Goal: Information Seeking & Learning: Learn about a topic

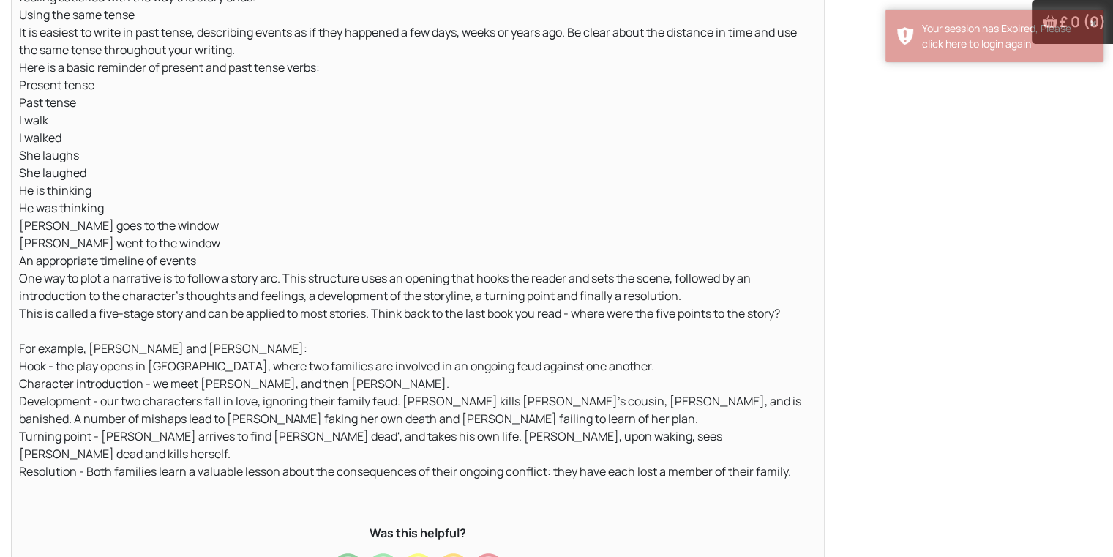
scroll to position [966, 0]
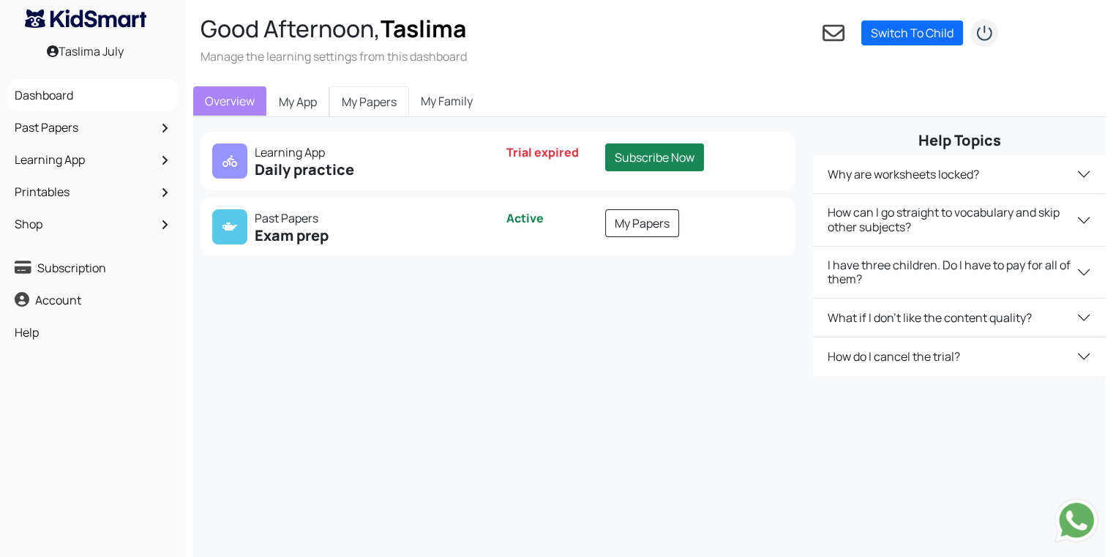
click at [364, 94] on link "My Papers" at bounding box center [369, 101] width 80 height 31
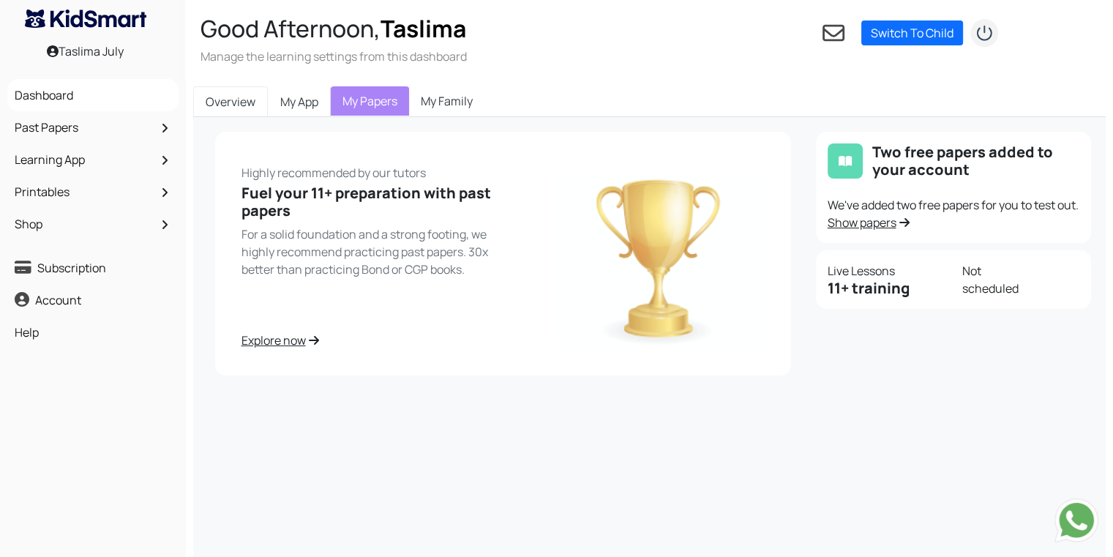
click at [228, 97] on link "Overview" at bounding box center [230, 101] width 75 height 31
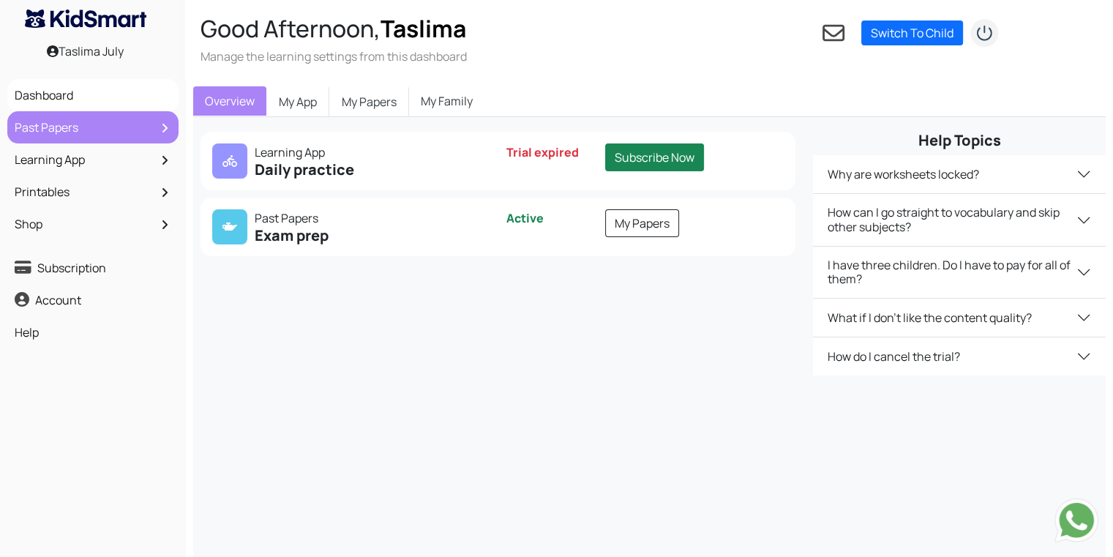
click at [88, 132] on link "Past Papers" at bounding box center [93, 127] width 164 height 25
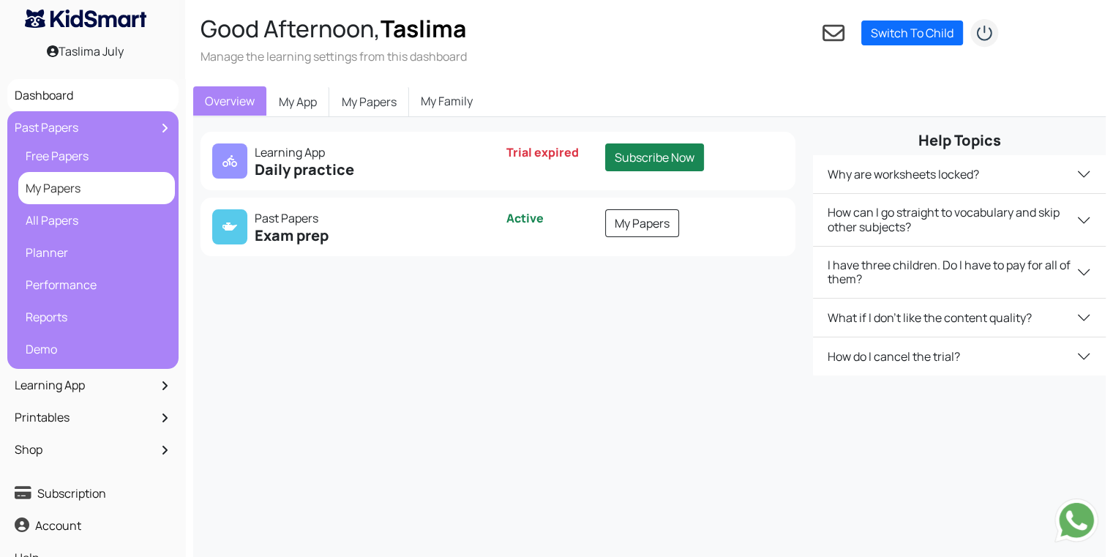
click at [54, 185] on link "My Papers" at bounding box center [96, 188] width 149 height 25
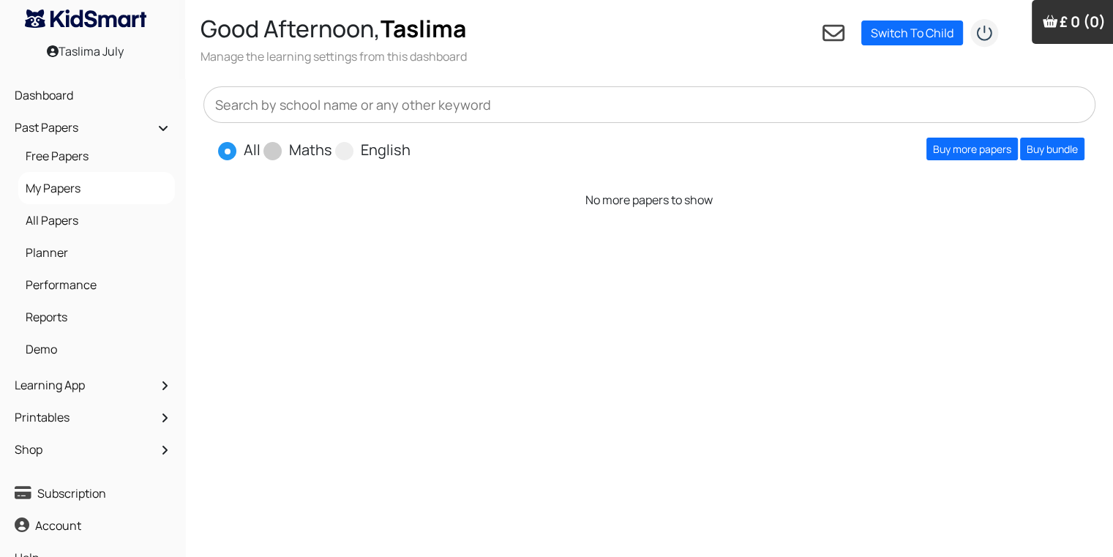
click at [276, 154] on span at bounding box center [272, 151] width 18 height 18
click at [332, 149] on input "Maths" at bounding box center [337, 144] width 10 height 10
radio input "true"
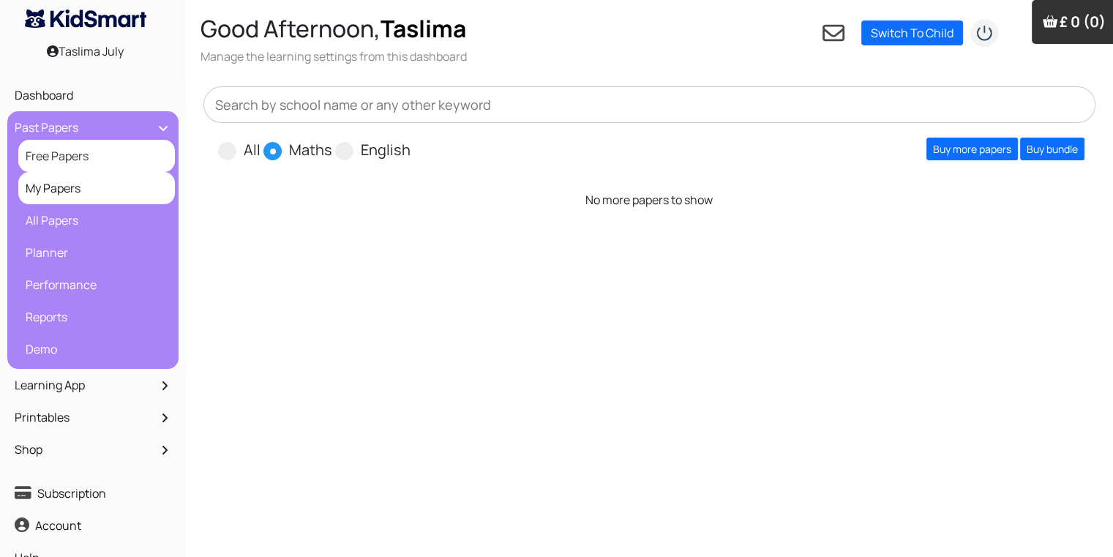
click at [102, 150] on link "Free Papers" at bounding box center [96, 155] width 149 height 25
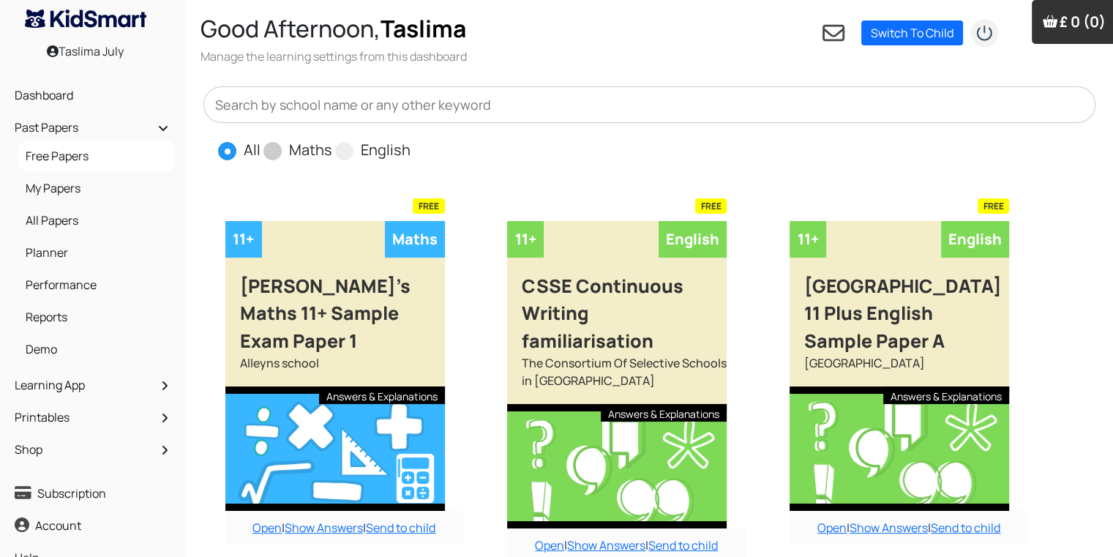
click at [264, 154] on span at bounding box center [272, 151] width 18 height 18
click at [332, 149] on input "Maths" at bounding box center [337, 144] width 10 height 10
radio input "true"
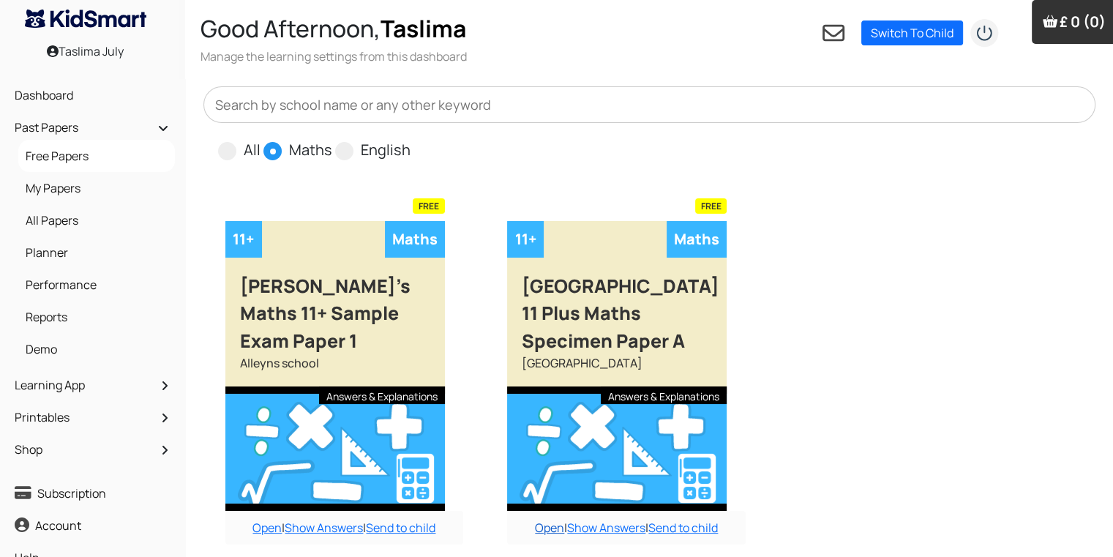
click at [535, 527] on link "Open" at bounding box center [549, 527] width 29 height 16
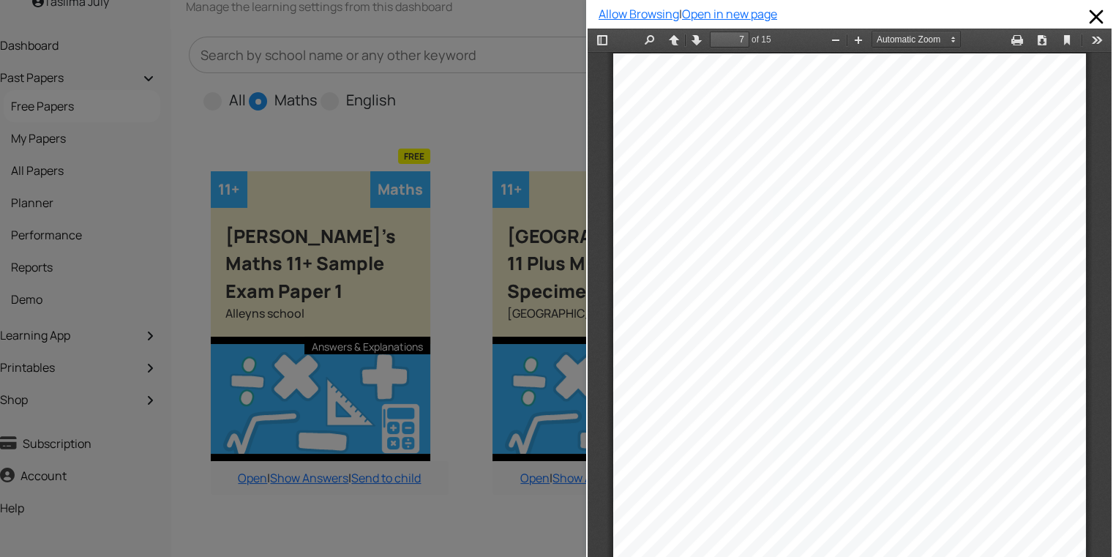
scroll to position [4062, 0]
type input "15"
click at [497, 101] on div at bounding box center [293, 278] width 586 height 557
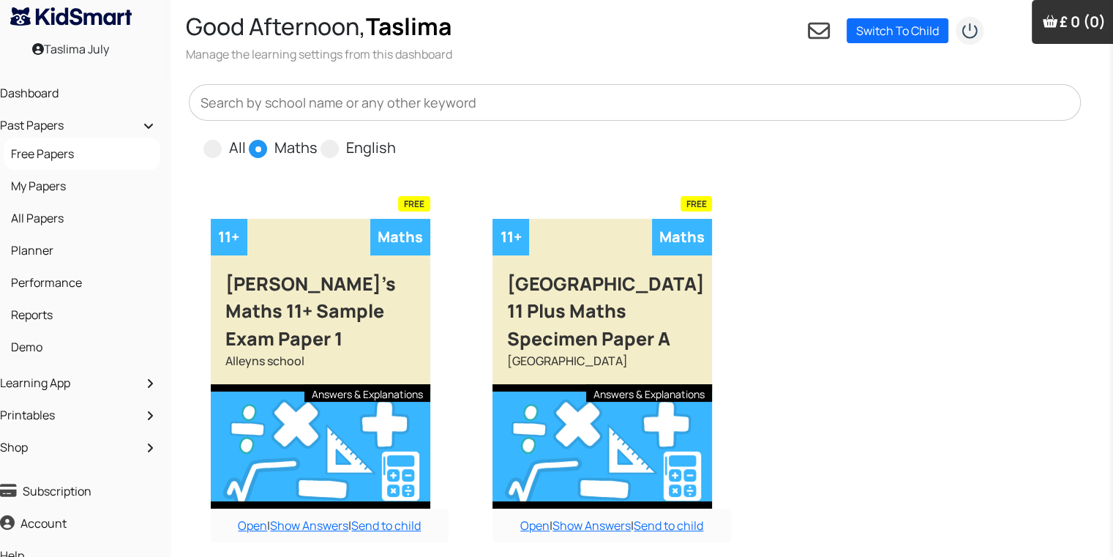
scroll to position [0, 15]
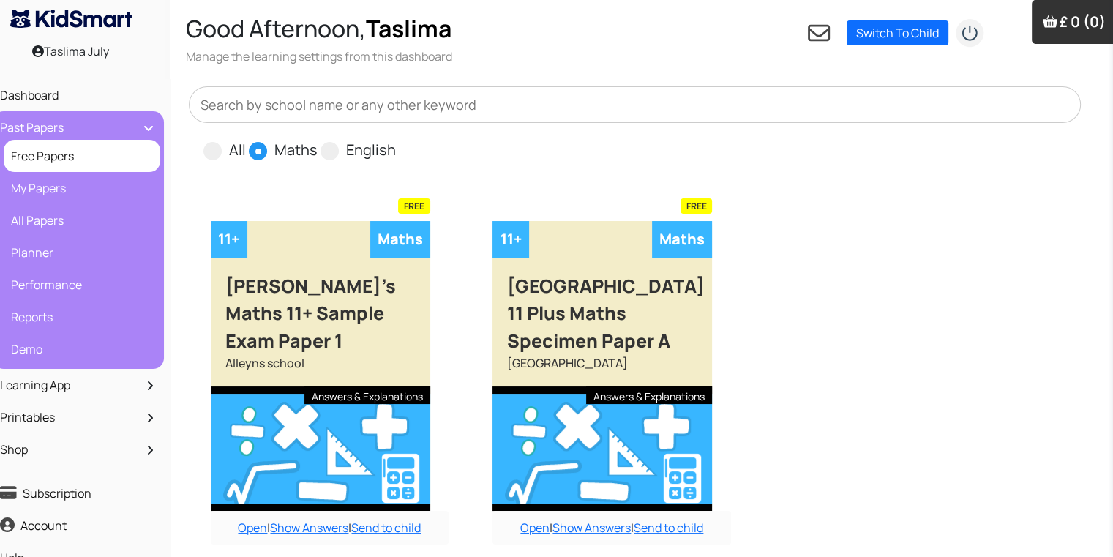
click at [144, 127] on icon at bounding box center [148, 128] width 9 height 5
click at [149, 129] on icon at bounding box center [148, 128] width 9 height 5
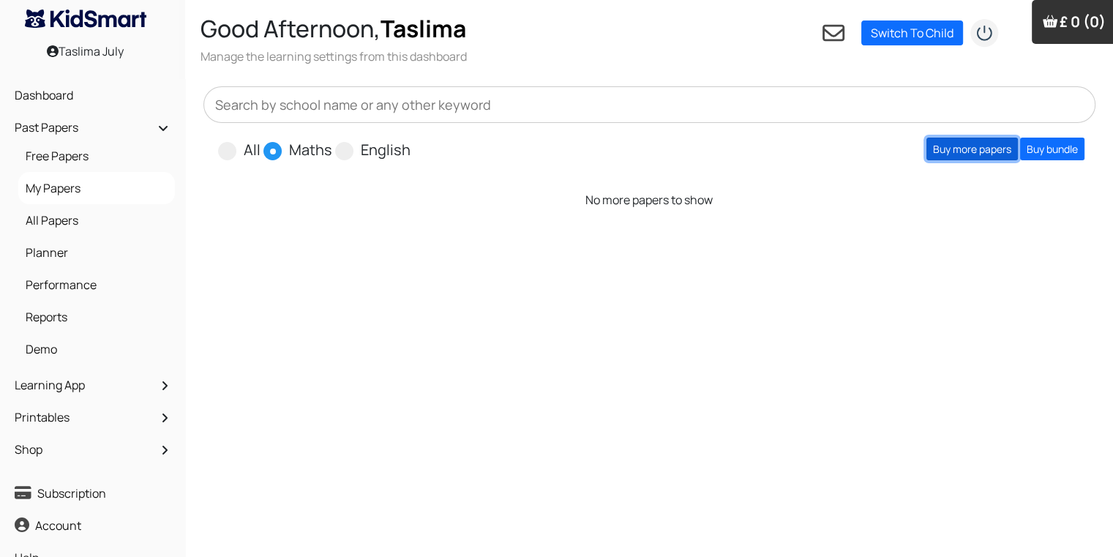
click at [952, 151] on link "Buy more papers" at bounding box center [971, 149] width 91 height 23
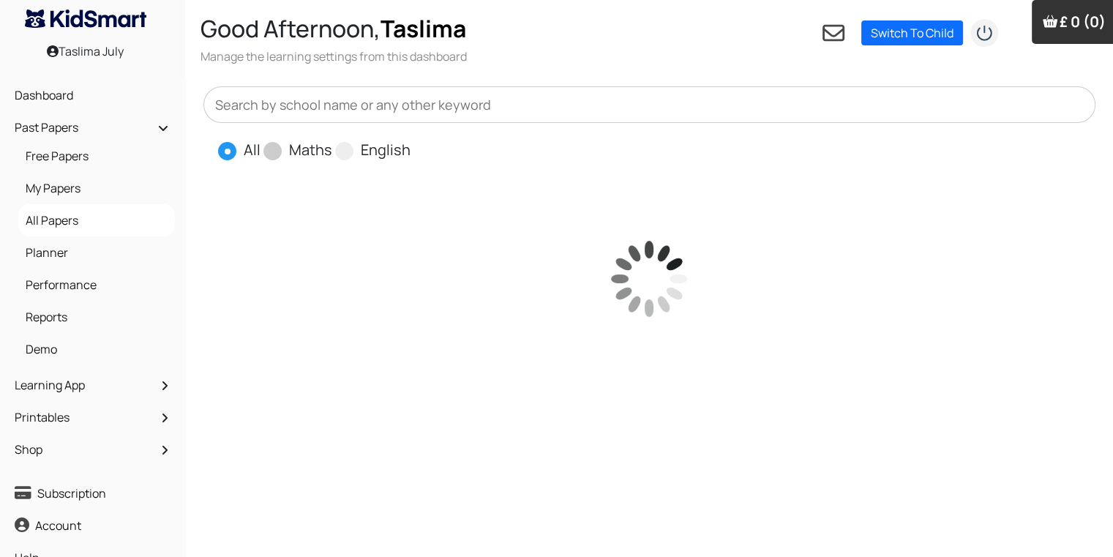
click at [302, 150] on label "Maths" at bounding box center [310, 150] width 43 height 22
click at [332, 149] on input "Maths" at bounding box center [337, 144] width 10 height 10
radio input "true"
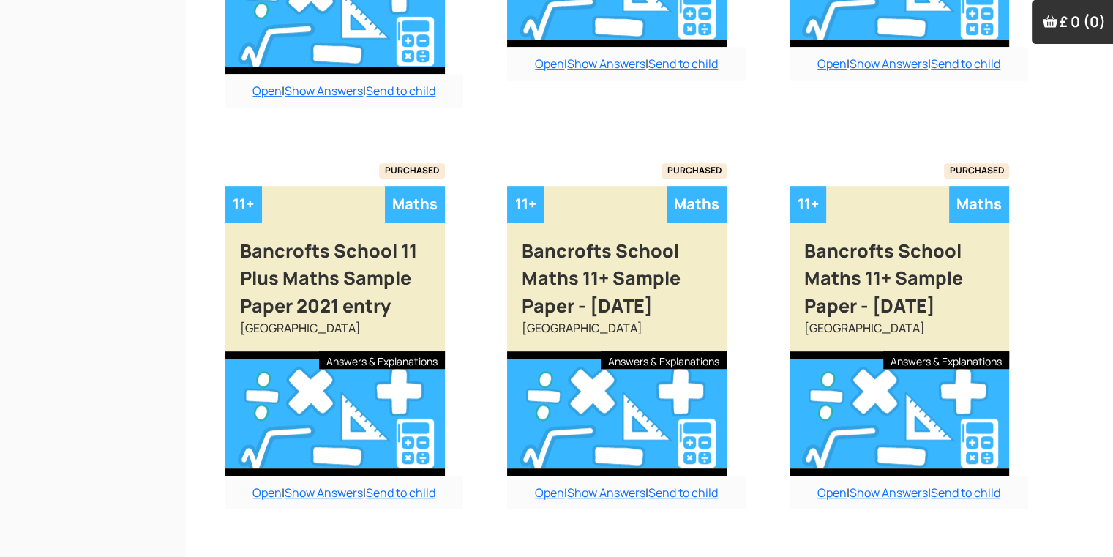
scroll to position [846, 0]
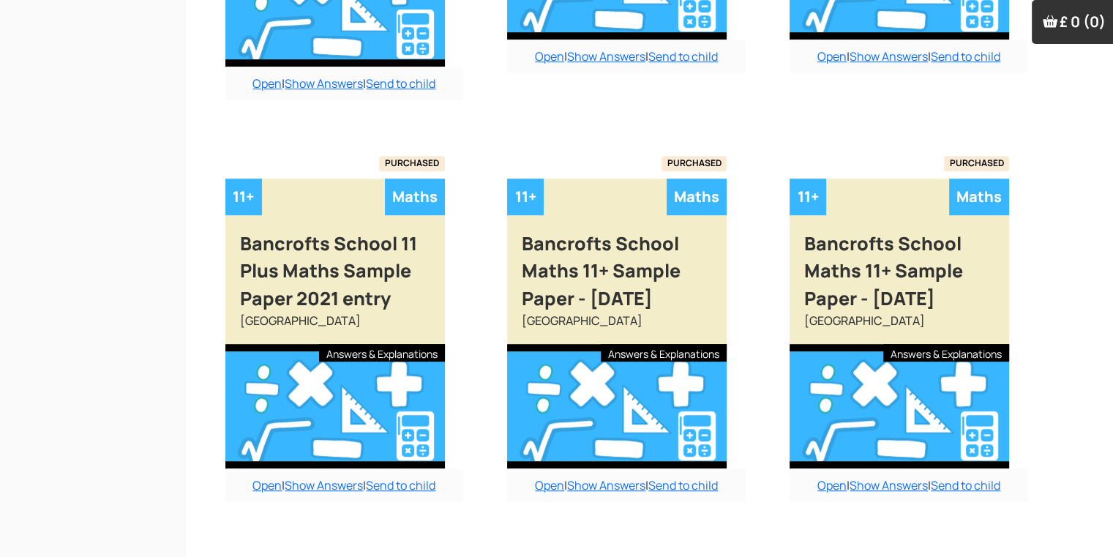
radio input "true"
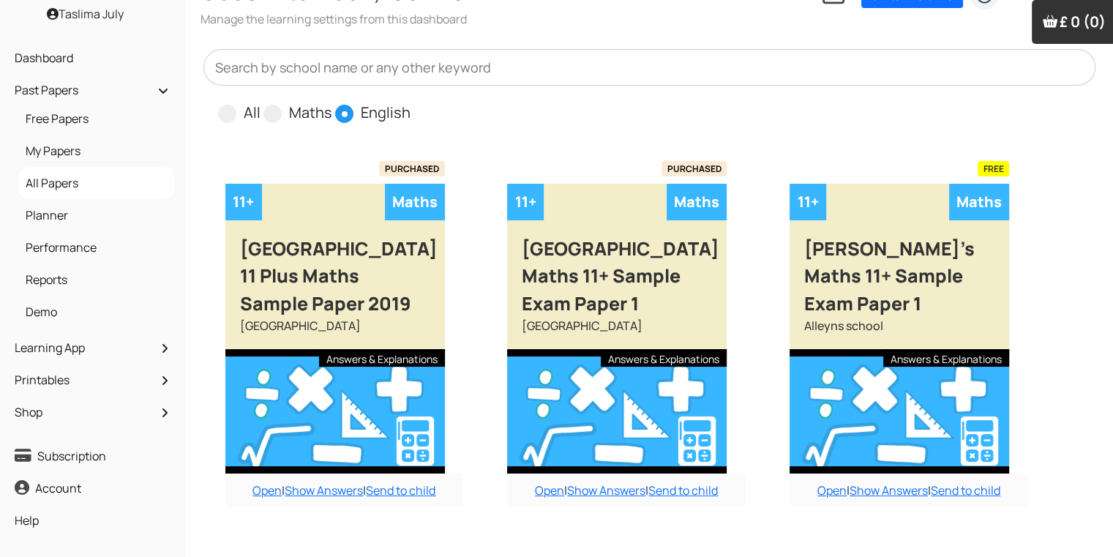
scroll to position [0, 0]
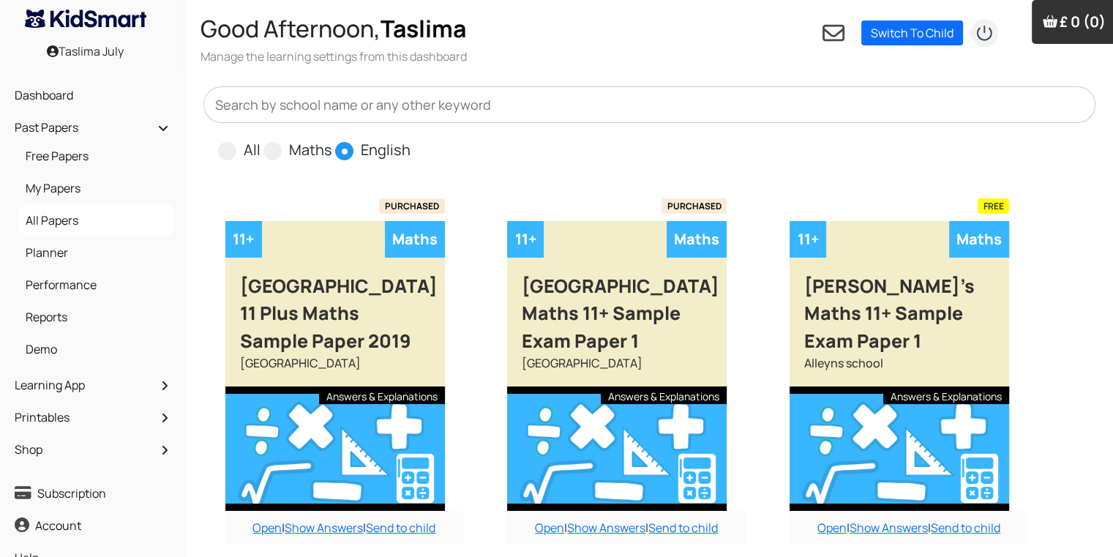
click at [260, 139] on input "All" at bounding box center [265, 144] width 10 height 10
radio input "true"
click at [332, 139] on input "Maths" at bounding box center [337, 144] width 10 height 10
radio input "true"
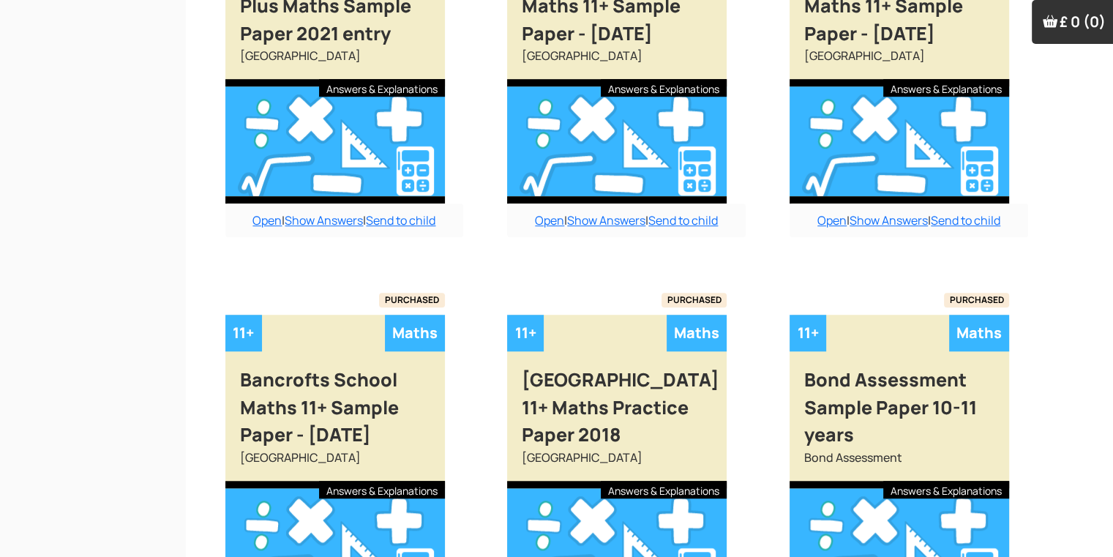
scroll to position [1282, 0]
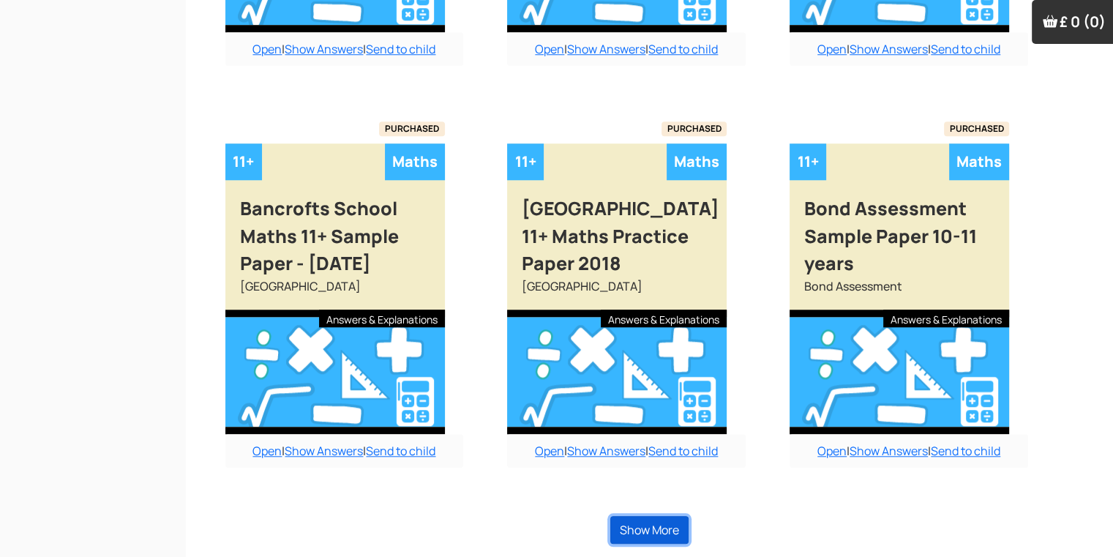
click at [626, 519] on button "Show More" at bounding box center [649, 530] width 78 height 28
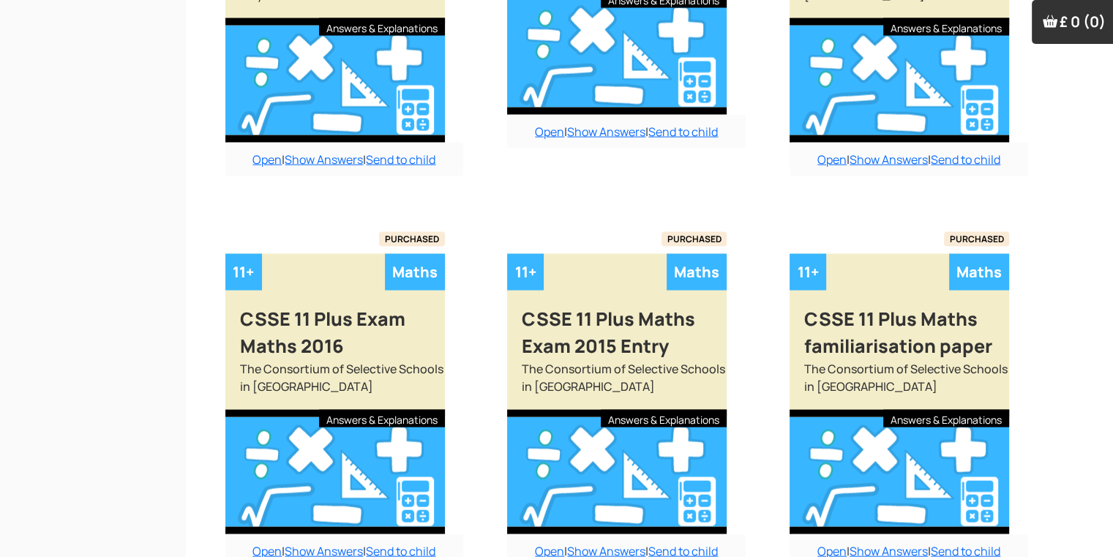
scroll to position [2932, 0]
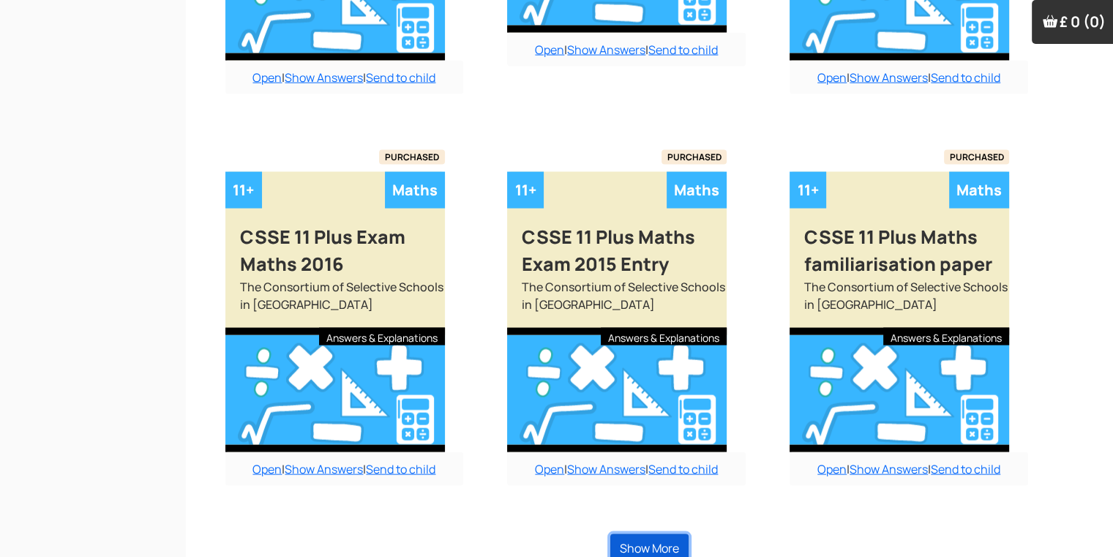
click at [626, 534] on button "Show More" at bounding box center [649, 548] width 78 height 28
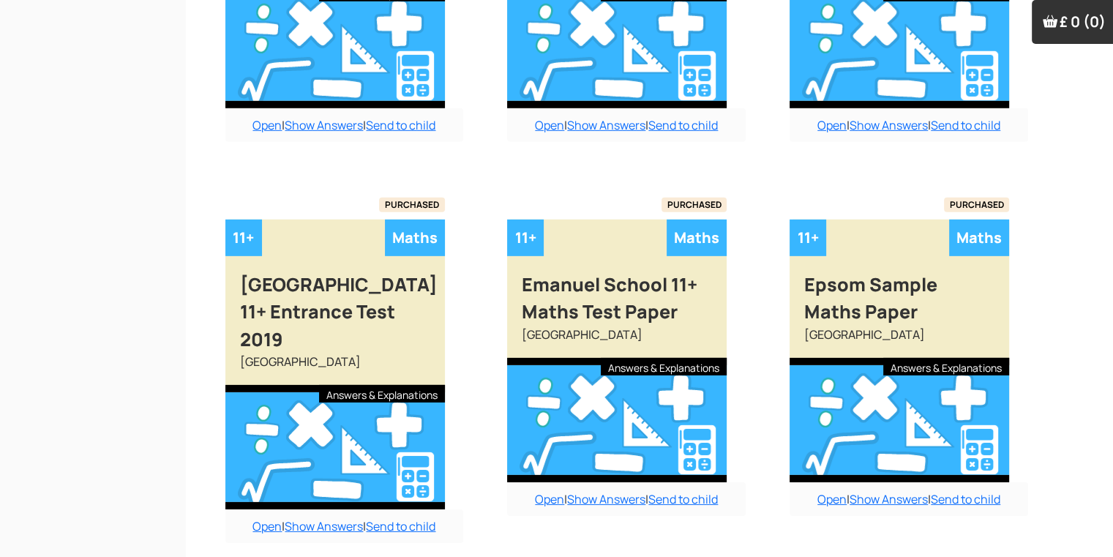
scroll to position [4482, 0]
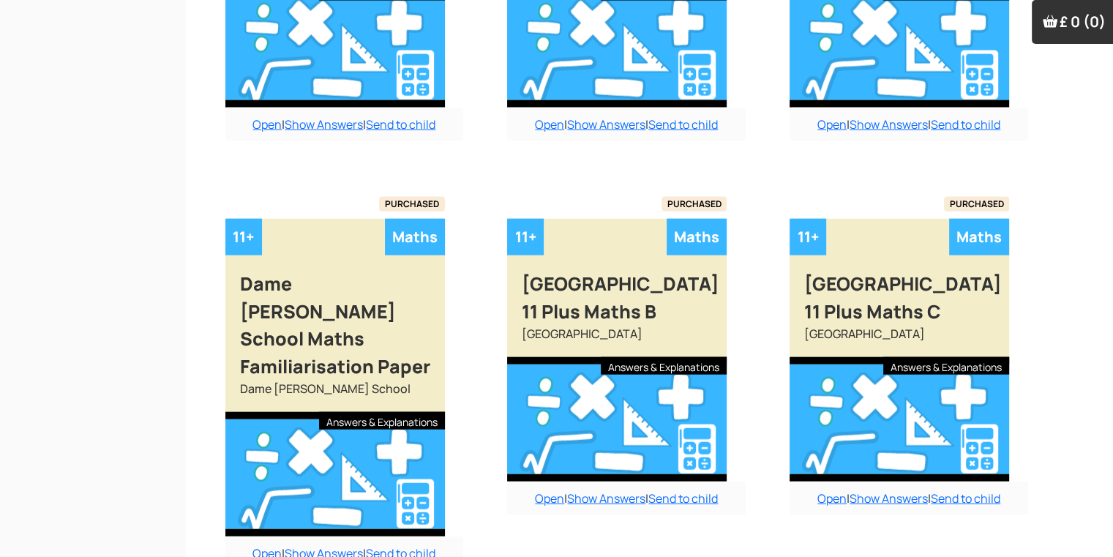
scroll to position [3284, 0]
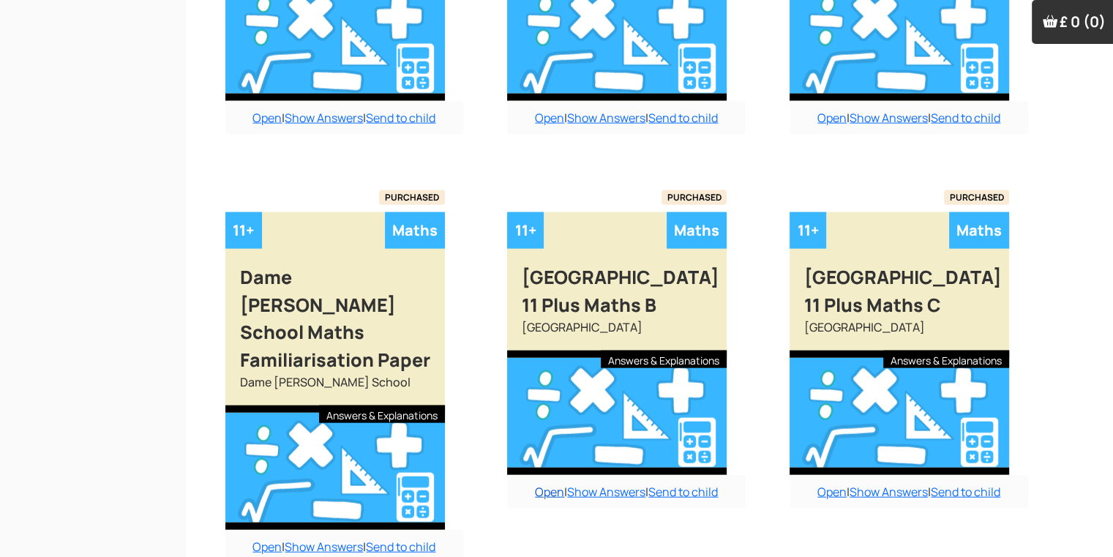
click at [548, 484] on link "Open" at bounding box center [549, 492] width 29 height 16
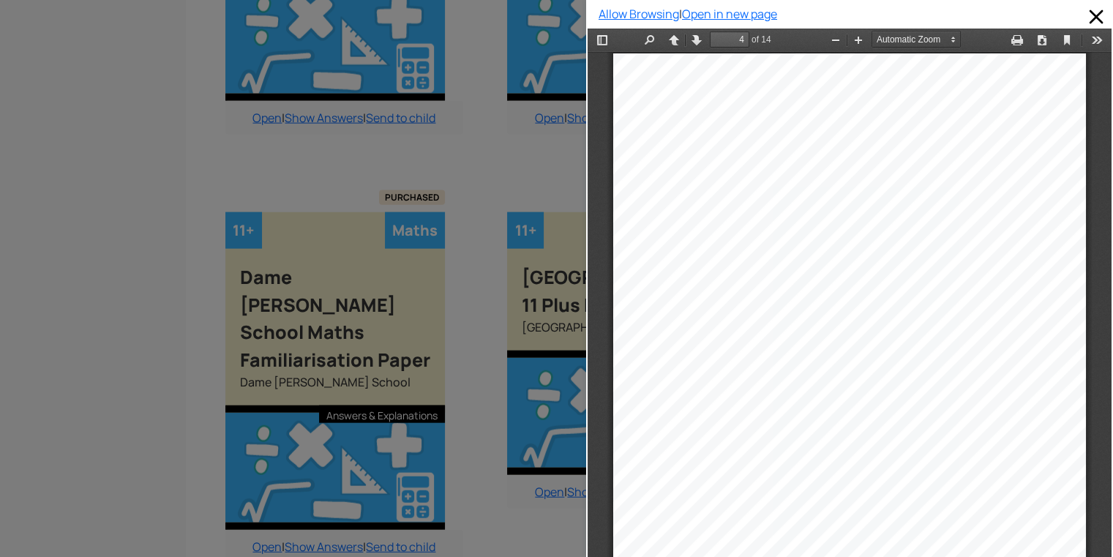
scroll to position [2034, 0]
click at [183, 147] on div at bounding box center [293, 278] width 586 height 557
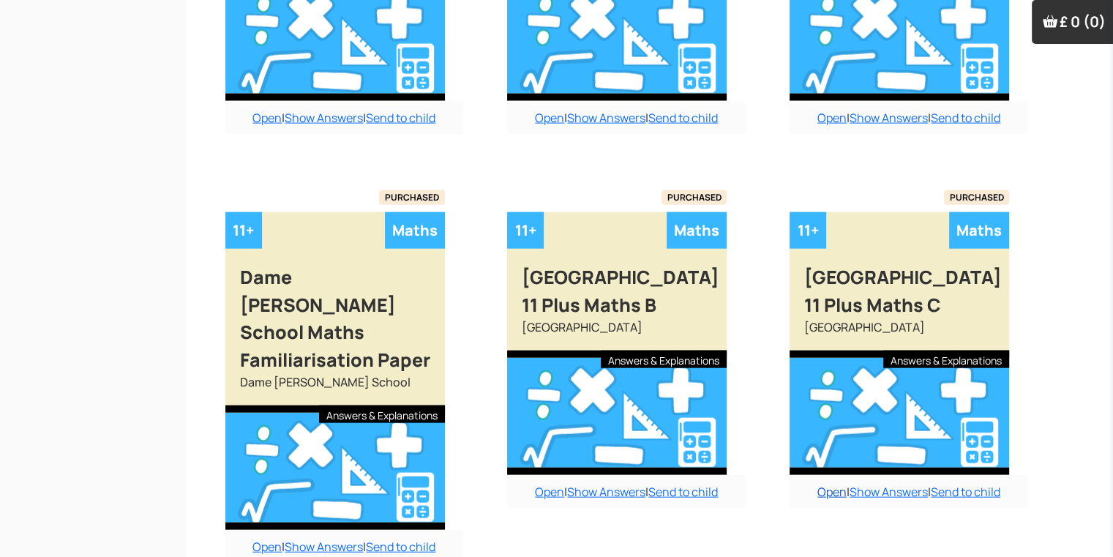
click at [825, 484] on link "Open" at bounding box center [831, 492] width 29 height 16
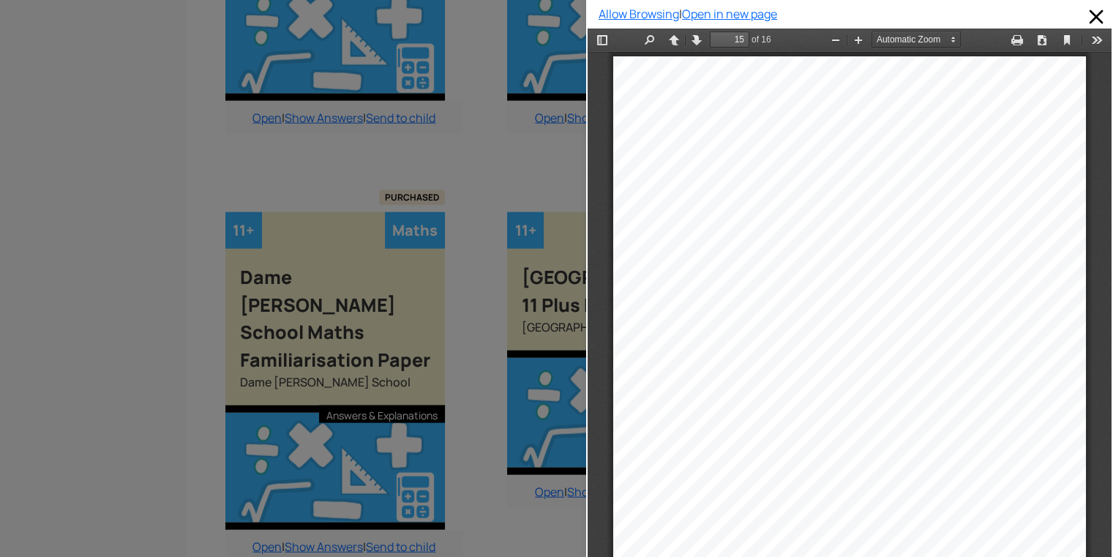
scroll to position [9467, 0]
click at [503, 103] on div at bounding box center [293, 278] width 586 height 557
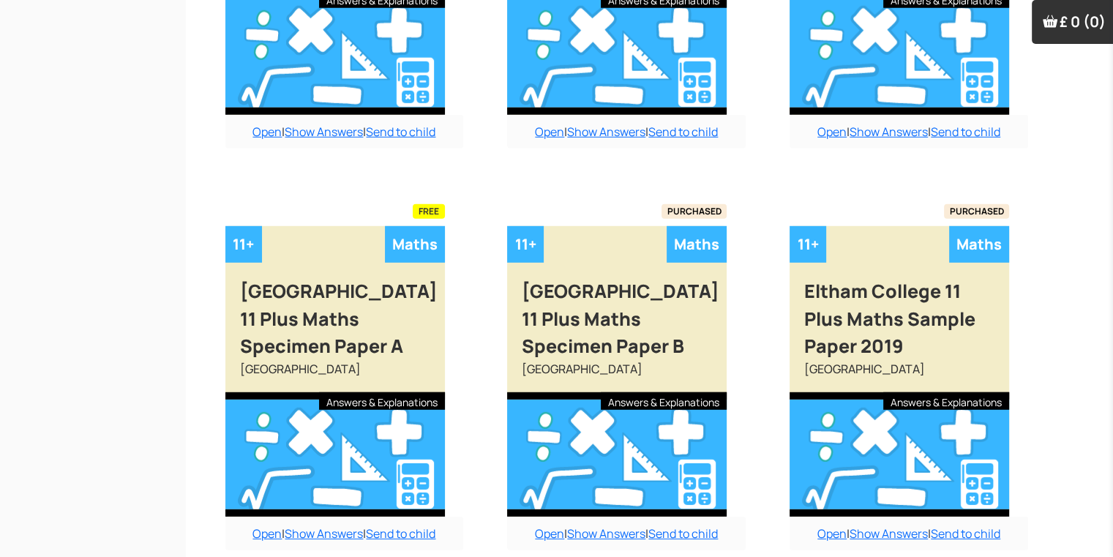
scroll to position [4074, 0]
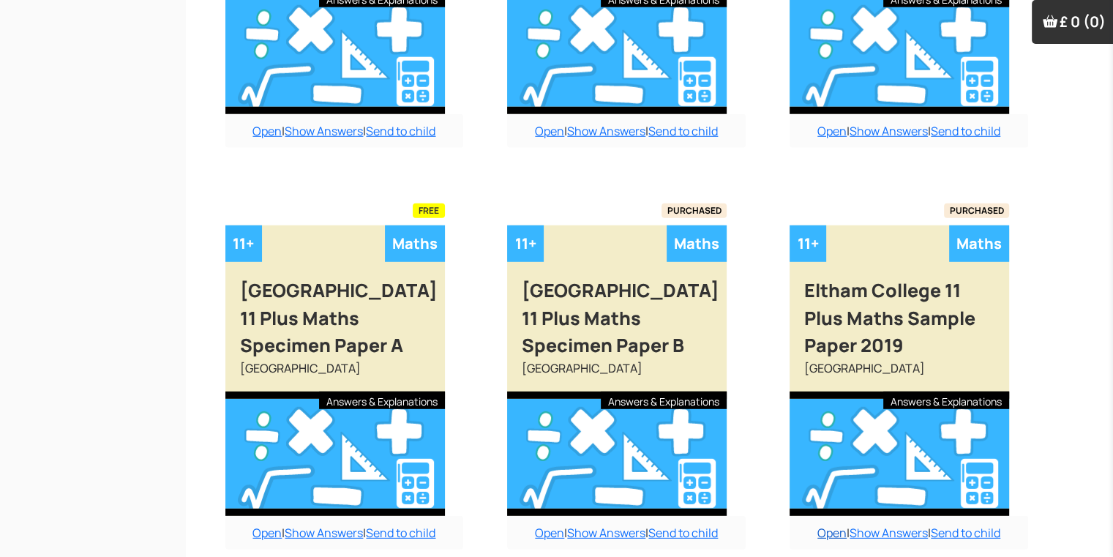
click at [826, 525] on link "Open" at bounding box center [831, 533] width 29 height 16
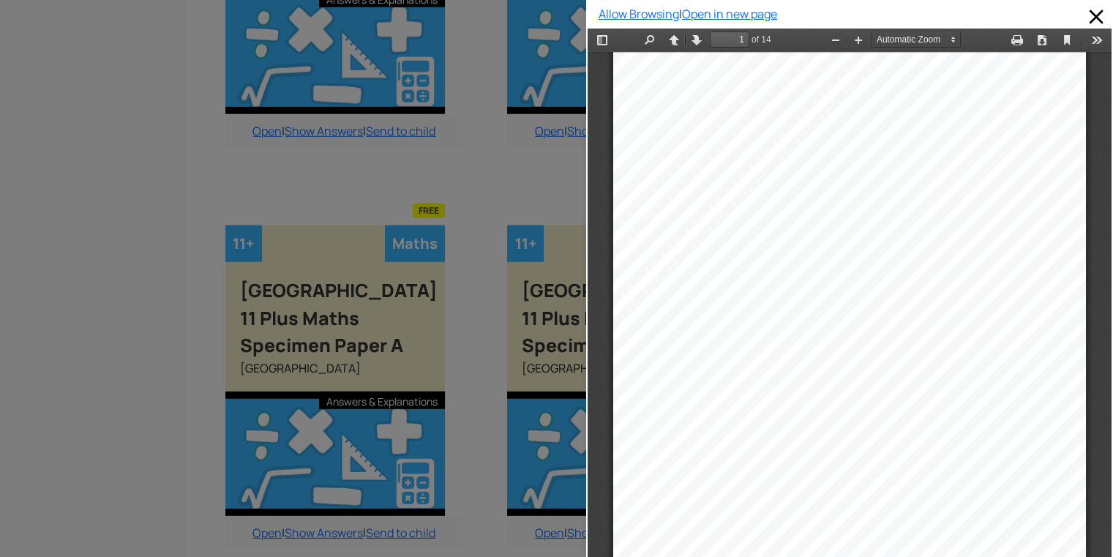
scroll to position [7, 0]
click at [488, 115] on div at bounding box center [293, 278] width 586 height 557
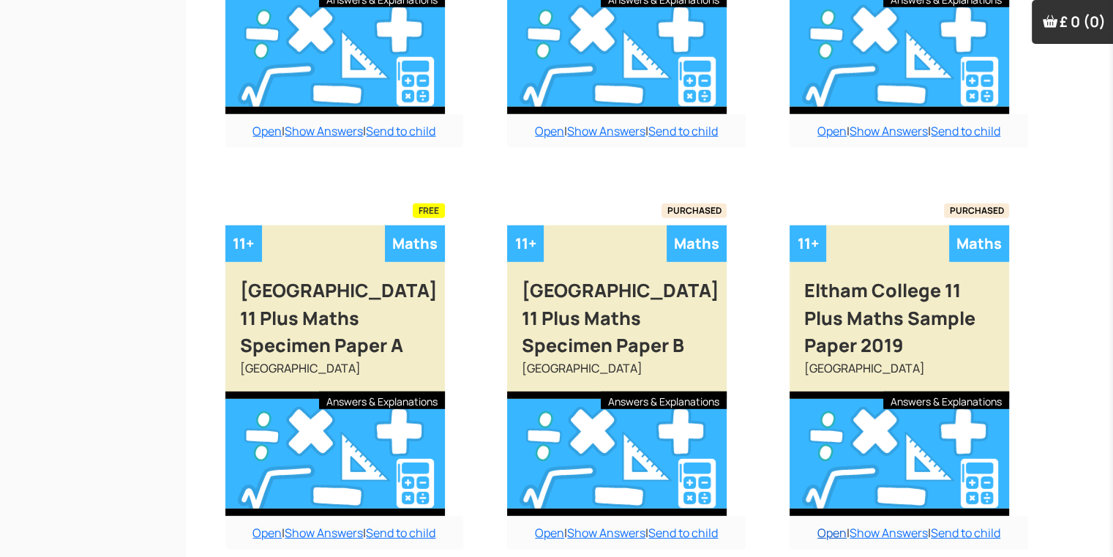
click at [835, 525] on link "Open" at bounding box center [831, 533] width 29 height 16
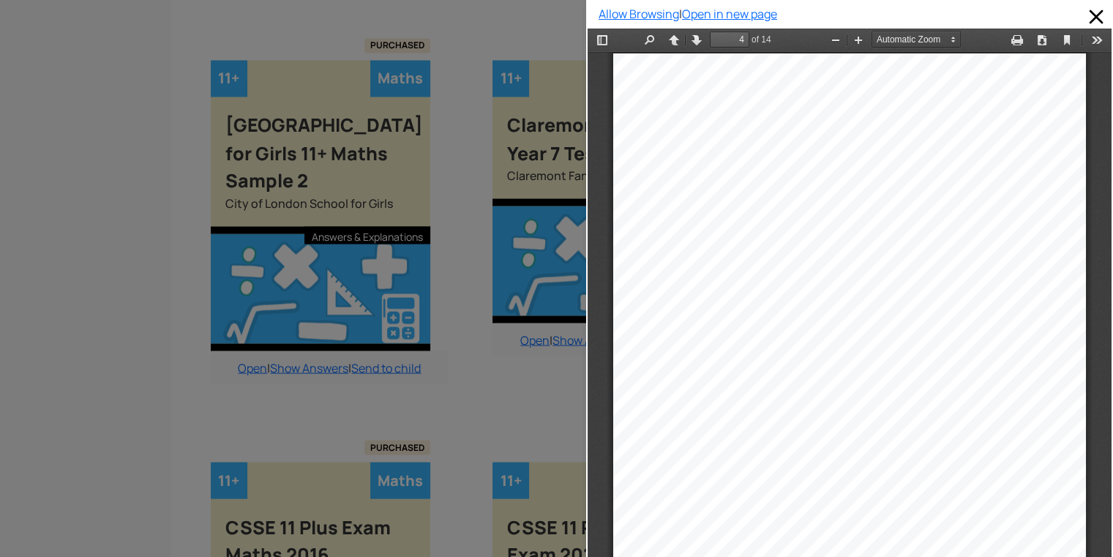
scroll to position [2155, 15]
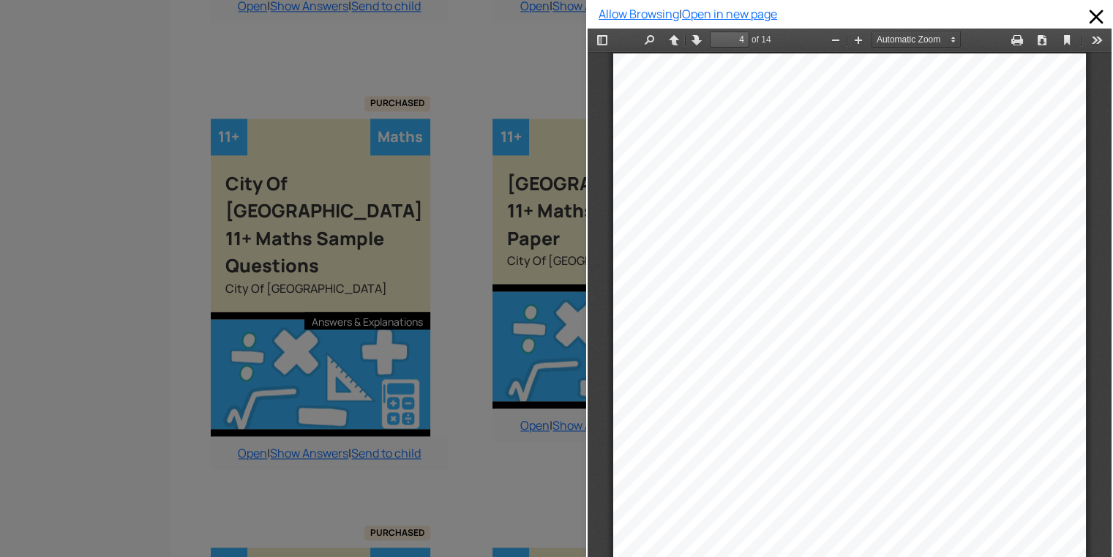
click at [1016, 322] on div "6. Which of the following has the same remainder when it is divided by 2 as whe…" at bounding box center [849, 387] width 473 height 668
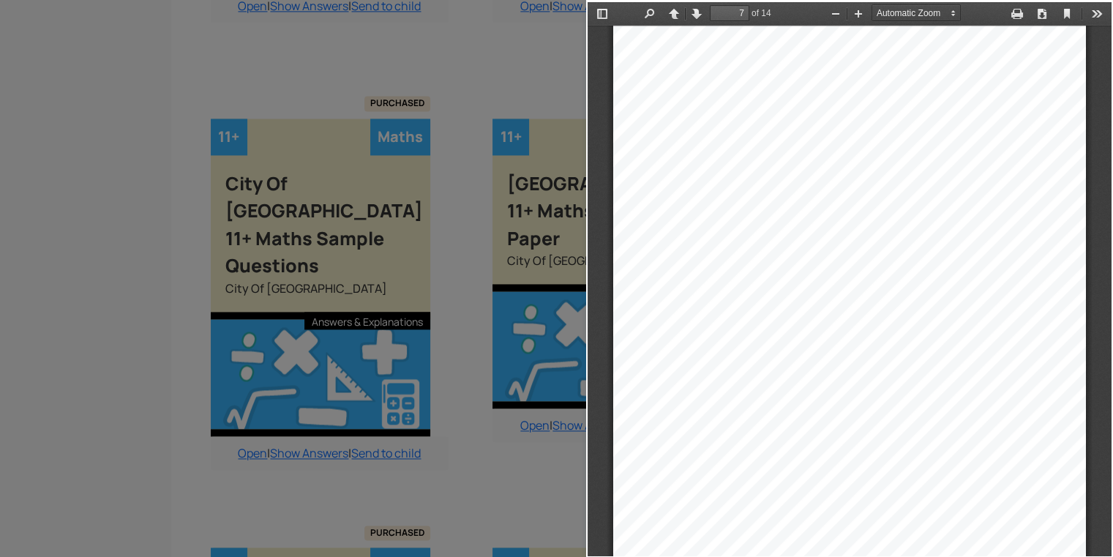
scroll to position [4062, 0]
click at [536, 48] on div at bounding box center [293, 278] width 586 height 557
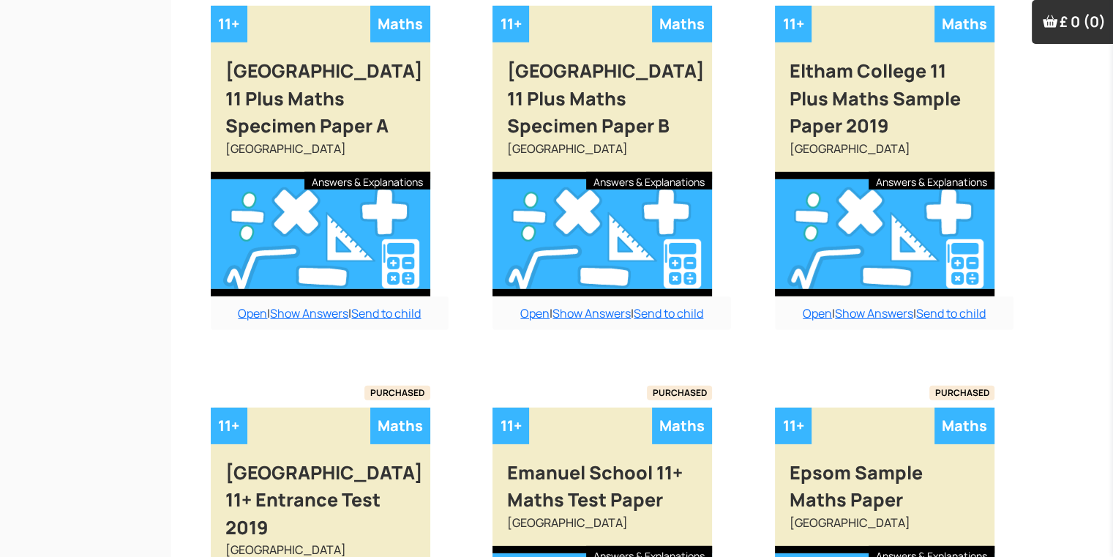
scroll to position [4292, 15]
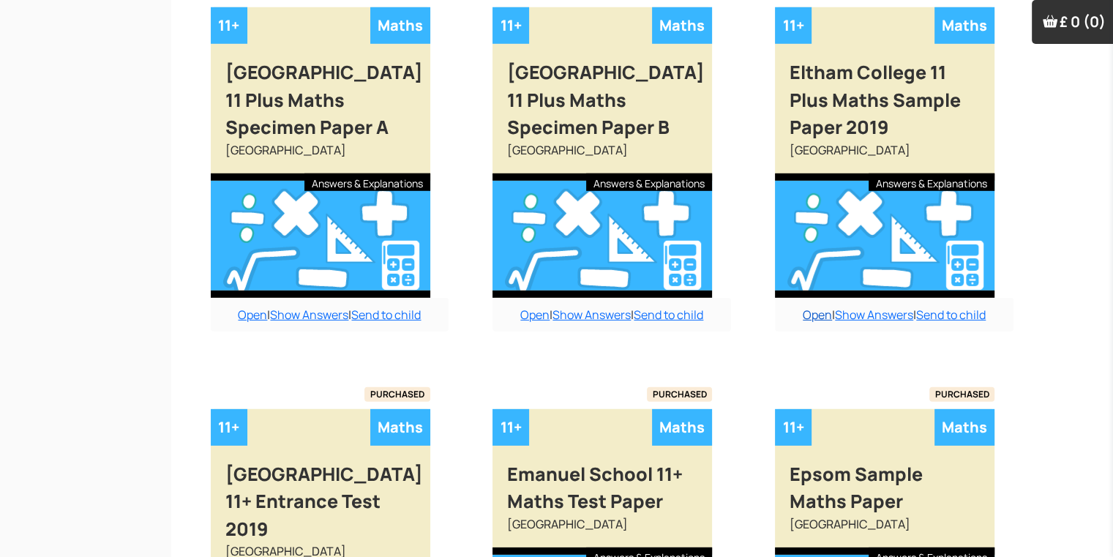
click at [806, 307] on link "Open" at bounding box center [817, 315] width 29 height 16
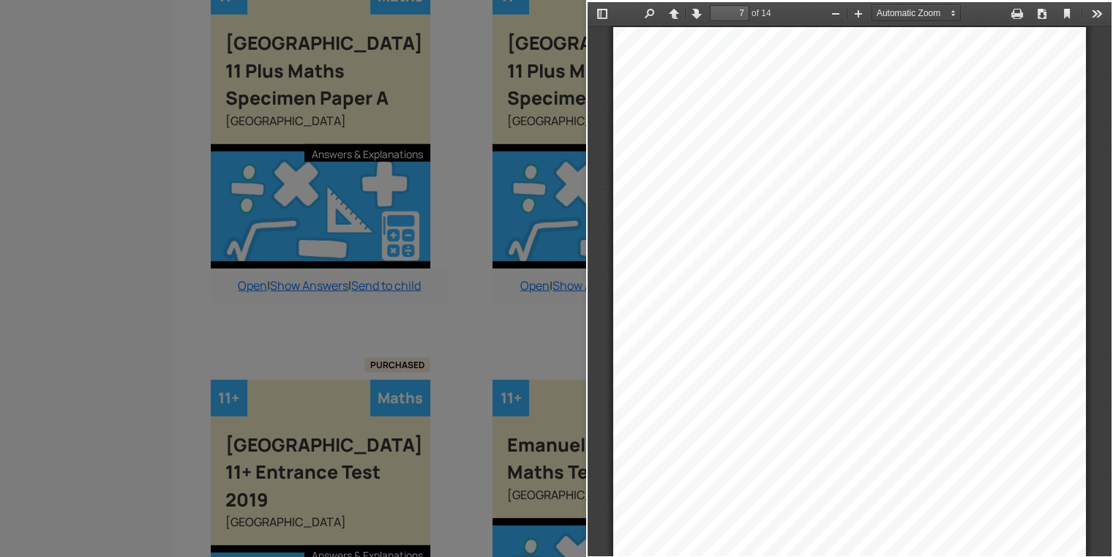
scroll to position [4380, 15]
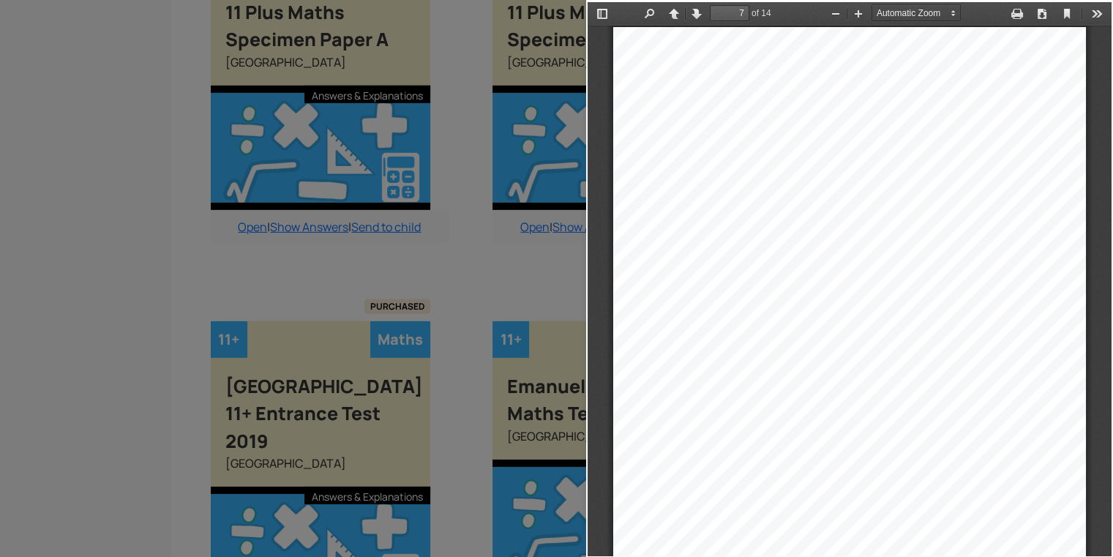
type input "12"
click at [527, 226] on div at bounding box center [293, 278] width 586 height 557
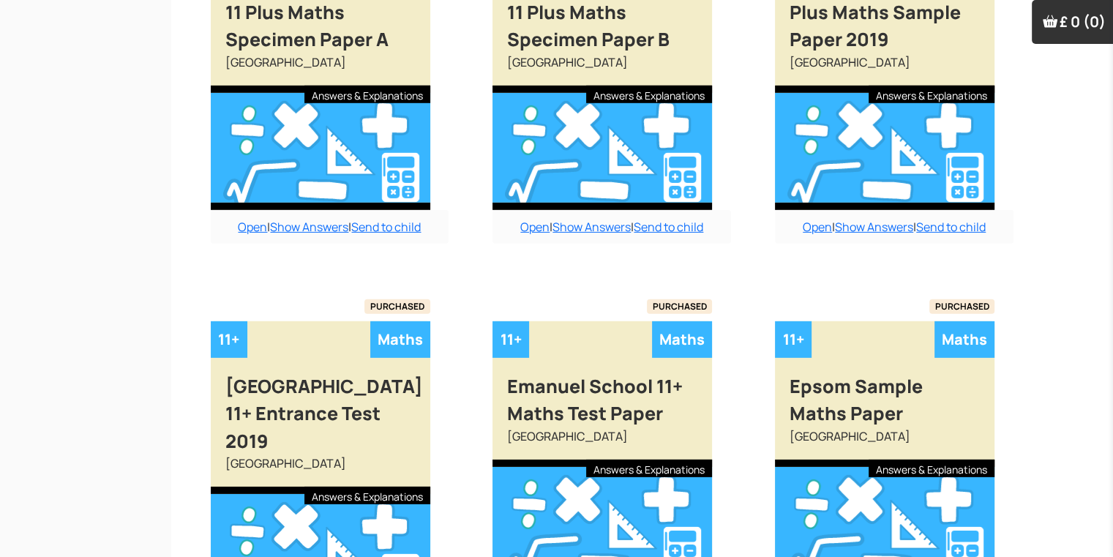
click at [893, 210] on div "Open | Show Answers | Send to child" at bounding box center [894, 227] width 239 height 34
click at [891, 210] on div "Open | Show Answers | Send to child" at bounding box center [894, 227] width 239 height 34
click at [885, 219] on link "Show Answers" at bounding box center [874, 227] width 78 height 16
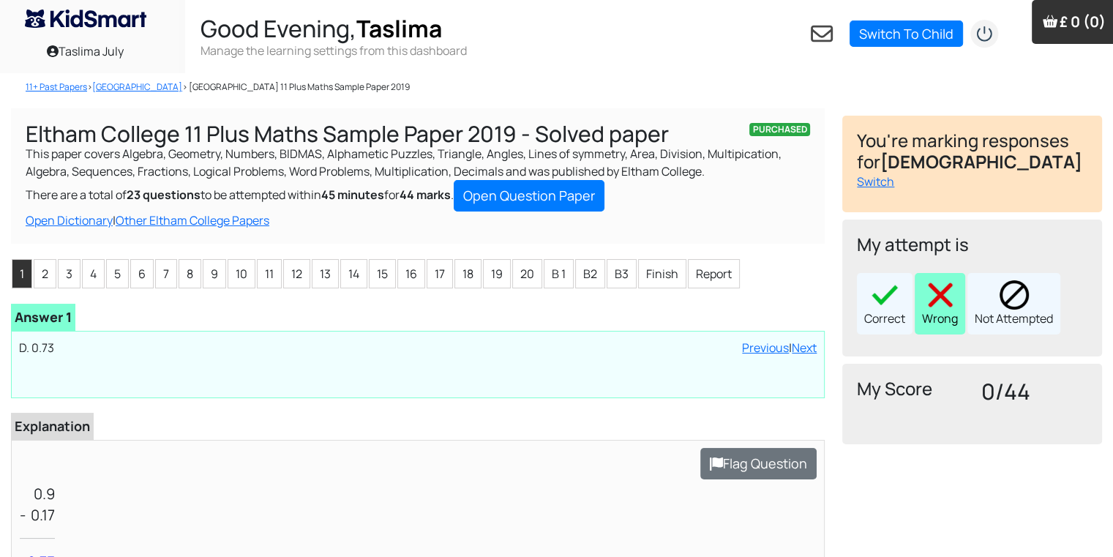
click at [952, 290] on img at bounding box center [940, 294] width 29 height 29
click at [42, 279] on li "2" at bounding box center [45, 273] width 23 height 29
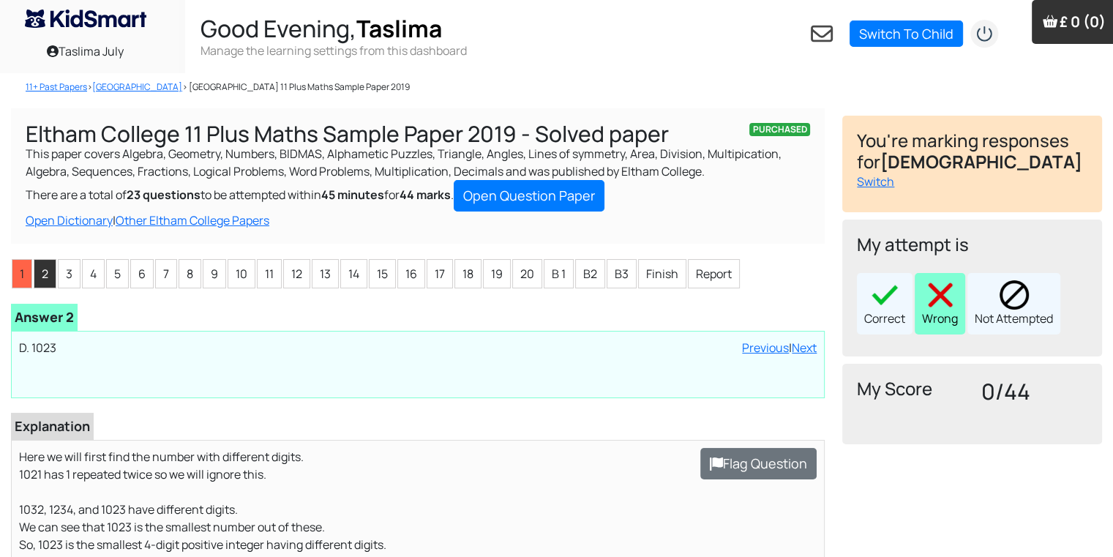
click at [933, 296] on img at bounding box center [940, 294] width 29 height 29
click at [70, 282] on li "3" at bounding box center [69, 273] width 23 height 29
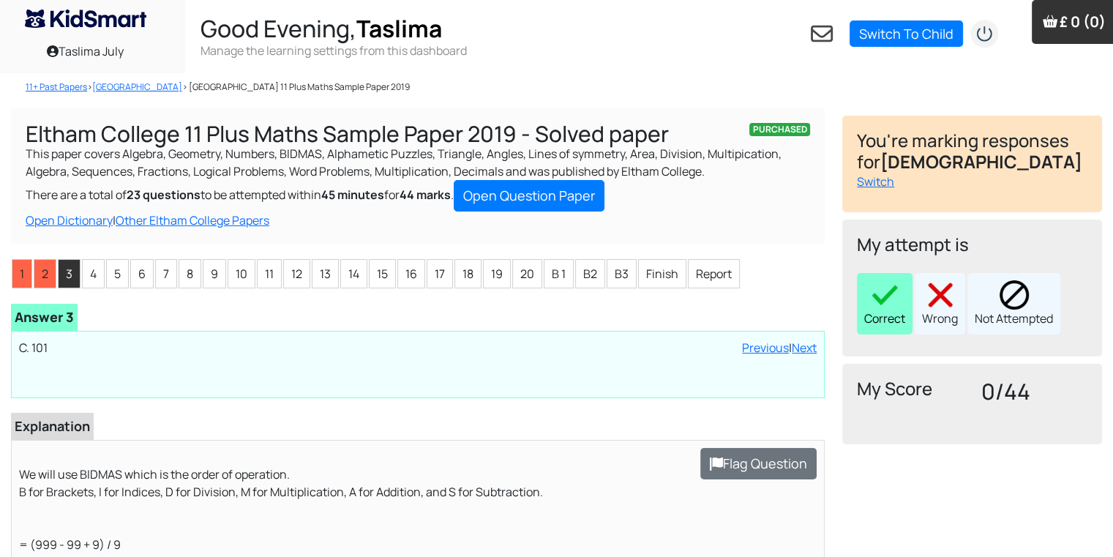
click at [903, 299] on div "Correct" at bounding box center [885, 303] width 56 height 61
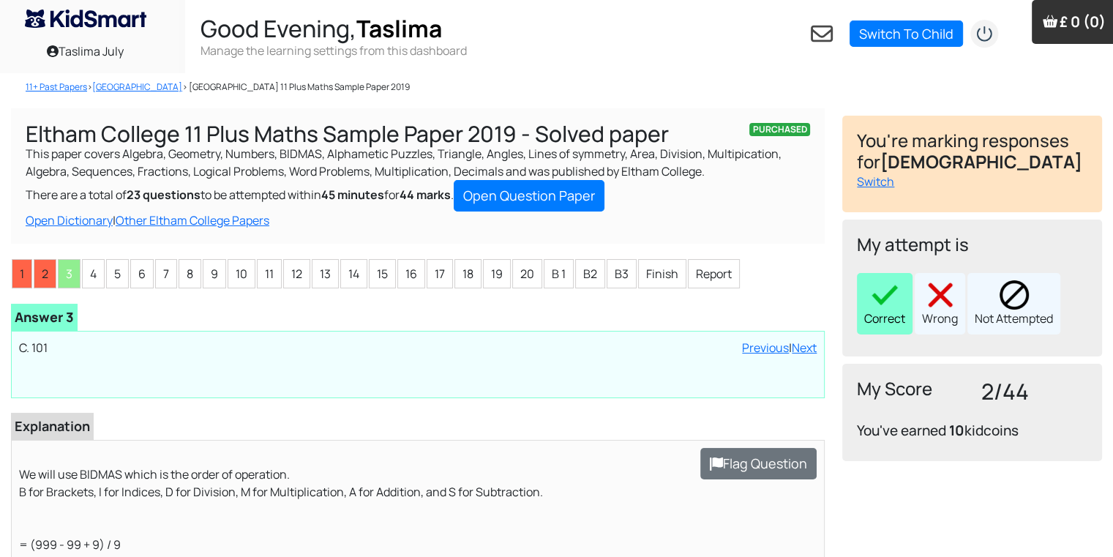
click at [903, 299] on div "Correct Wrong Not Attempted" at bounding box center [972, 303] width 230 height 61
click at [86, 274] on li "4" at bounding box center [93, 273] width 23 height 29
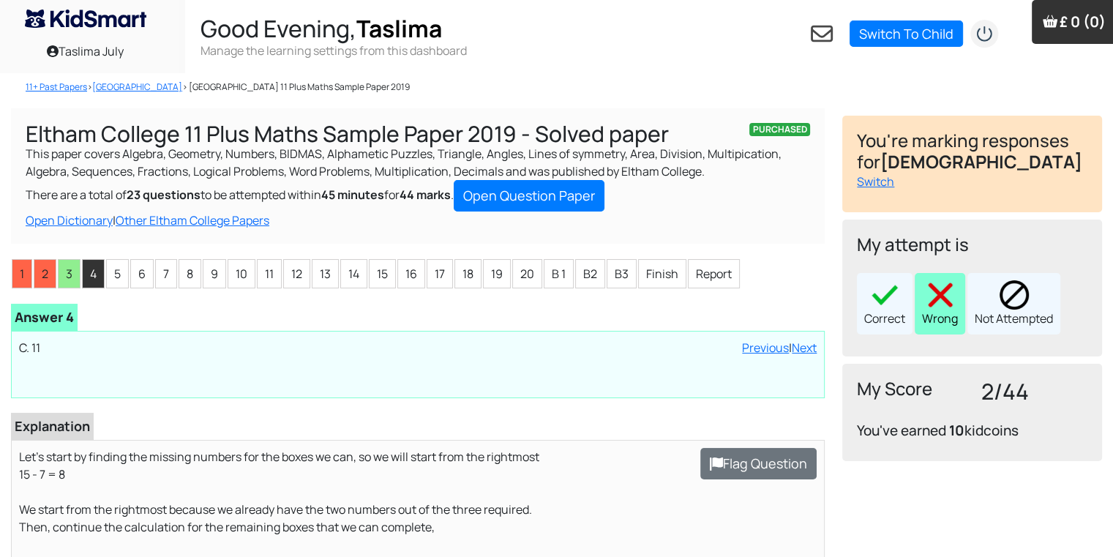
click at [945, 312] on div "Wrong" at bounding box center [940, 303] width 50 height 61
click at [108, 271] on li "5" at bounding box center [117, 273] width 23 height 29
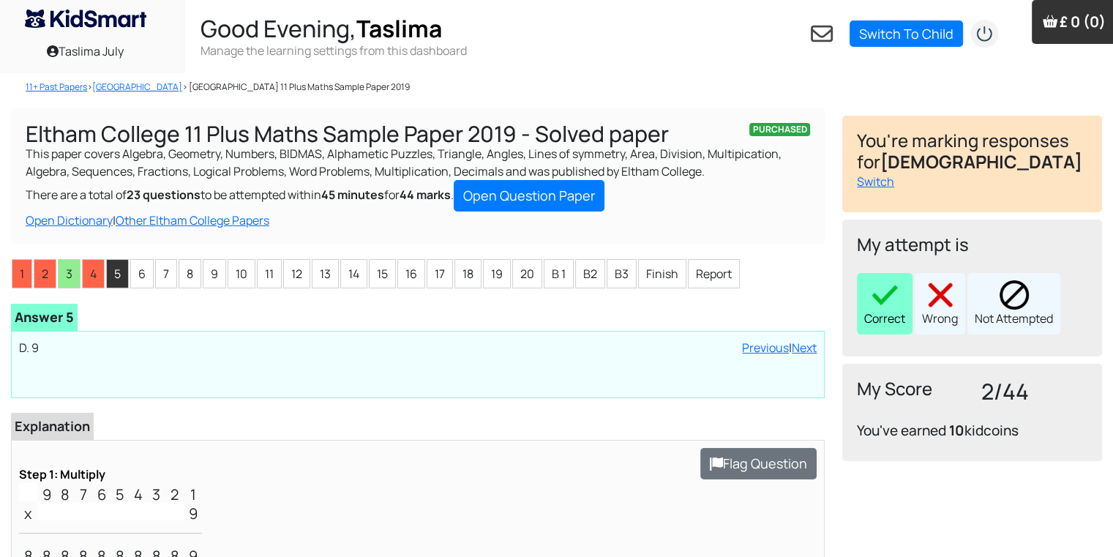
click at [882, 303] on img at bounding box center [884, 294] width 29 height 29
click at [134, 279] on li "6" at bounding box center [141, 273] width 23 height 29
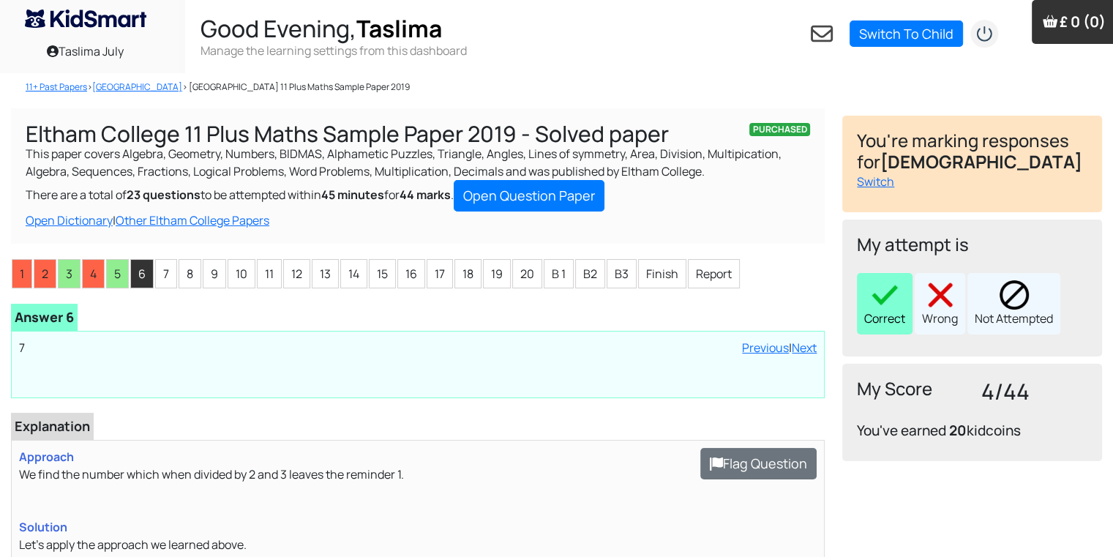
click at [881, 296] on img at bounding box center [884, 294] width 29 height 29
click at [175, 272] on li "7" at bounding box center [166, 273] width 22 height 29
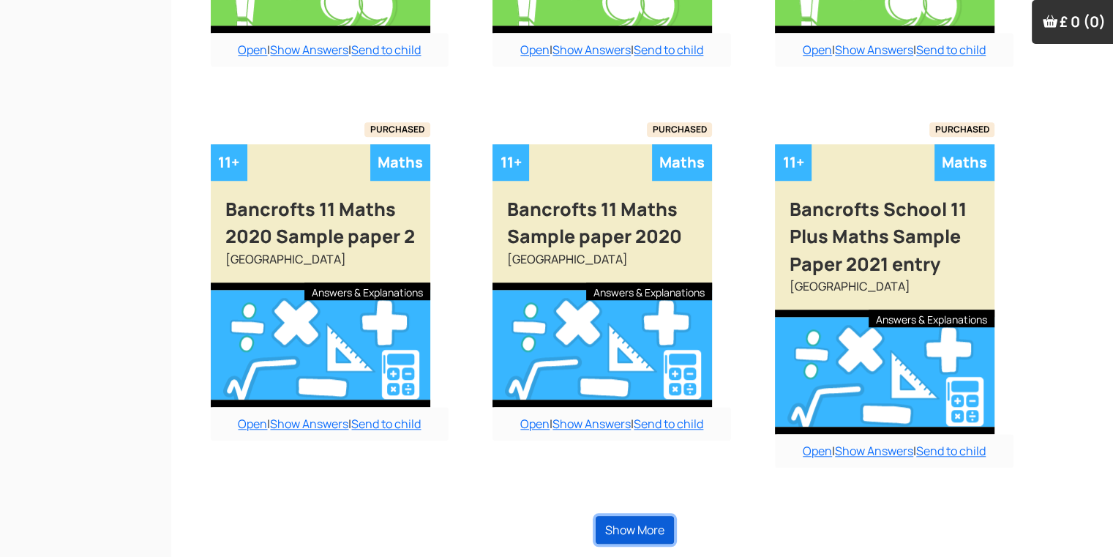
click at [641, 539] on button "Show More" at bounding box center [635, 530] width 78 height 28
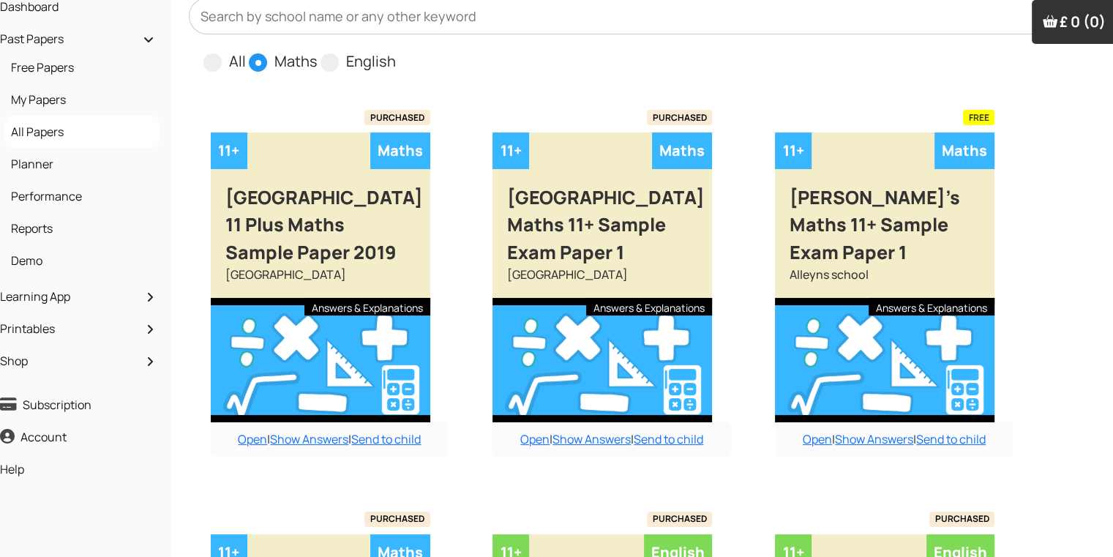
scroll to position [88, 15]
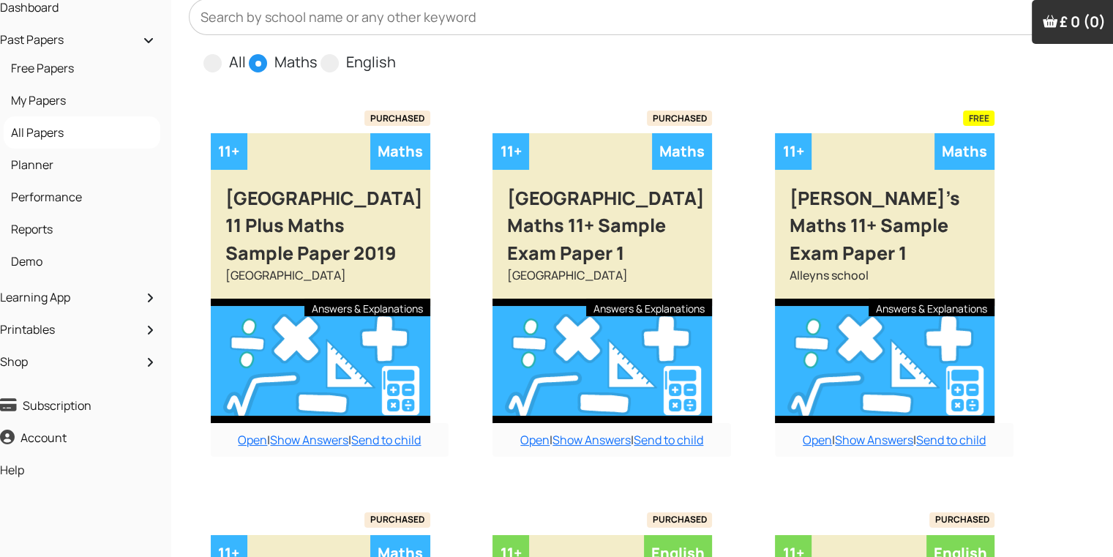
click at [322, 49] on div "All Maths English" at bounding box center [635, 36] width 893 height 75
click at [331, 63] on span at bounding box center [329, 63] width 18 height 18
click at [396, 61] on input "English" at bounding box center [401, 56] width 10 height 10
radio input "true"
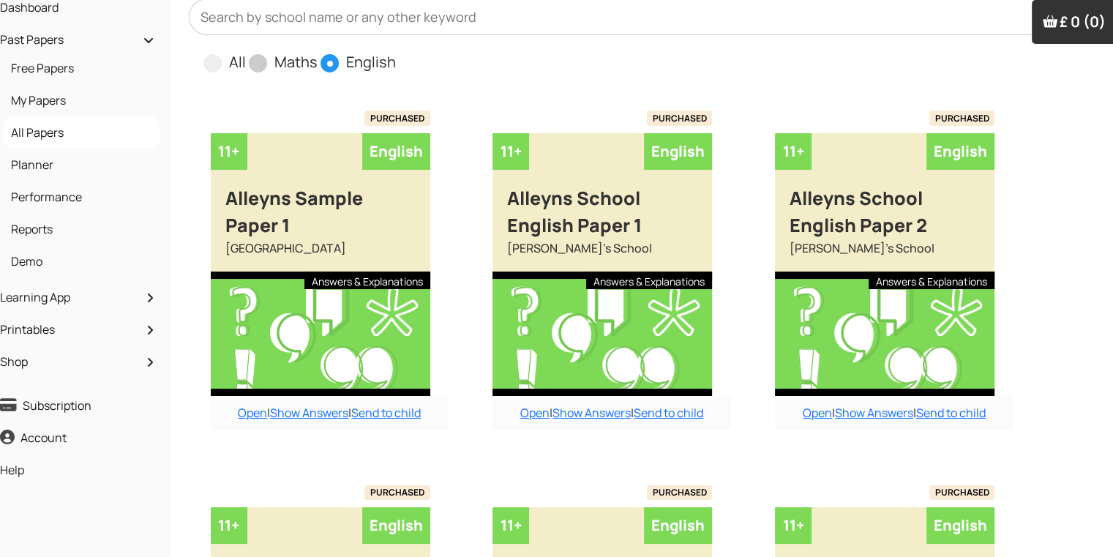
click at [260, 65] on span at bounding box center [258, 63] width 18 height 18
click at [318, 61] on input "Maths" at bounding box center [323, 56] width 10 height 10
radio input "true"
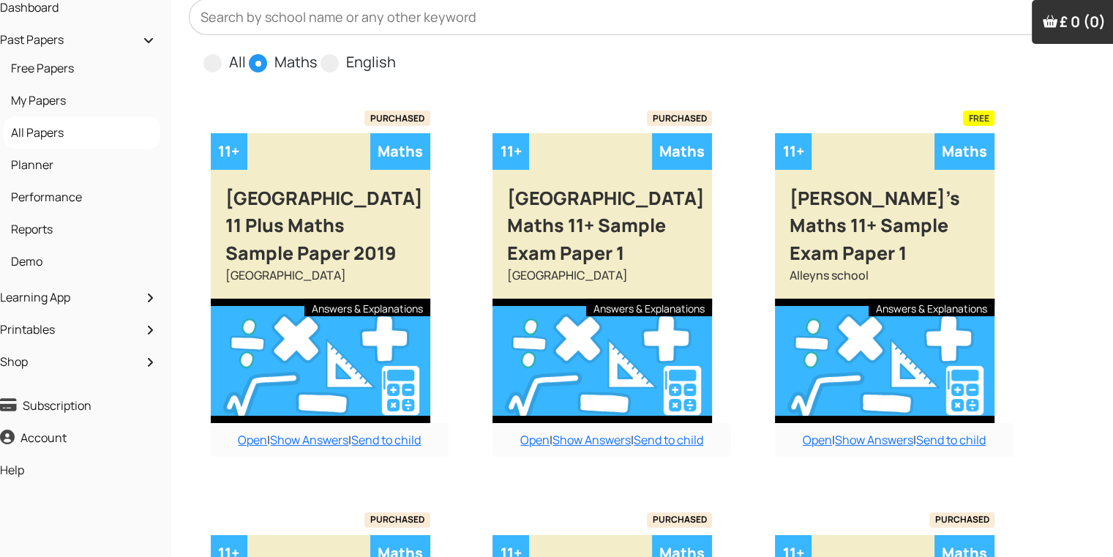
click at [396, 51] on input "English" at bounding box center [401, 56] width 10 height 10
radio input "true"
click at [318, 51] on input "Maths" at bounding box center [323, 56] width 10 height 10
radio input "true"
click at [396, 51] on input "English" at bounding box center [401, 56] width 10 height 10
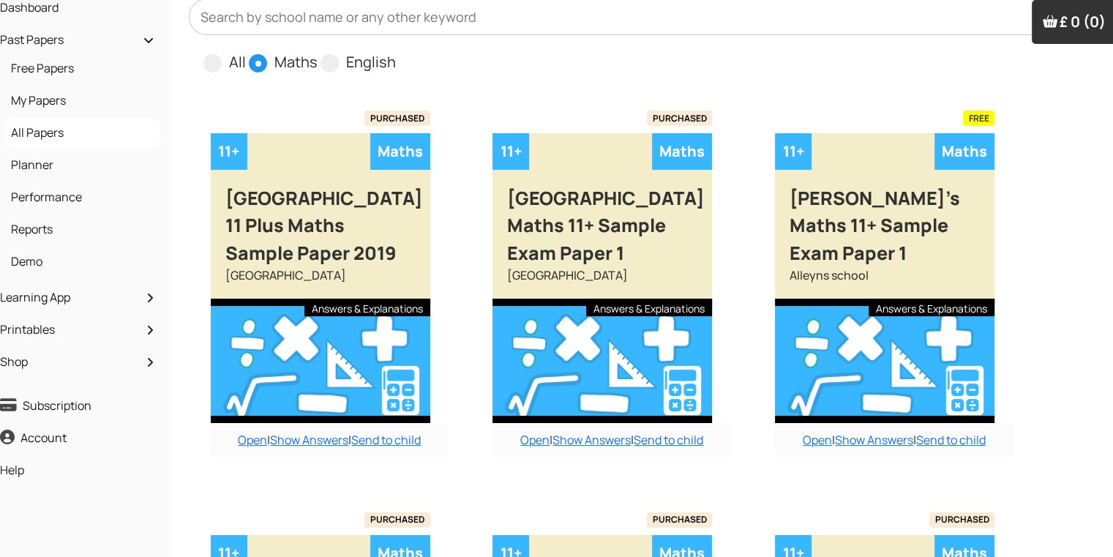
radio input "true"
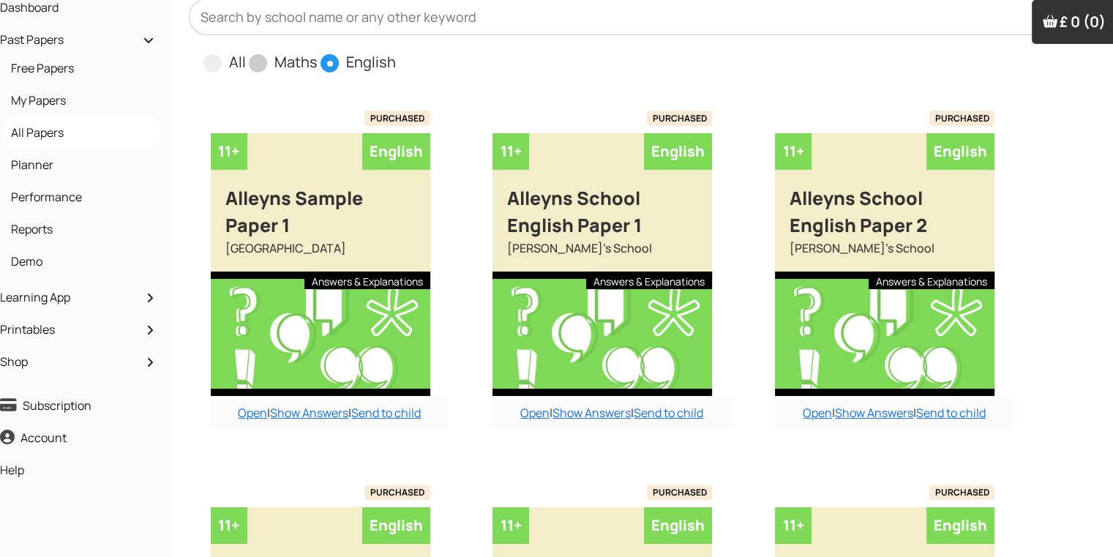
click at [246, 51] on input "All" at bounding box center [251, 56] width 10 height 10
radio input "true"
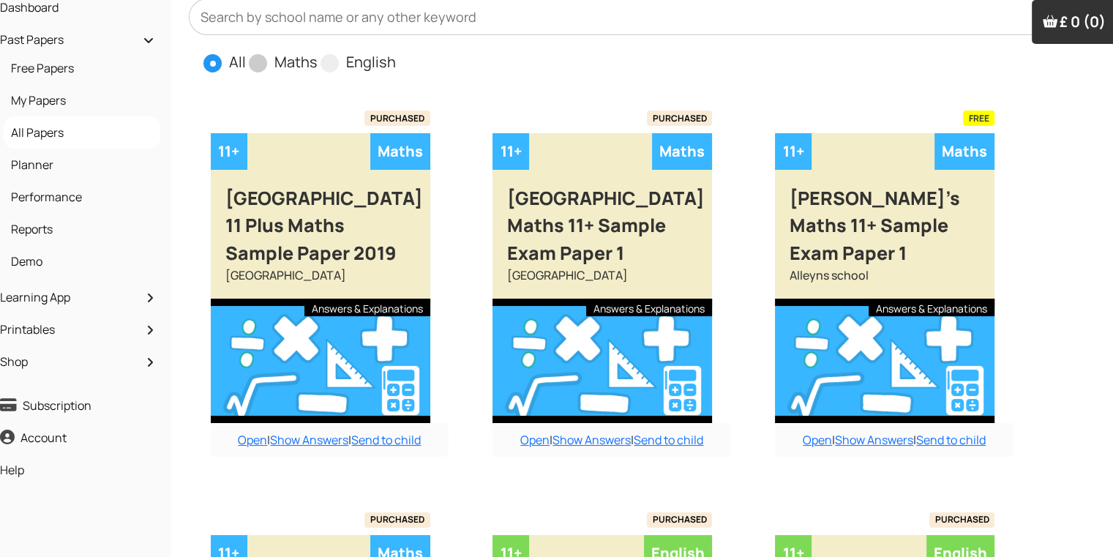
click at [318, 51] on input "Maths" at bounding box center [323, 56] width 10 height 10
radio input "true"
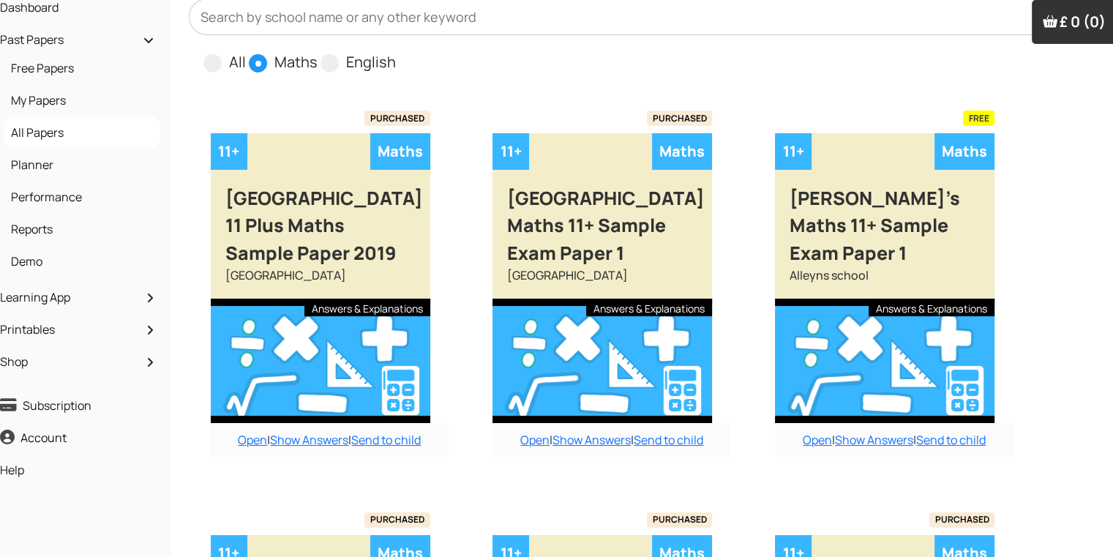
click at [260, 65] on span at bounding box center [258, 63] width 18 height 18
click at [318, 61] on input "Maths" at bounding box center [323, 56] width 10 height 10
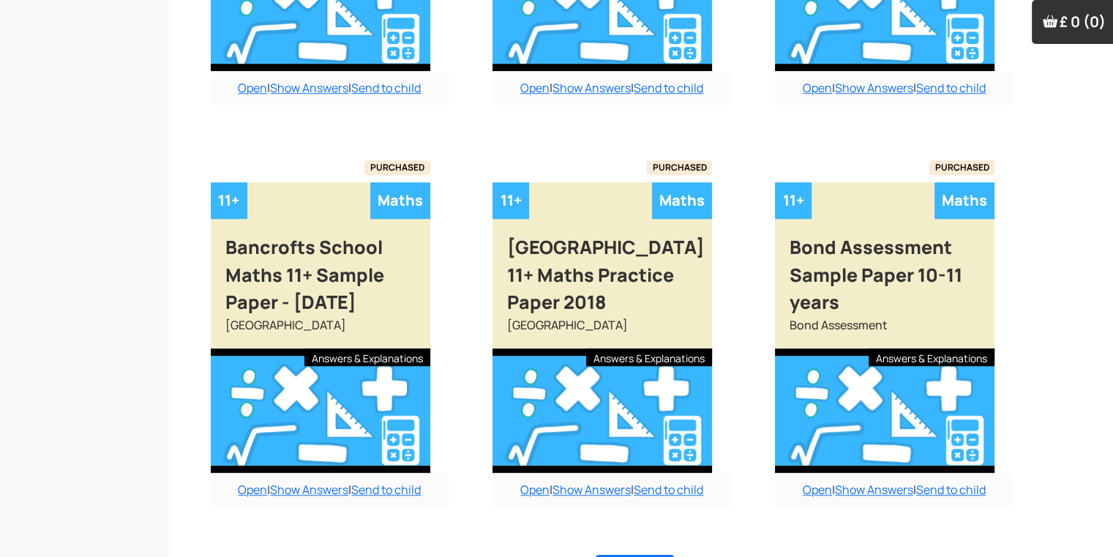
scroll to position [1282, 15]
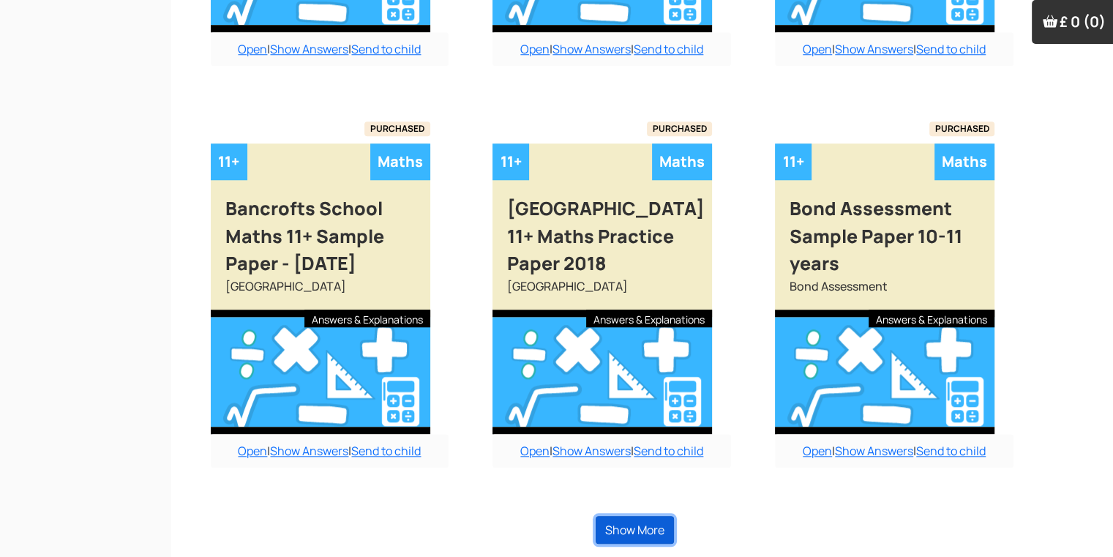
click at [612, 536] on button "Show More" at bounding box center [635, 530] width 78 height 28
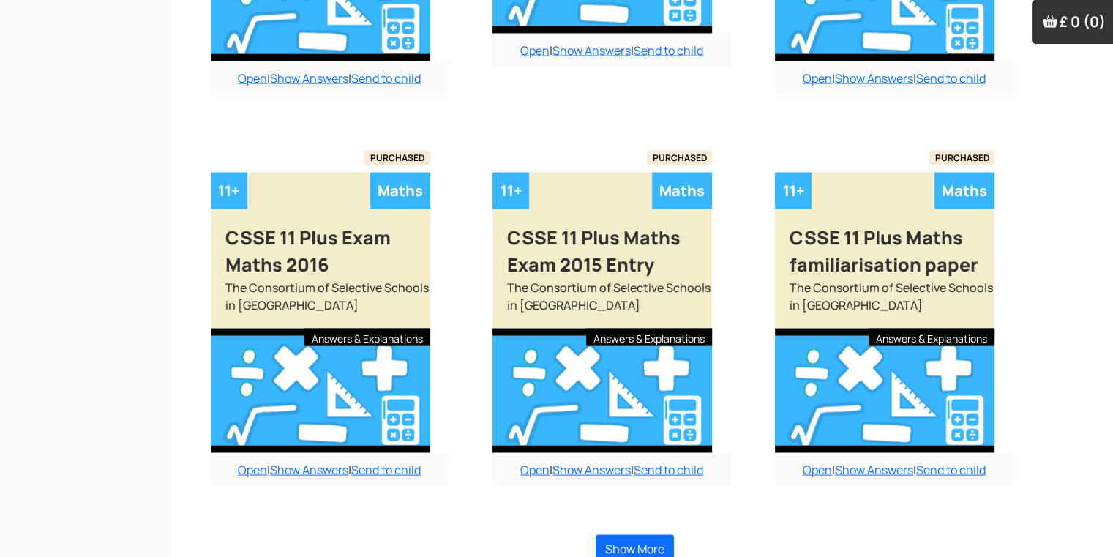
scroll to position [2932, 15]
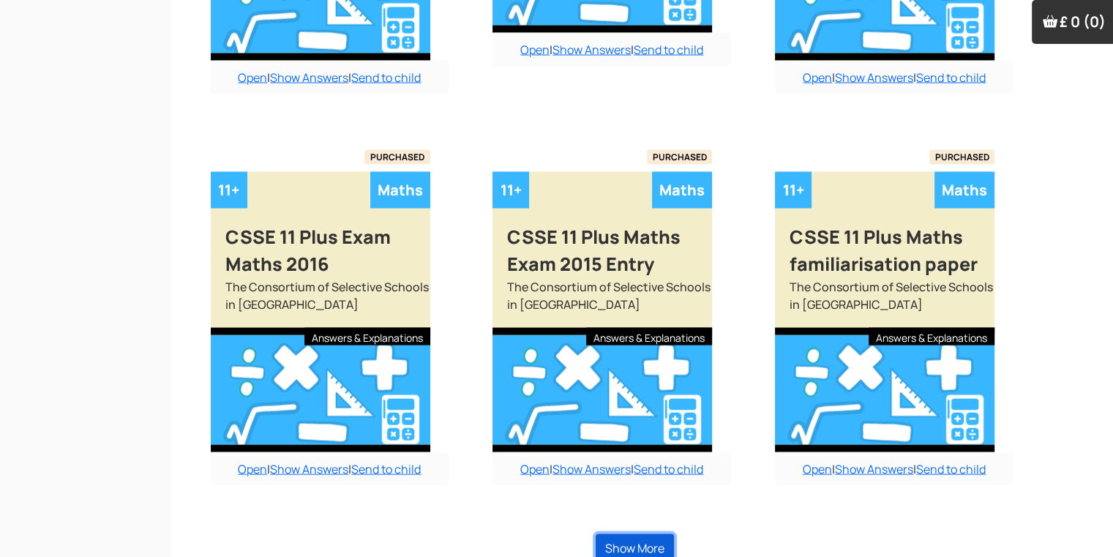
click at [661, 534] on button "Show More" at bounding box center [635, 548] width 78 height 28
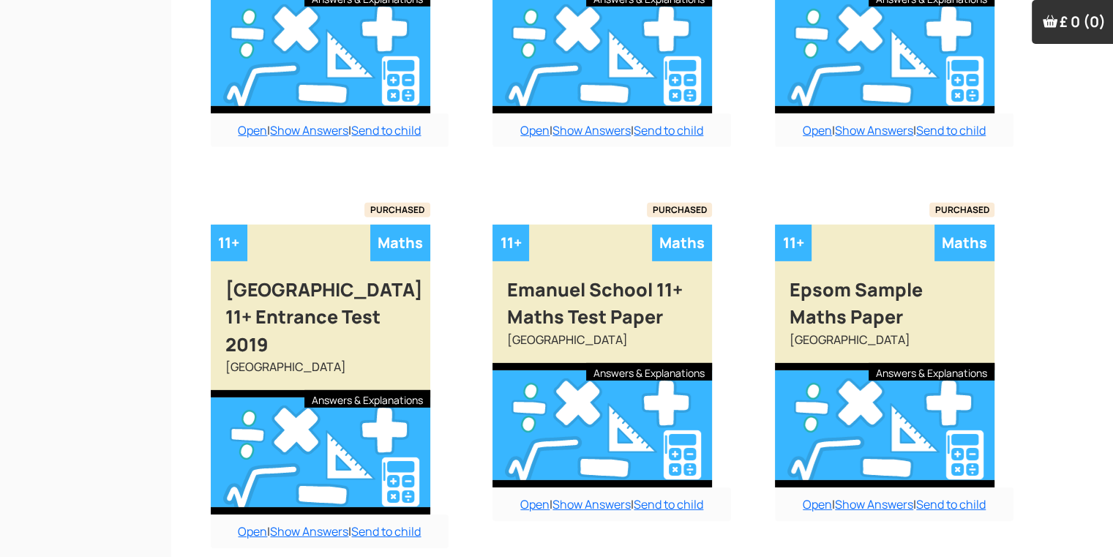
scroll to position [4482, 15]
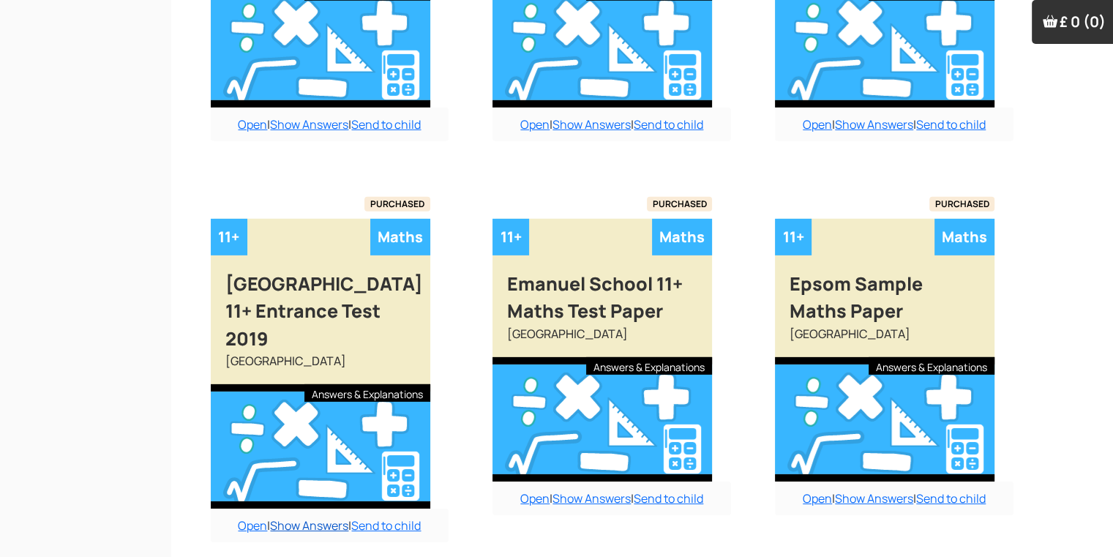
click at [319, 517] on link "Show Answers" at bounding box center [309, 525] width 78 height 16
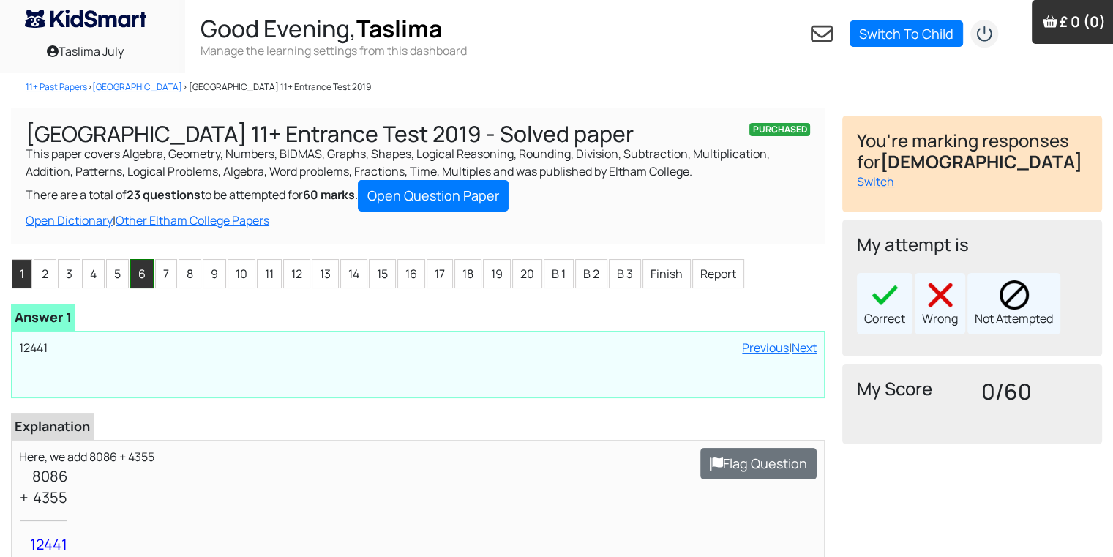
click at [135, 270] on li "6" at bounding box center [141, 273] width 23 height 29
click at [165, 274] on li "7" at bounding box center [166, 273] width 22 height 29
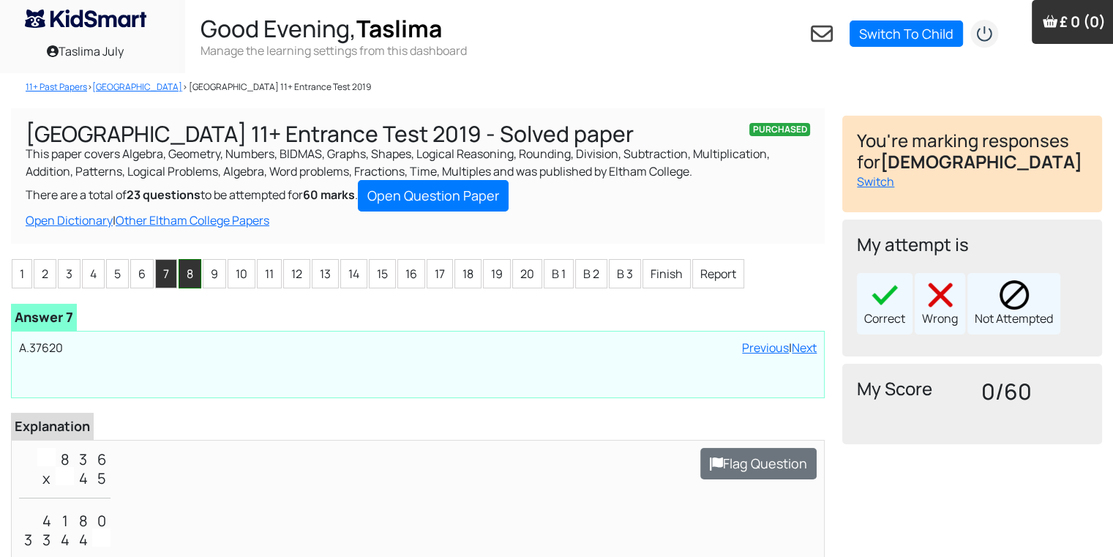
click at [188, 277] on li "8" at bounding box center [190, 273] width 23 height 29
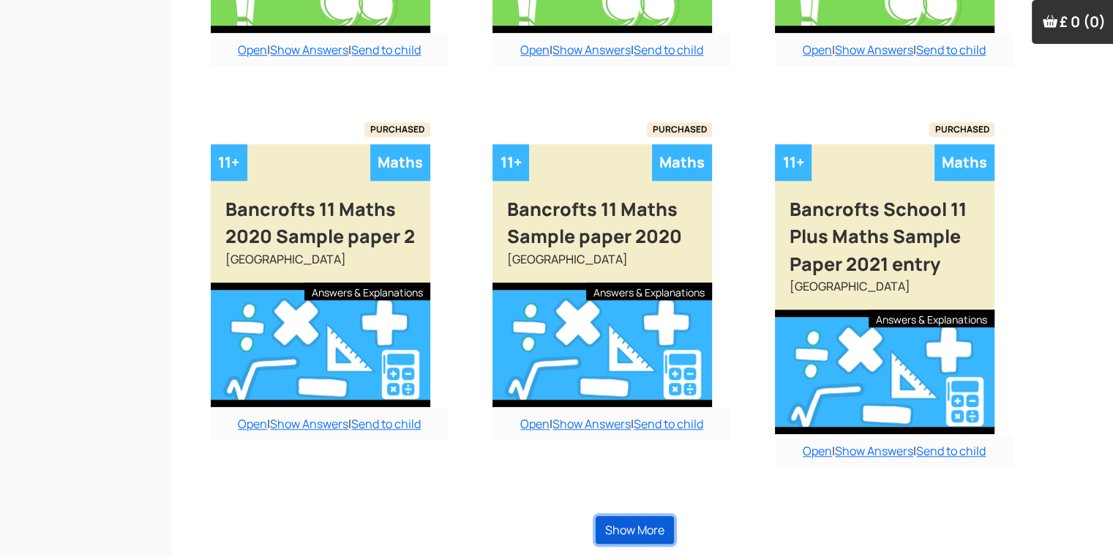
click at [627, 522] on button "Show More" at bounding box center [635, 530] width 78 height 28
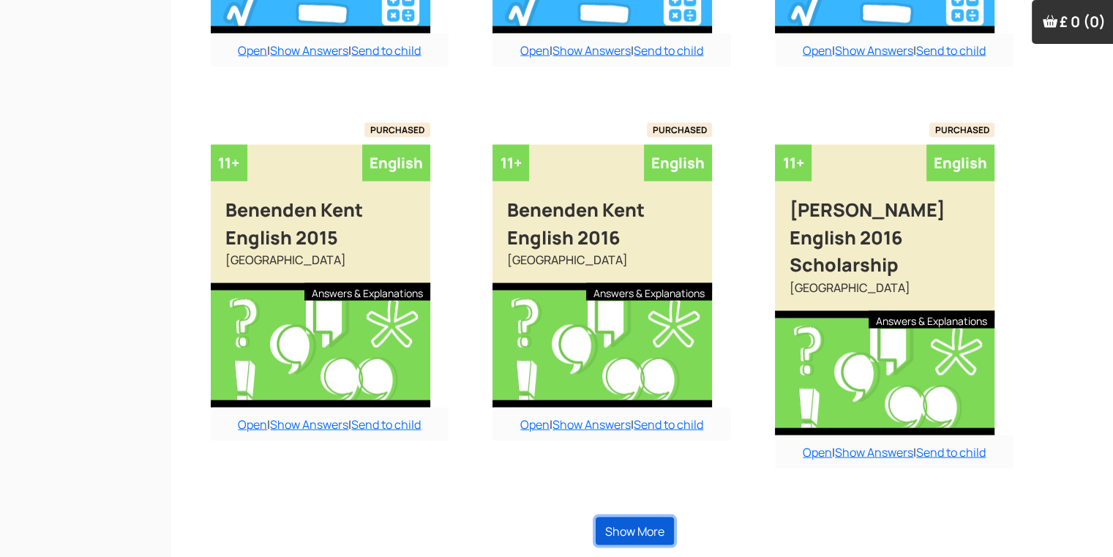
click at [627, 522] on button "Show More" at bounding box center [635, 531] width 78 height 28
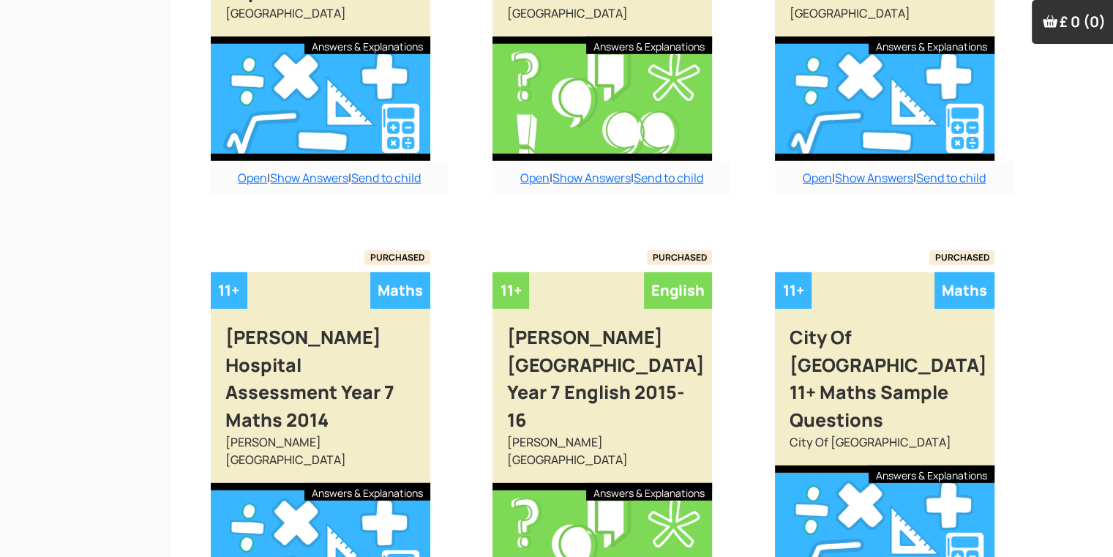
scroll to position [4464, 15]
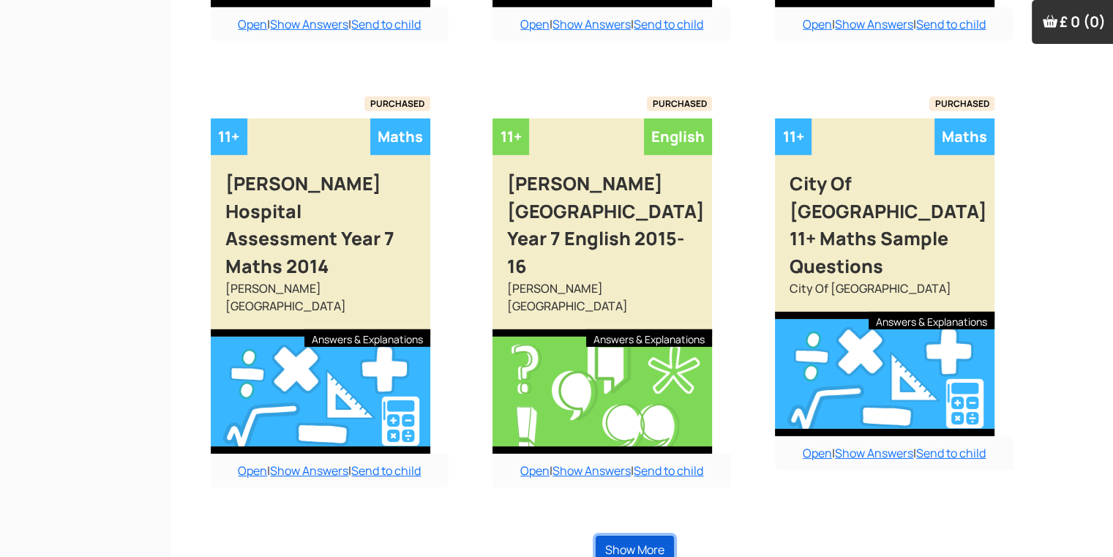
click at [627, 536] on button "Show More" at bounding box center [635, 550] width 78 height 28
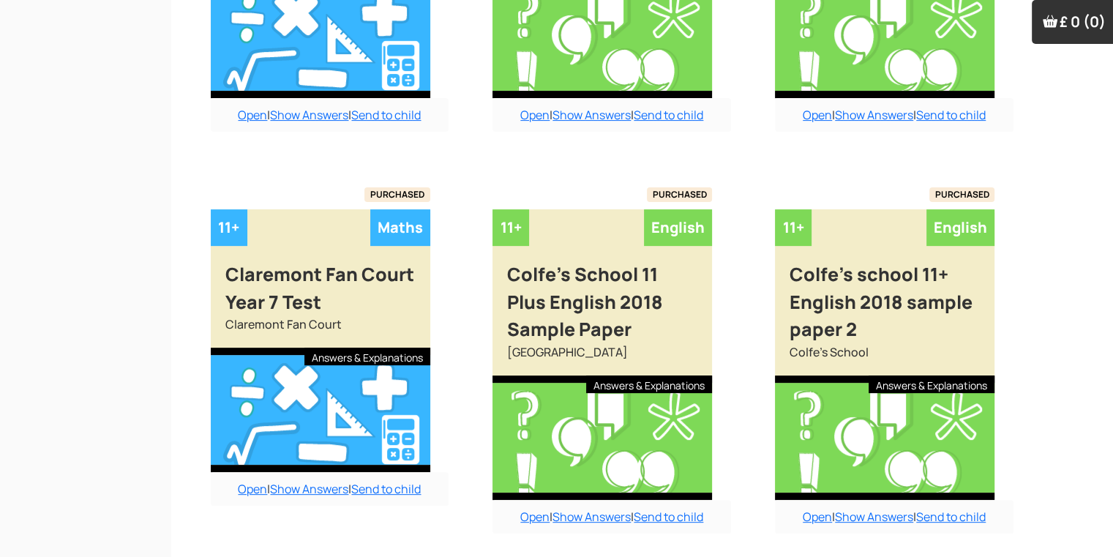
scroll to position [6070, 15]
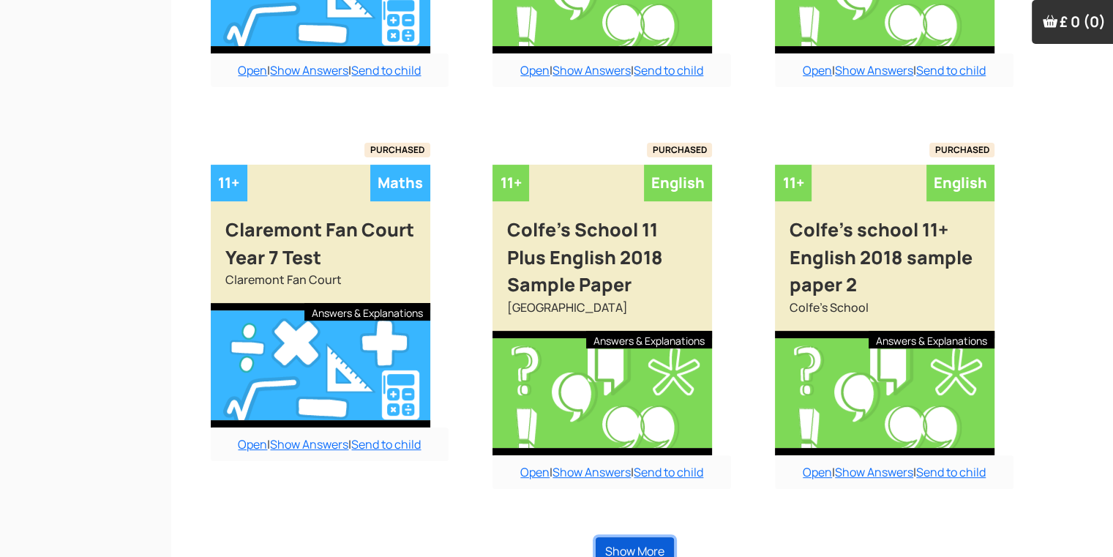
click at [627, 537] on button "Show More" at bounding box center [635, 551] width 78 height 28
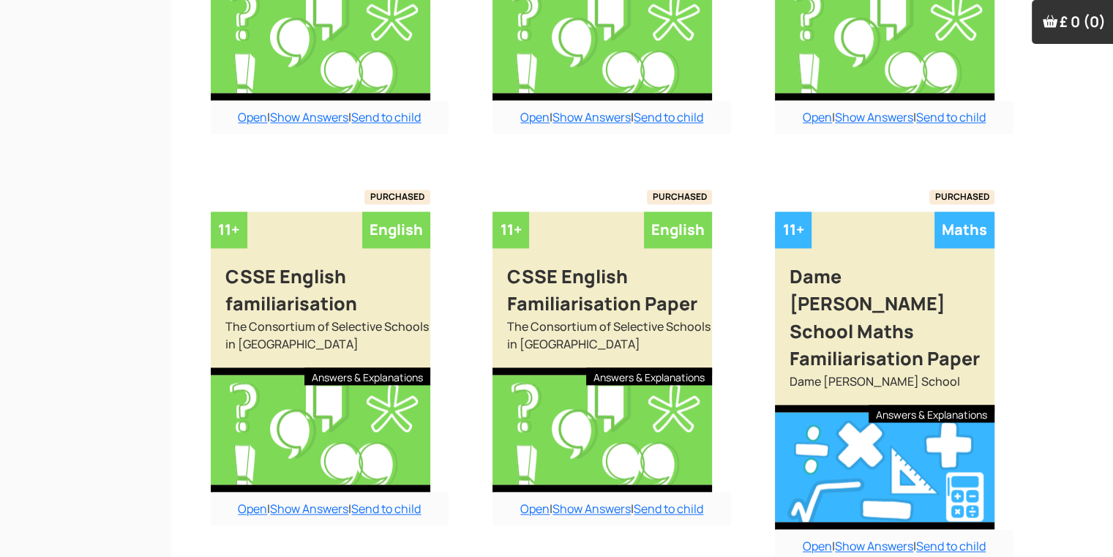
scroll to position [7710, 15]
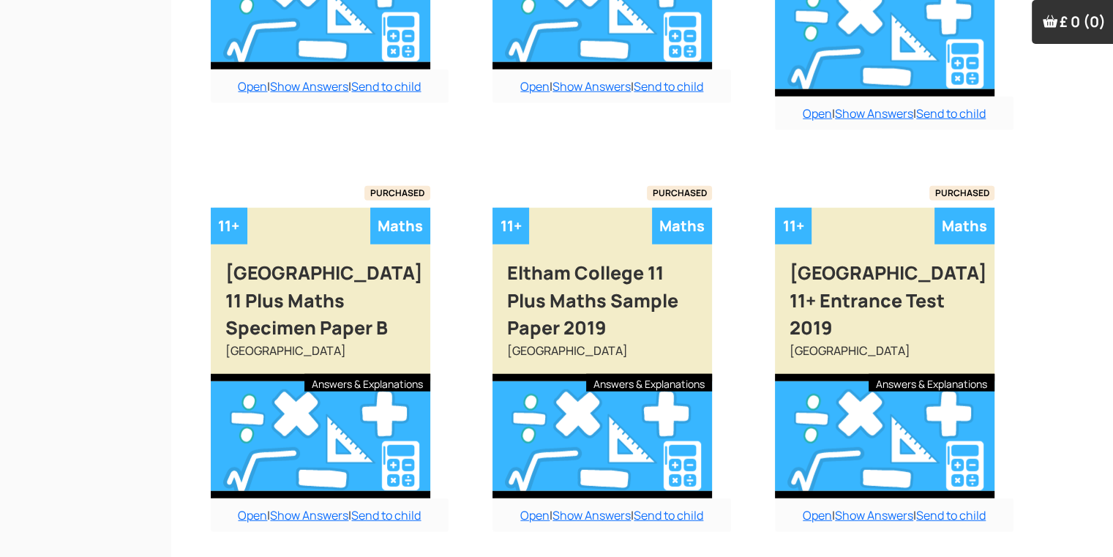
scroll to position [9288, 15]
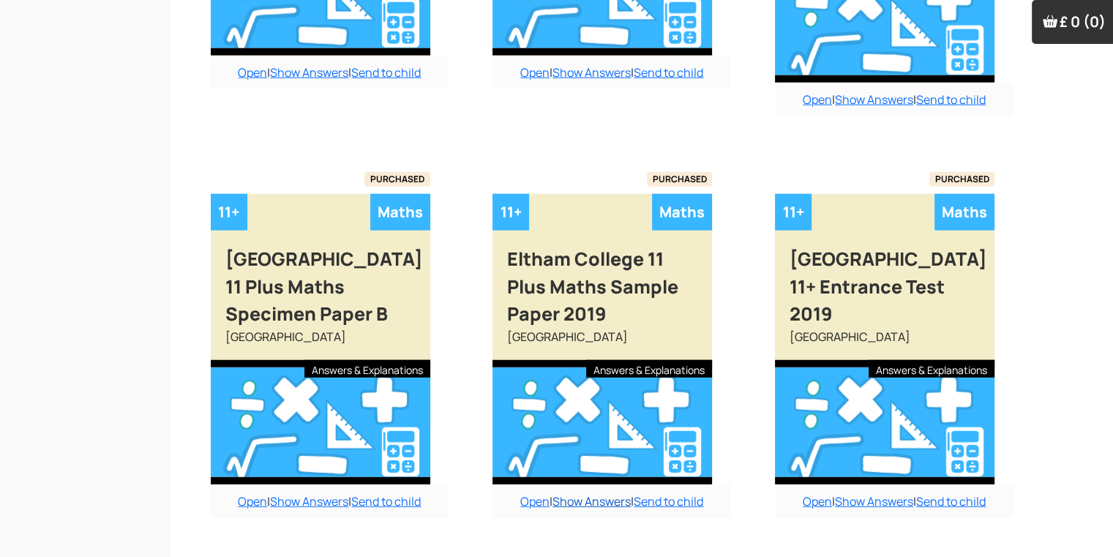
click at [560, 493] on link "Show Answers" at bounding box center [591, 501] width 78 height 16
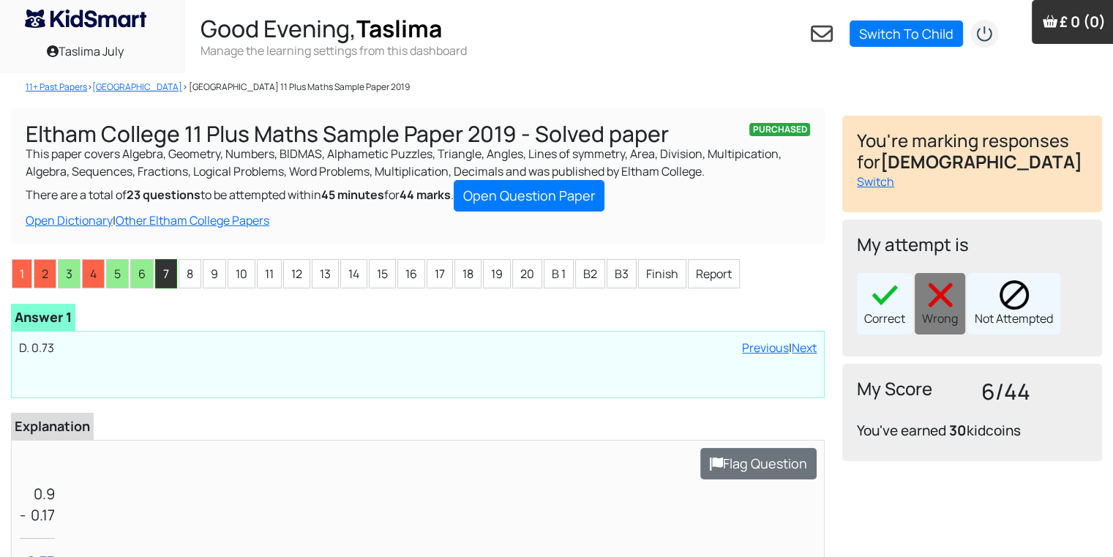
click at [167, 284] on li "7" at bounding box center [166, 273] width 22 height 29
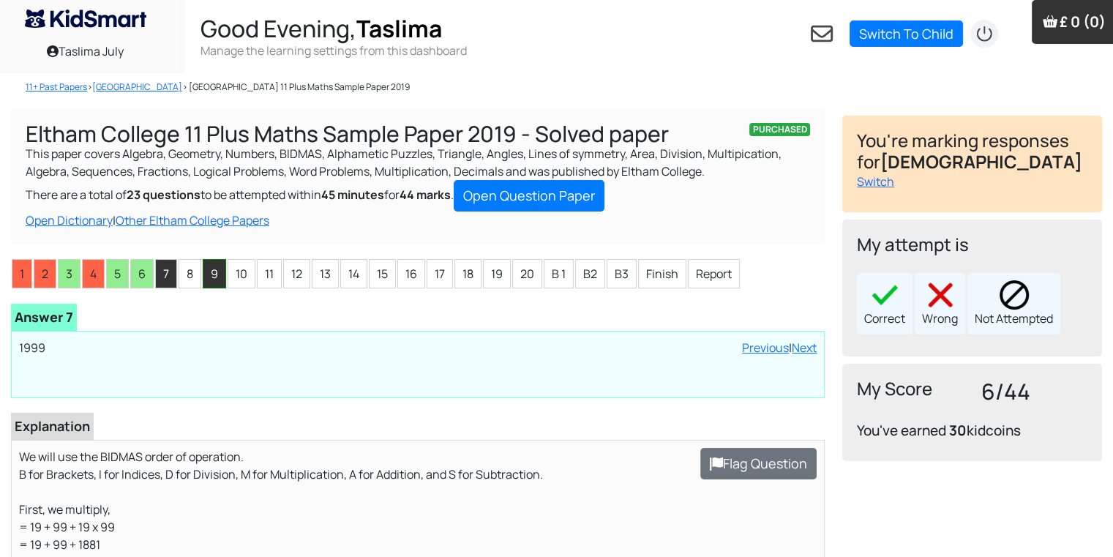
click at [210, 275] on li "9" at bounding box center [214, 273] width 23 height 29
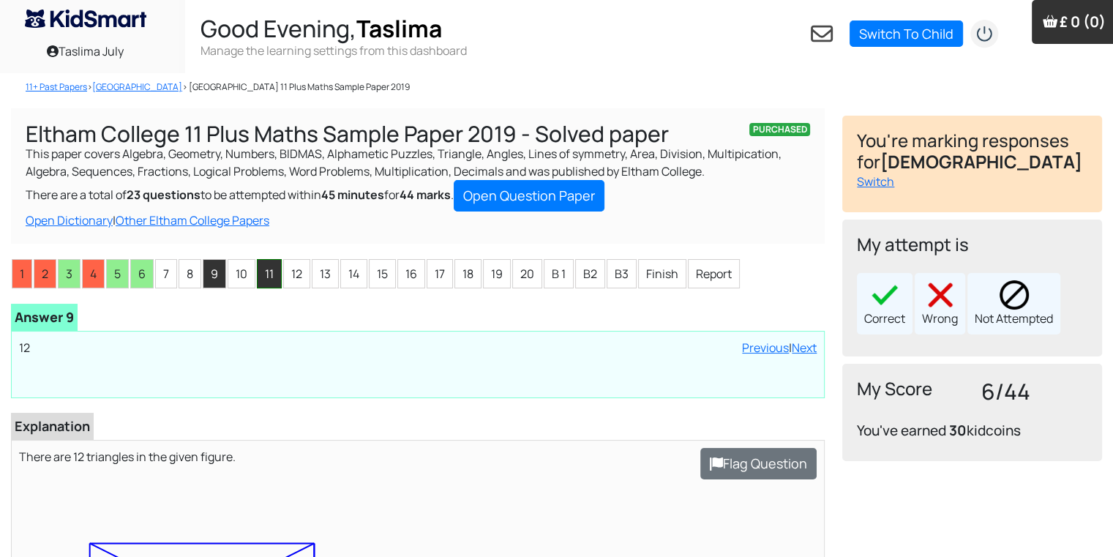
click at [257, 277] on li "11" at bounding box center [269, 273] width 25 height 29
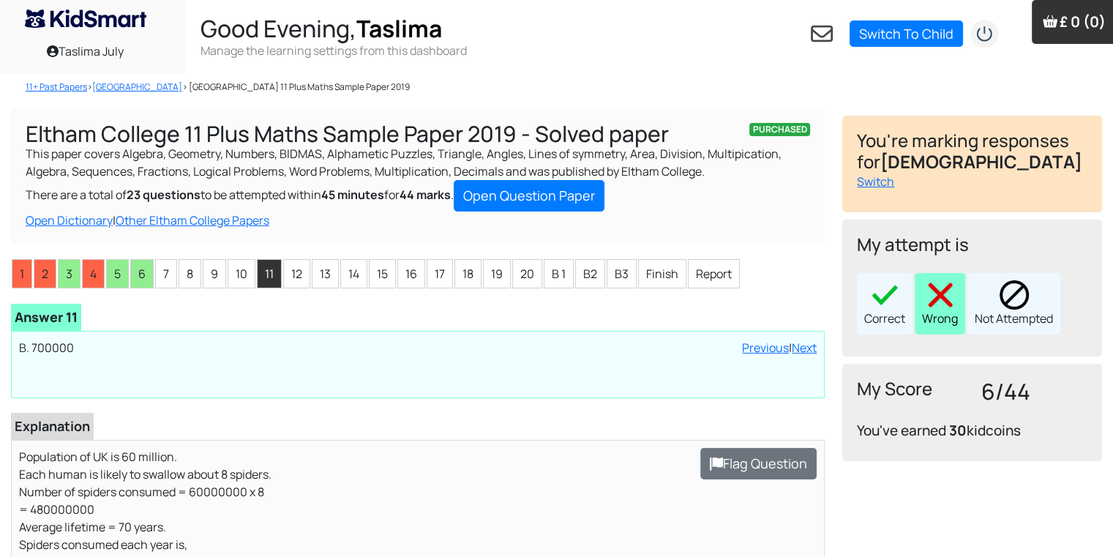
click at [942, 302] on img at bounding box center [940, 294] width 29 height 29
click at [173, 268] on li "7" at bounding box center [166, 273] width 22 height 29
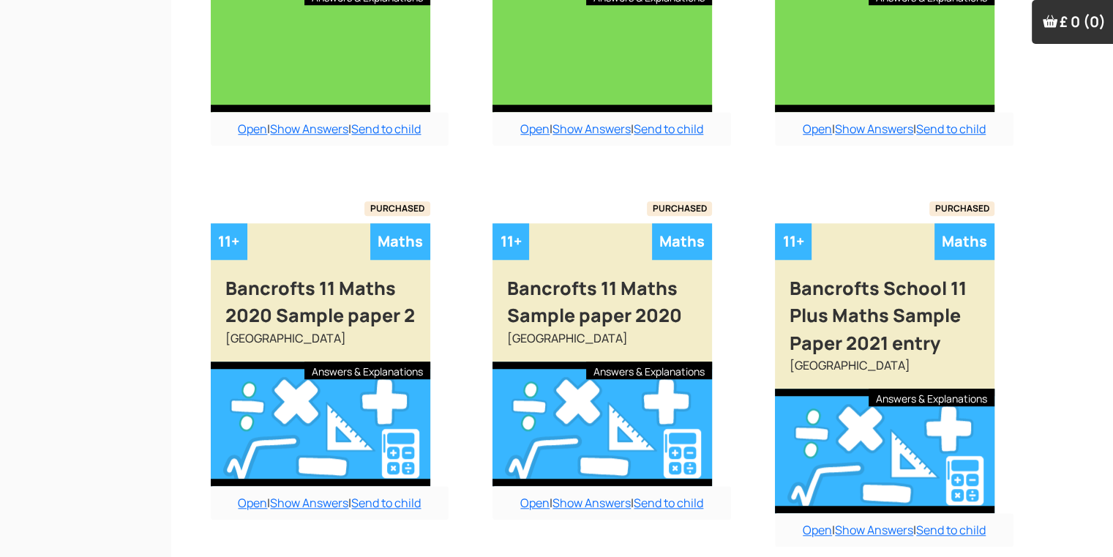
scroll to position [1254, 15]
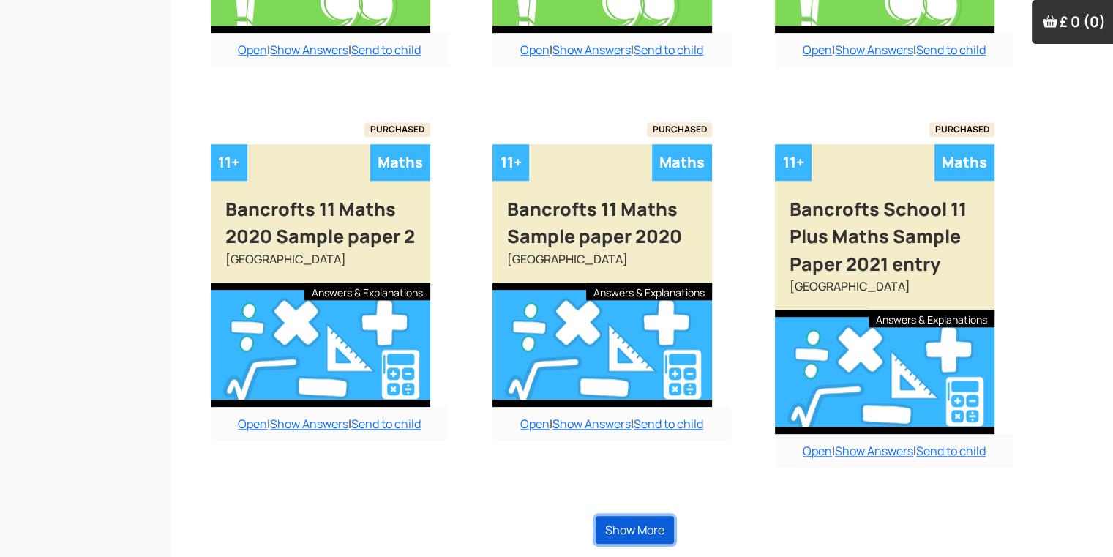
click at [652, 522] on button "Show More" at bounding box center [635, 530] width 78 height 28
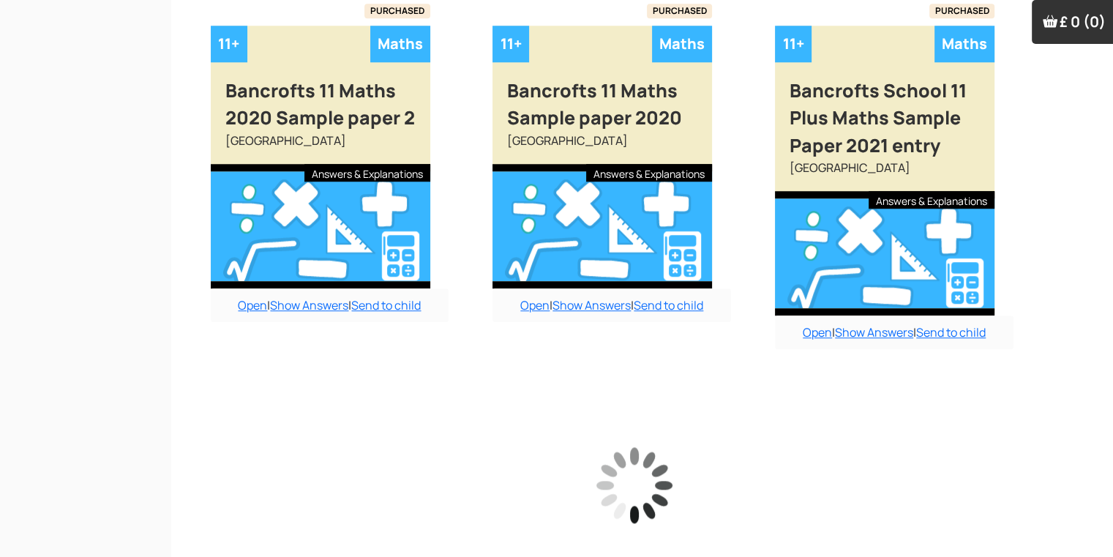
scroll to position [1373, 15]
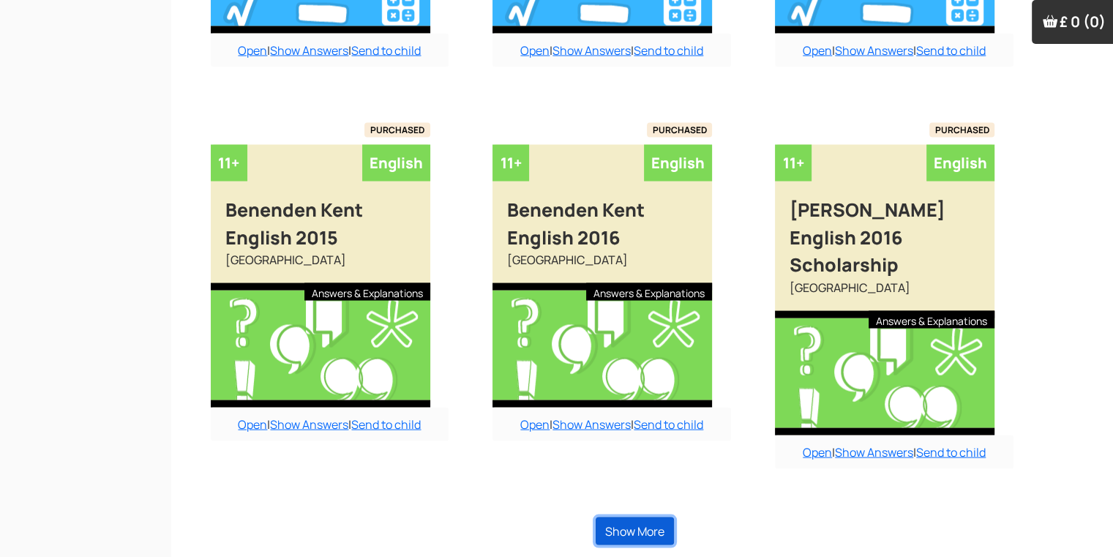
click at [652, 522] on button "Show More" at bounding box center [635, 531] width 78 height 28
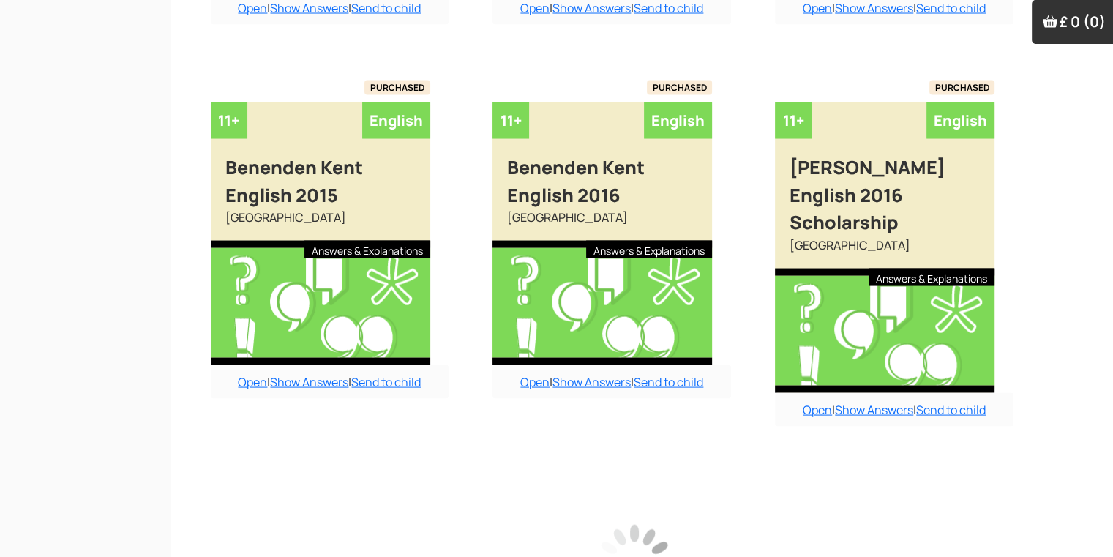
scroll to position [2924, 15]
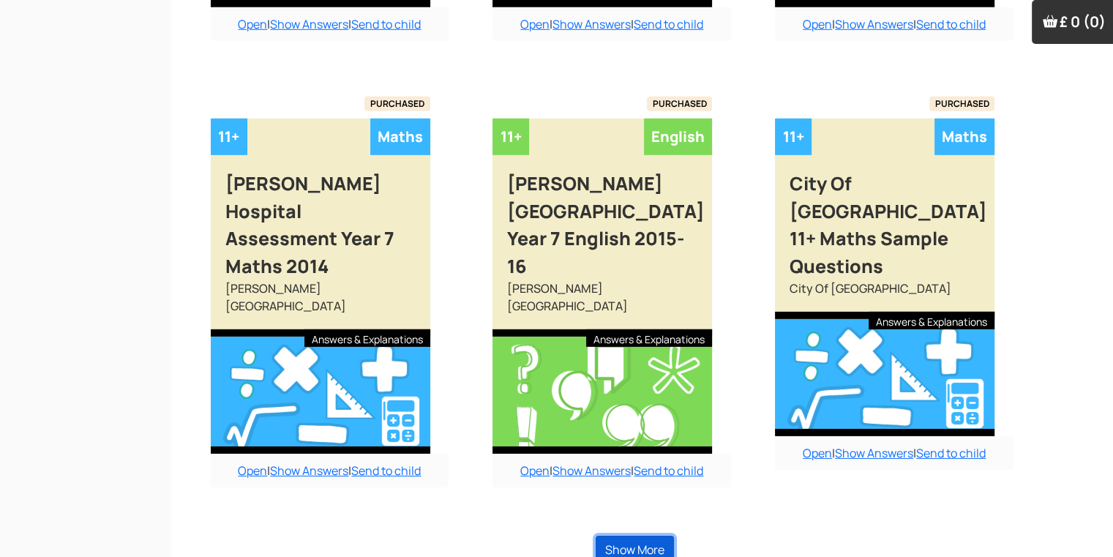
click at [652, 536] on button "Show More" at bounding box center [635, 550] width 78 height 28
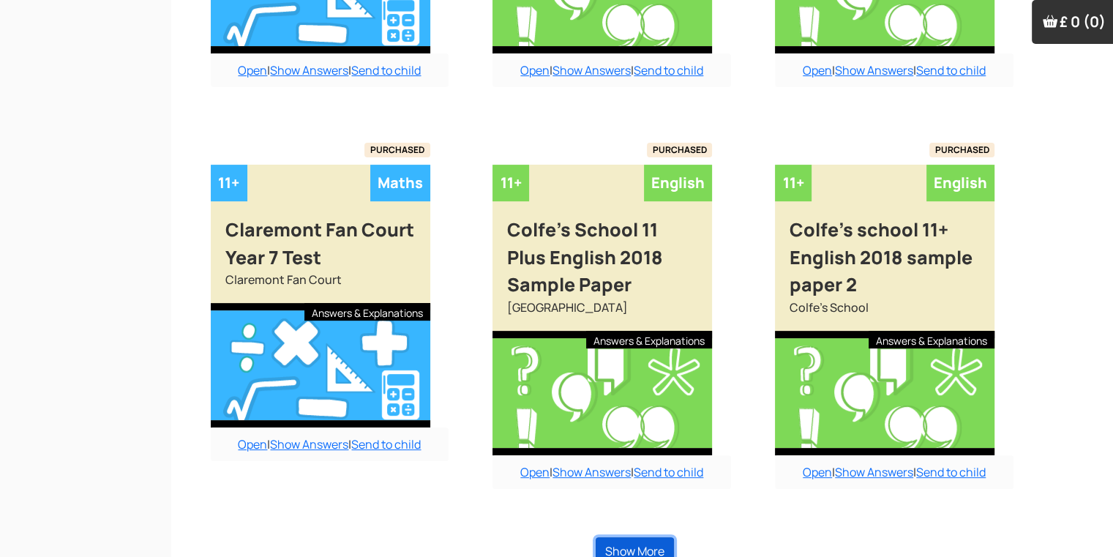
click at [652, 537] on button "Show More" at bounding box center [635, 551] width 78 height 28
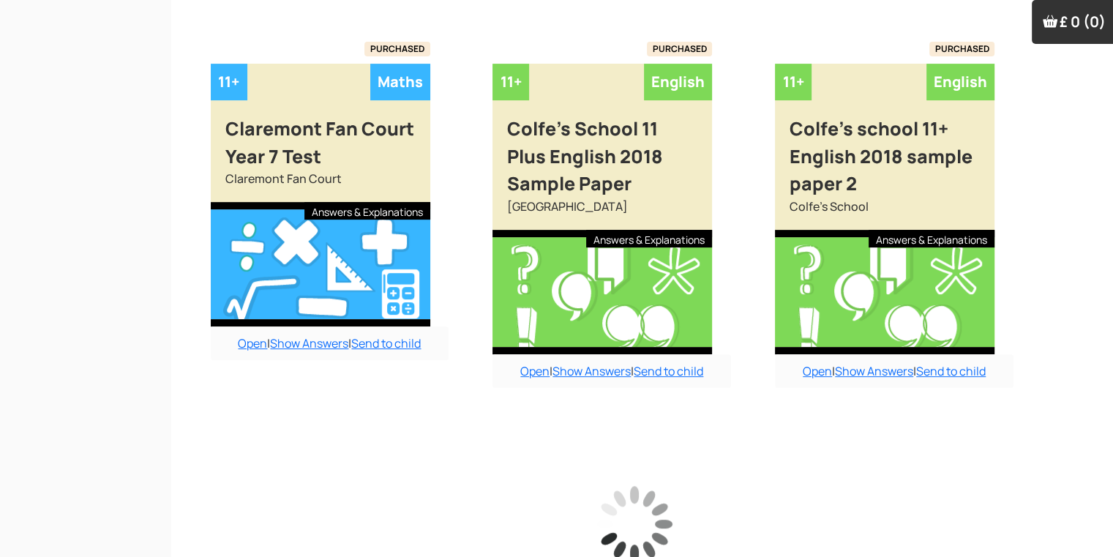
scroll to position [6189, 15]
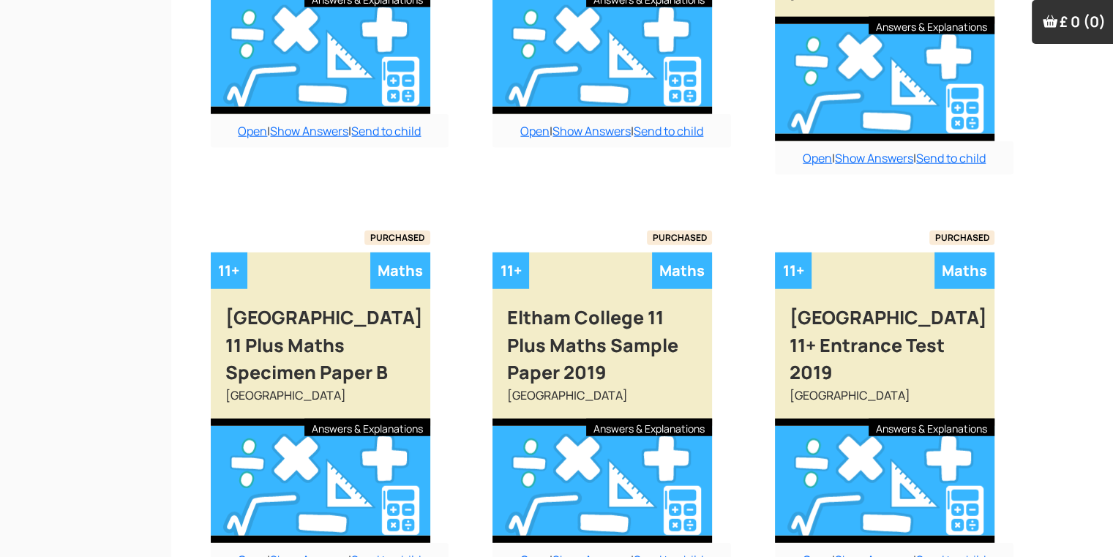
scroll to position [9288, 15]
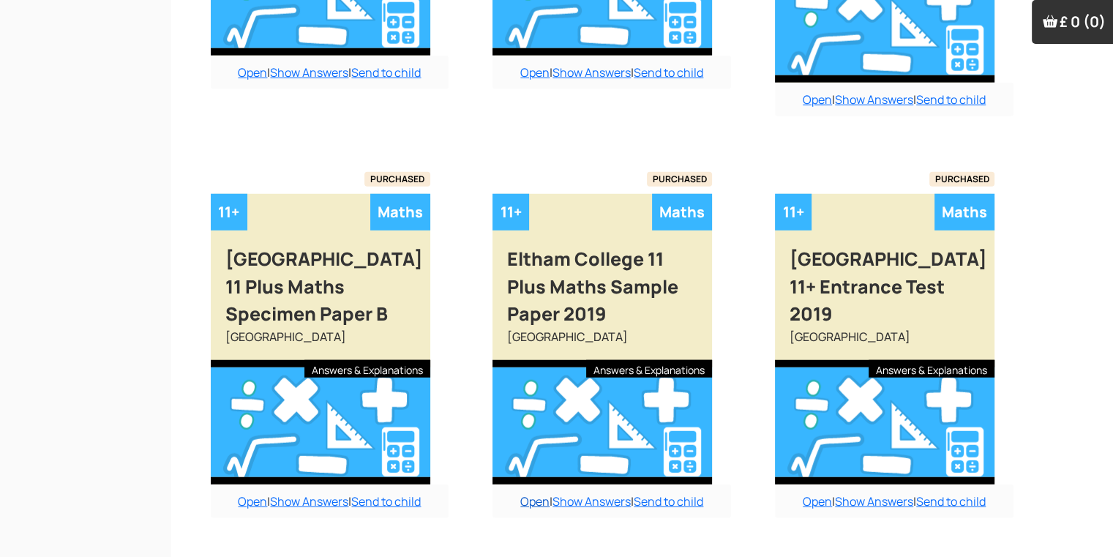
click at [526, 493] on link "Open" at bounding box center [534, 501] width 29 height 16
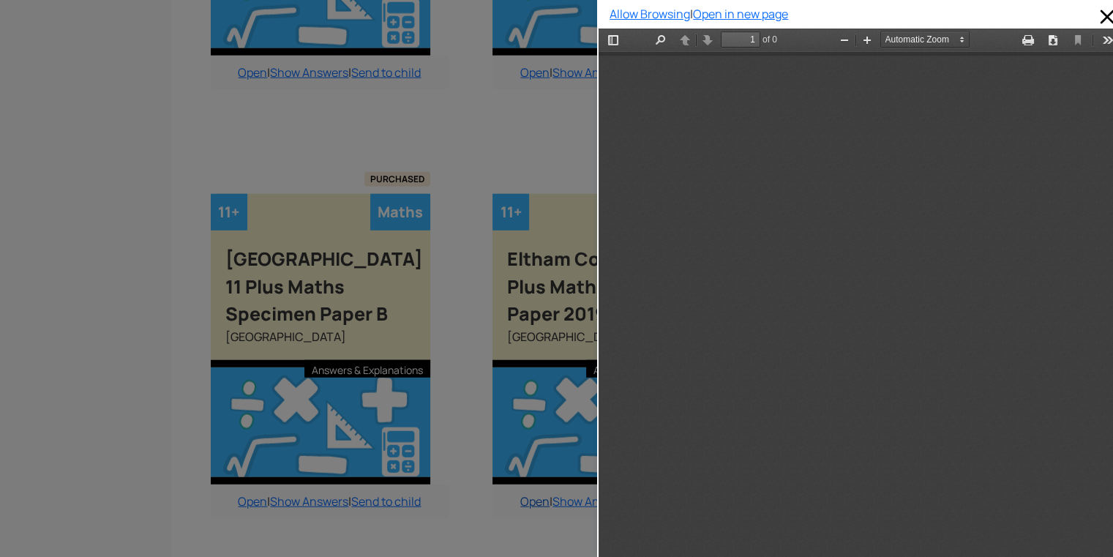
scroll to position [8, 0]
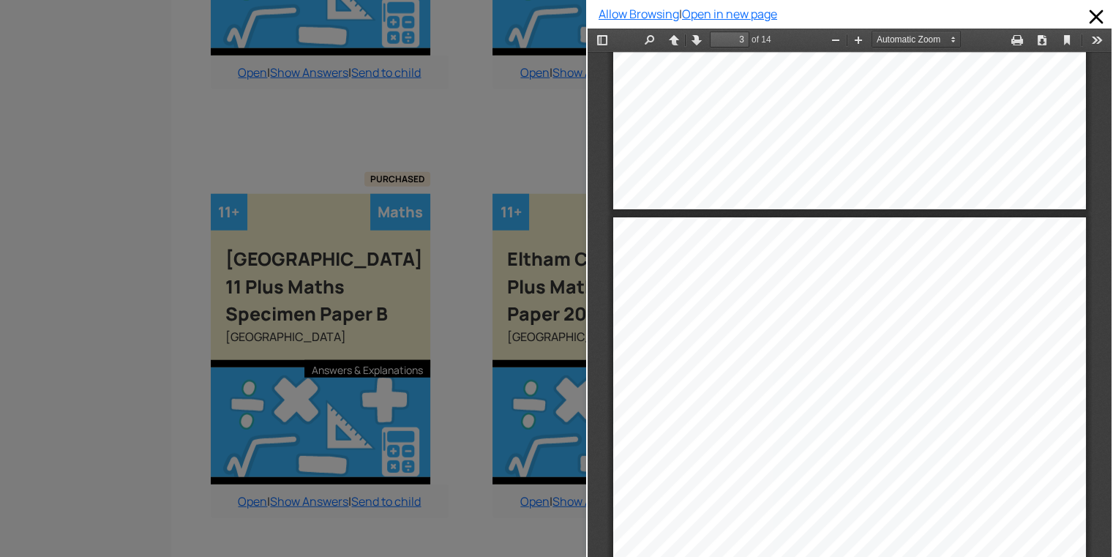
type input "2"
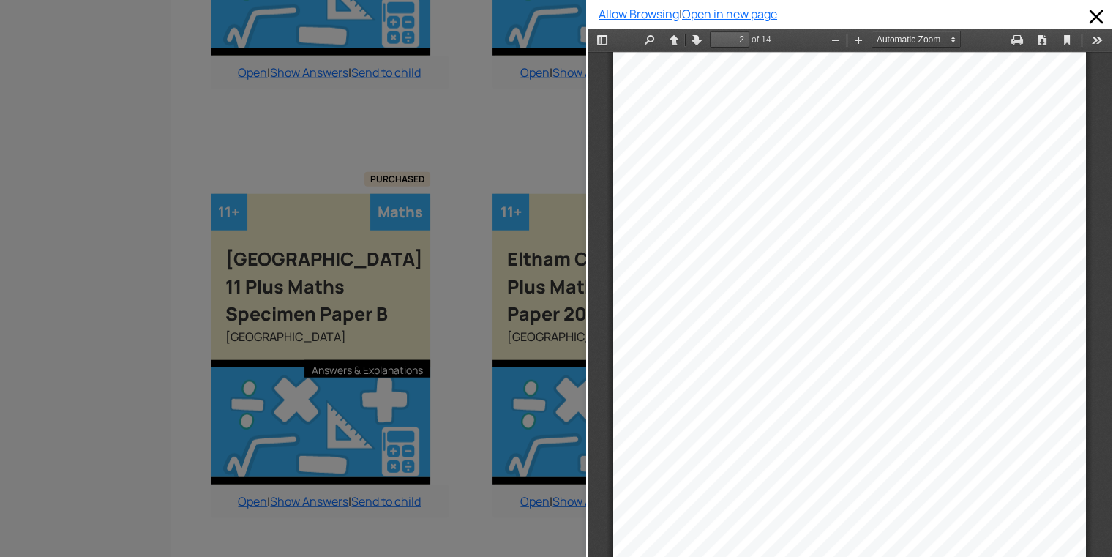
scroll to position [699, 0]
click at [541, 108] on div at bounding box center [293, 278] width 586 height 557
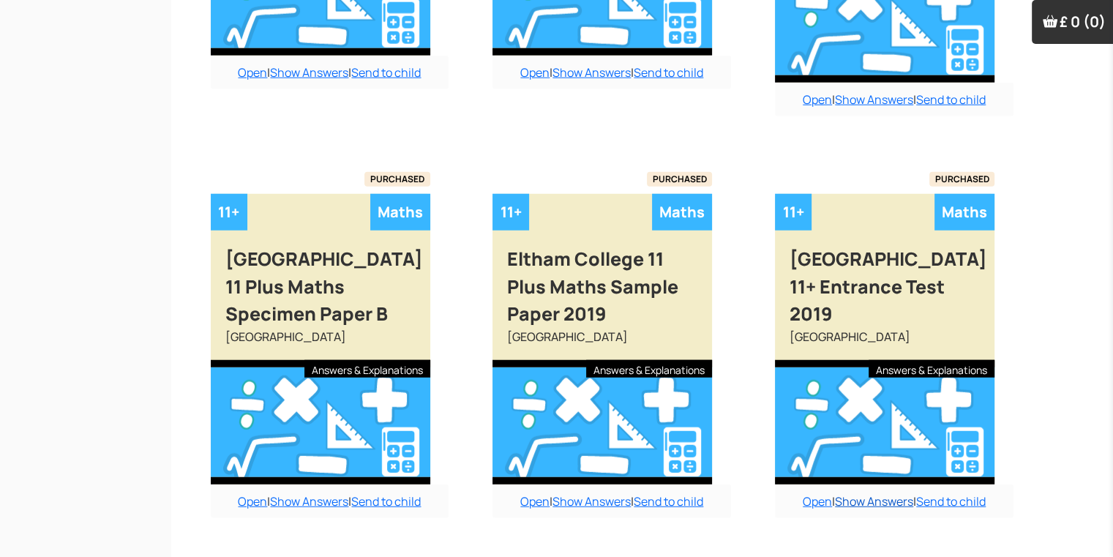
click at [878, 493] on link "Show Answers" at bounding box center [874, 501] width 78 height 16
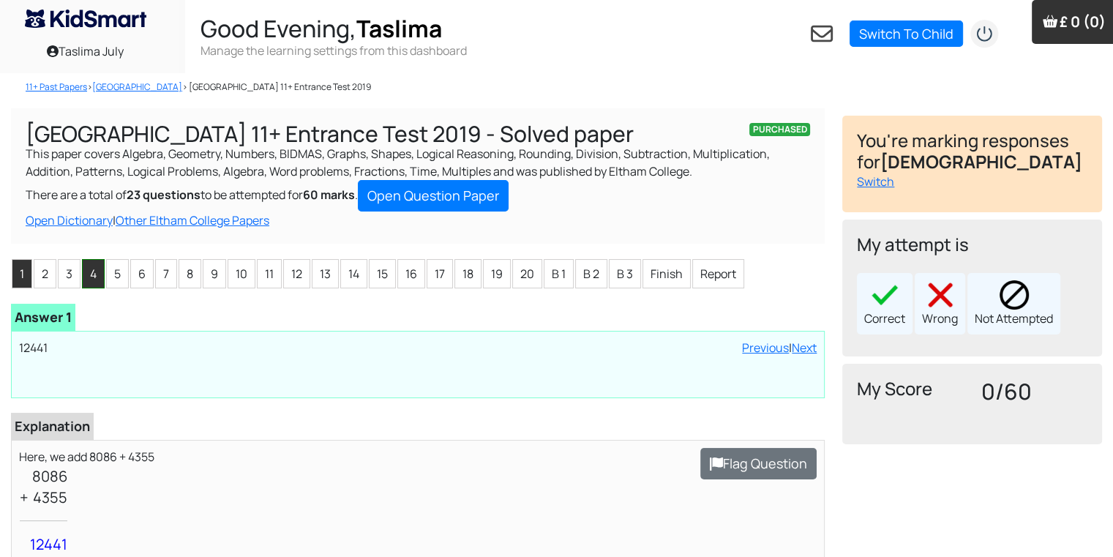
click at [100, 267] on li "4" at bounding box center [93, 273] width 23 height 29
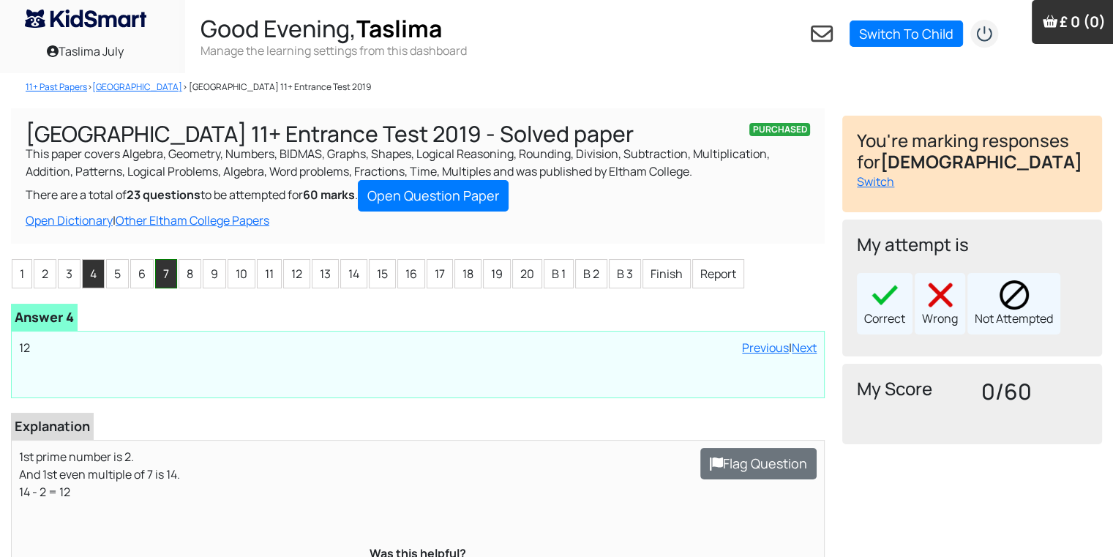
click at [157, 271] on li "7" at bounding box center [166, 273] width 22 height 29
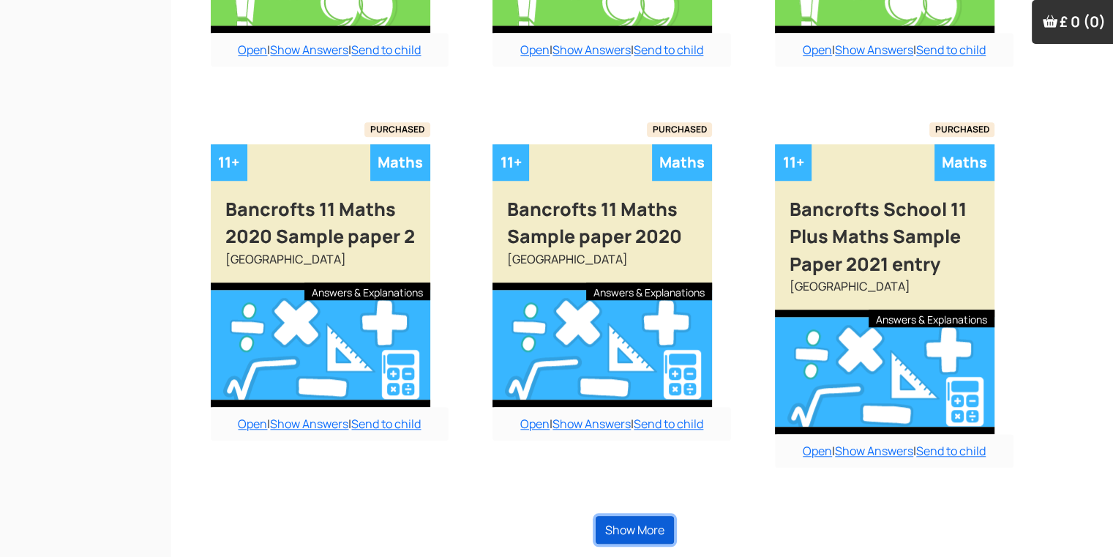
click at [615, 516] on button "Show More" at bounding box center [635, 530] width 78 height 28
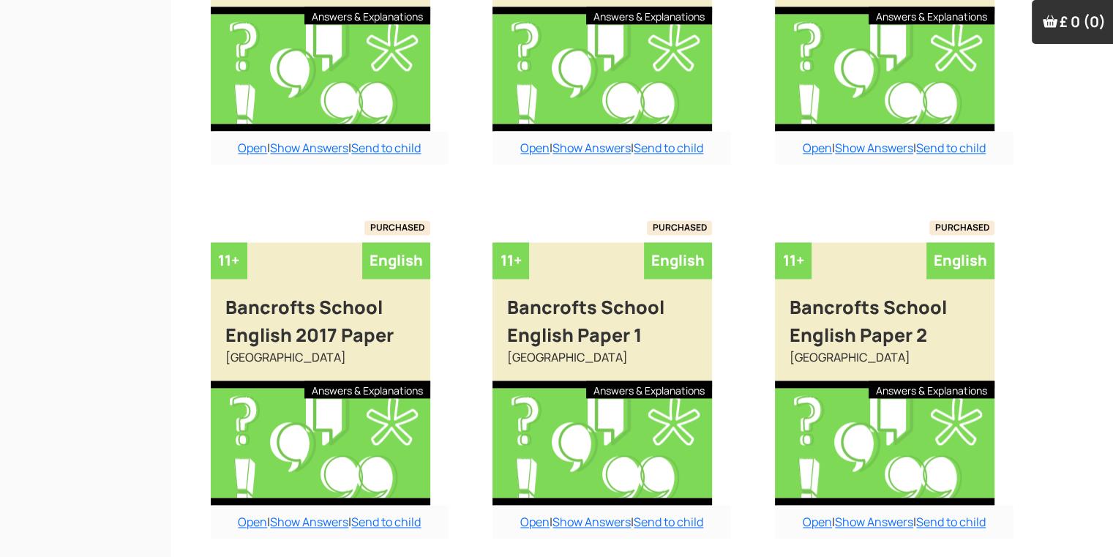
scroll to position [1927, 15]
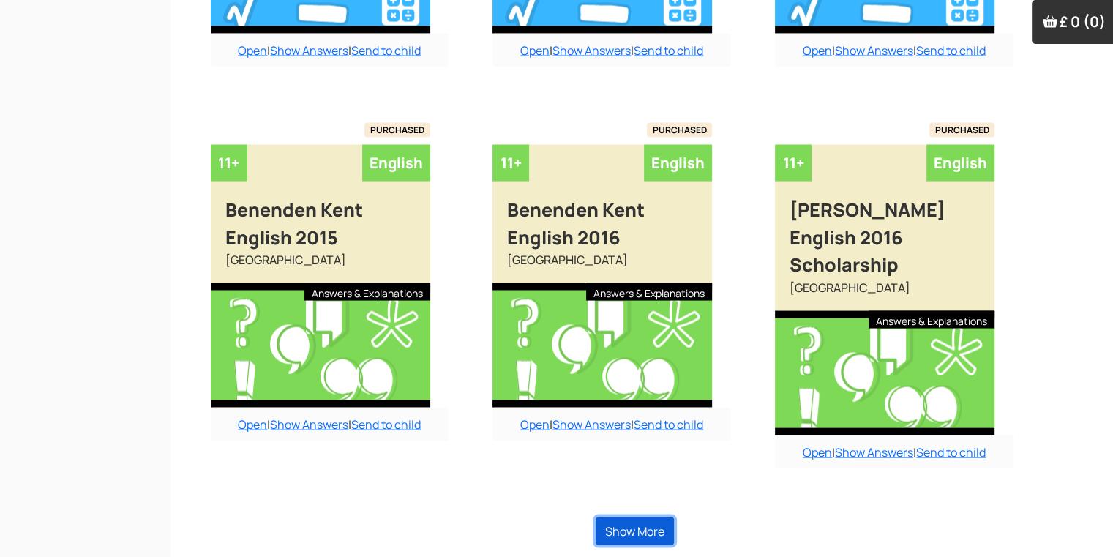
click at [614, 517] on button "Show More" at bounding box center [635, 531] width 78 height 28
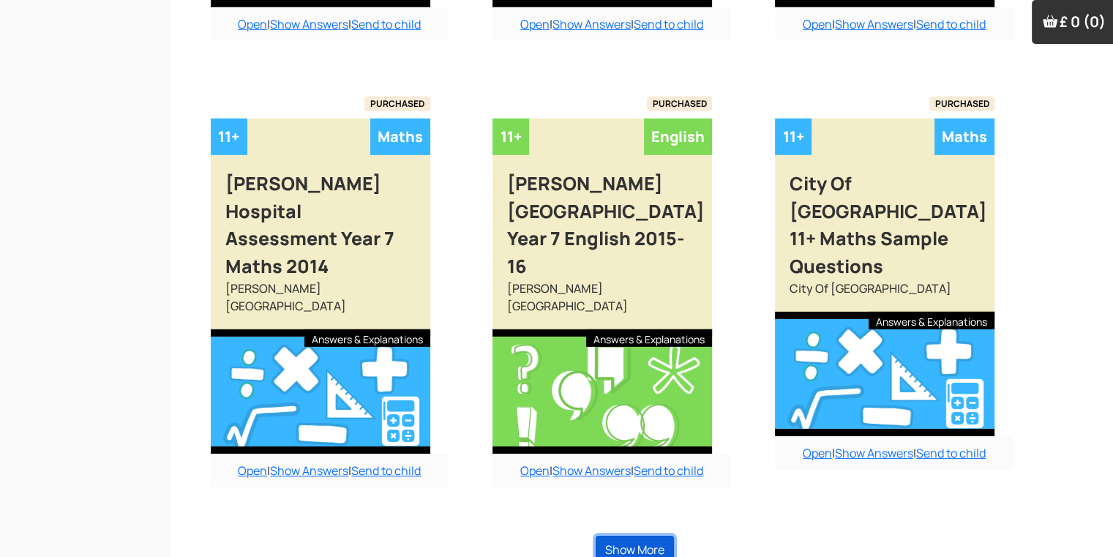
click at [614, 536] on button "Show More" at bounding box center [635, 550] width 78 height 28
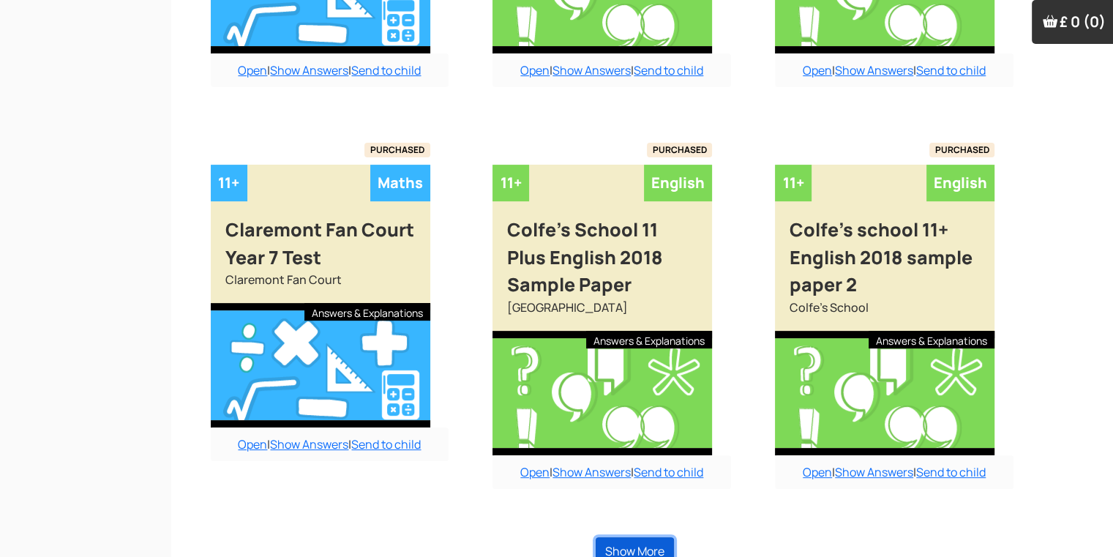
click at [614, 537] on button "Show More" at bounding box center [635, 551] width 78 height 28
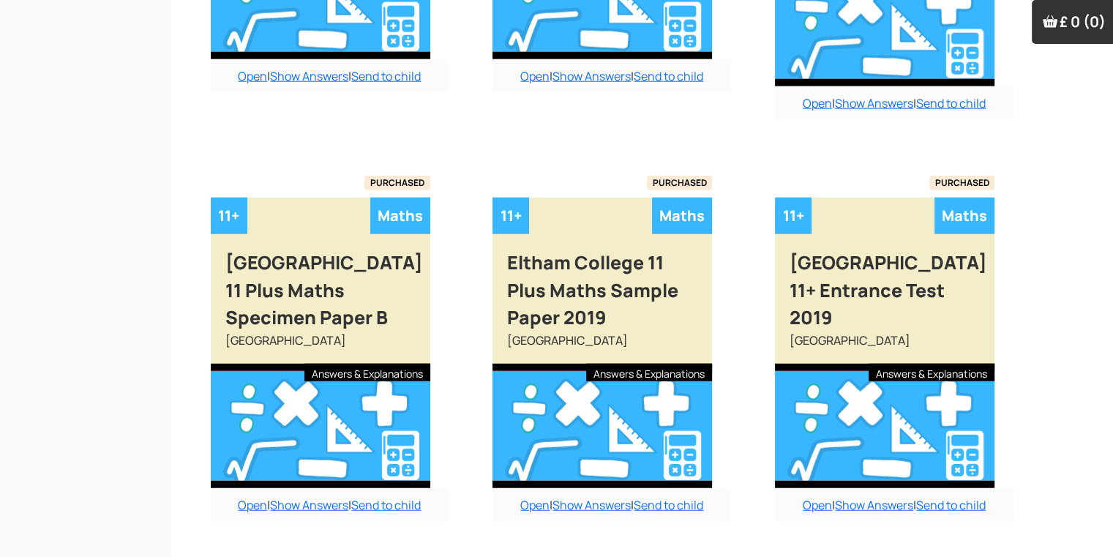
scroll to position [9288, 15]
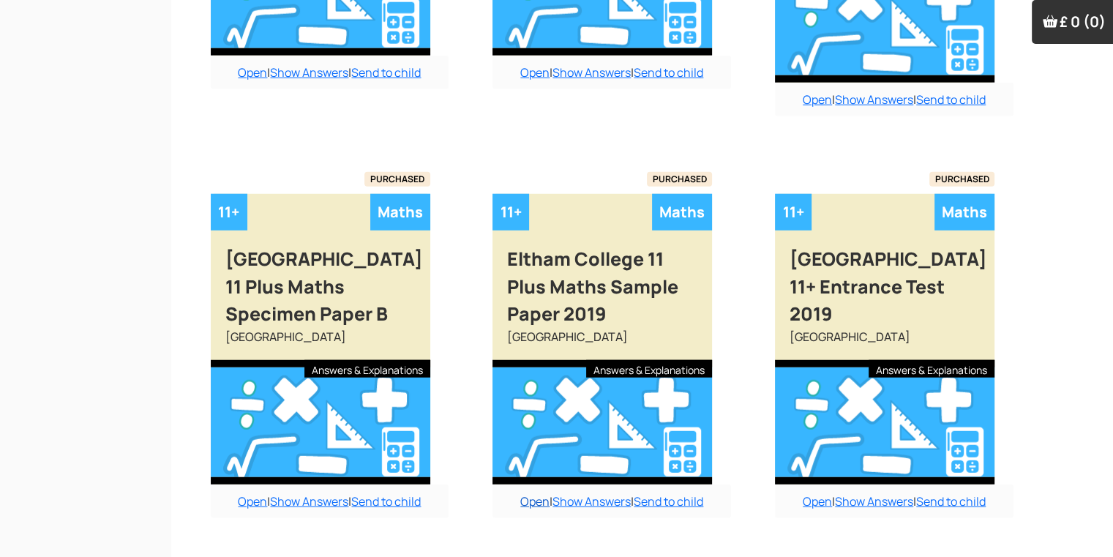
click at [521, 493] on link "Open" at bounding box center [534, 501] width 29 height 16
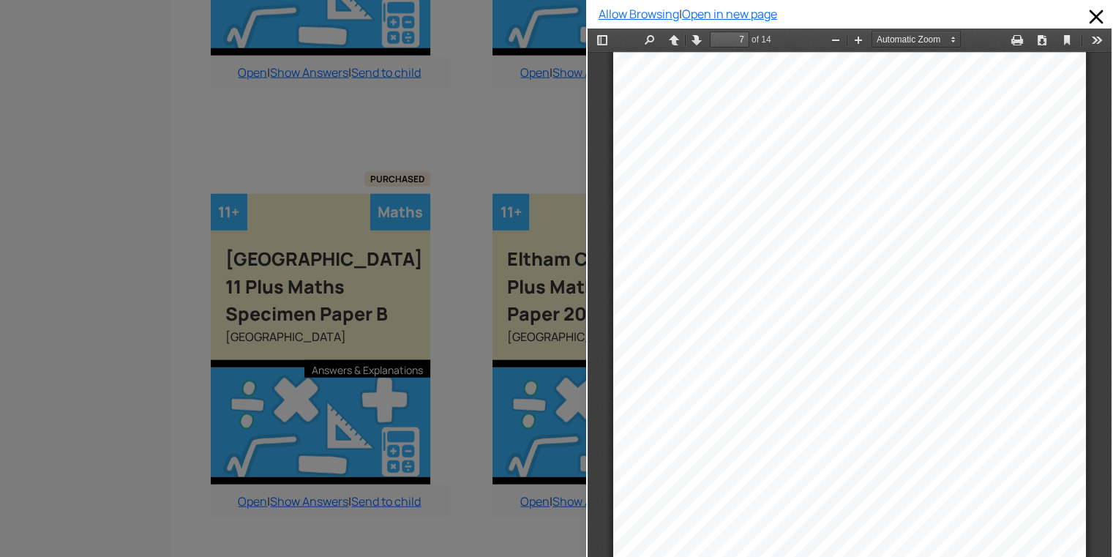
scroll to position [4080, 0]
click at [1075, 83] on div "12. Which of the following is divisible by all of the numbers from 1 to 10 incl…" at bounding box center [850, 223] width 486 height 681
type input "11"
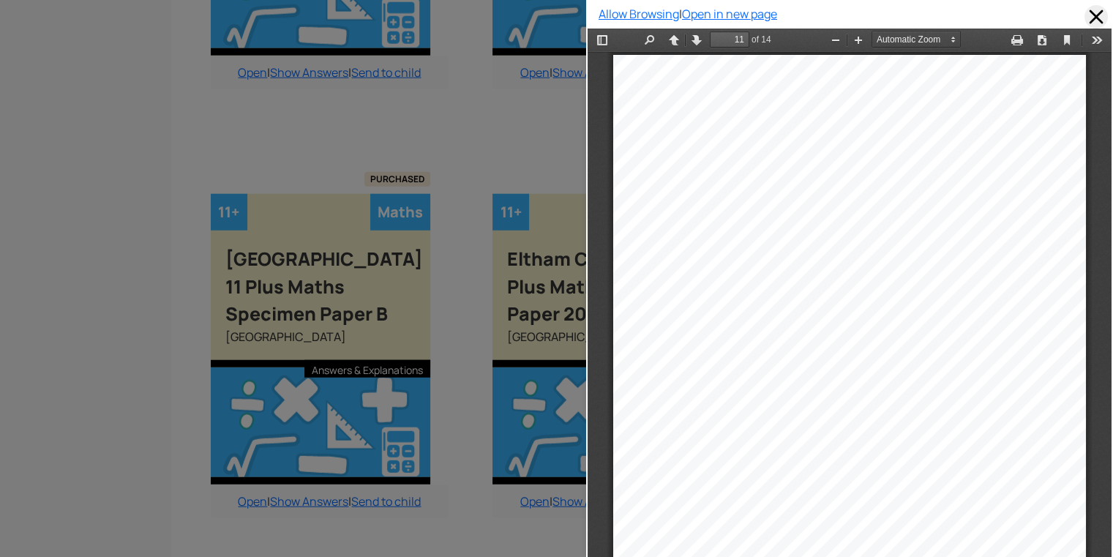
click at [1088, 10] on span at bounding box center [1095, 16] width 23 height 23
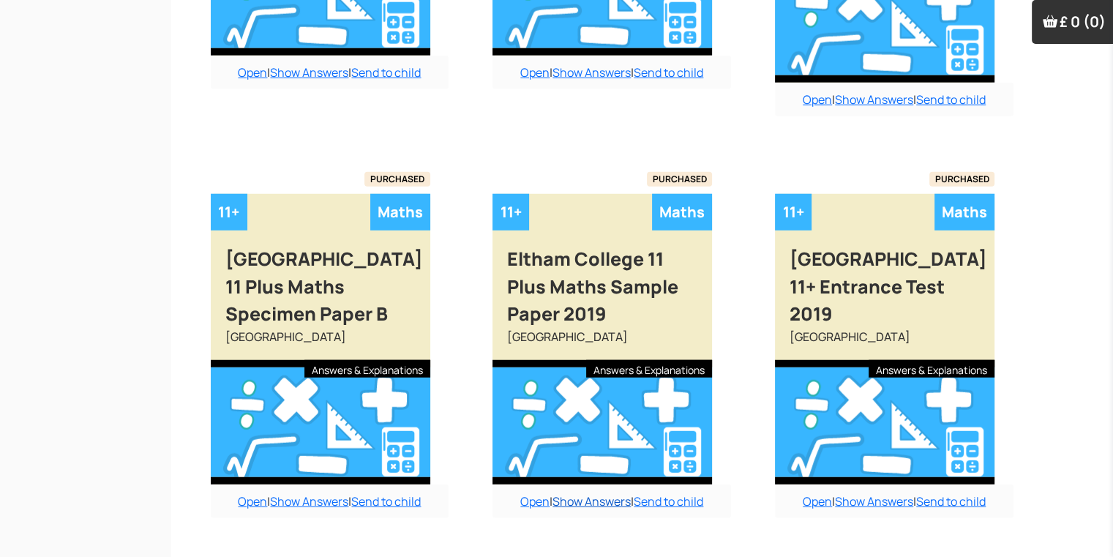
click at [602, 493] on link "Show Answers" at bounding box center [591, 501] width 78 height 16
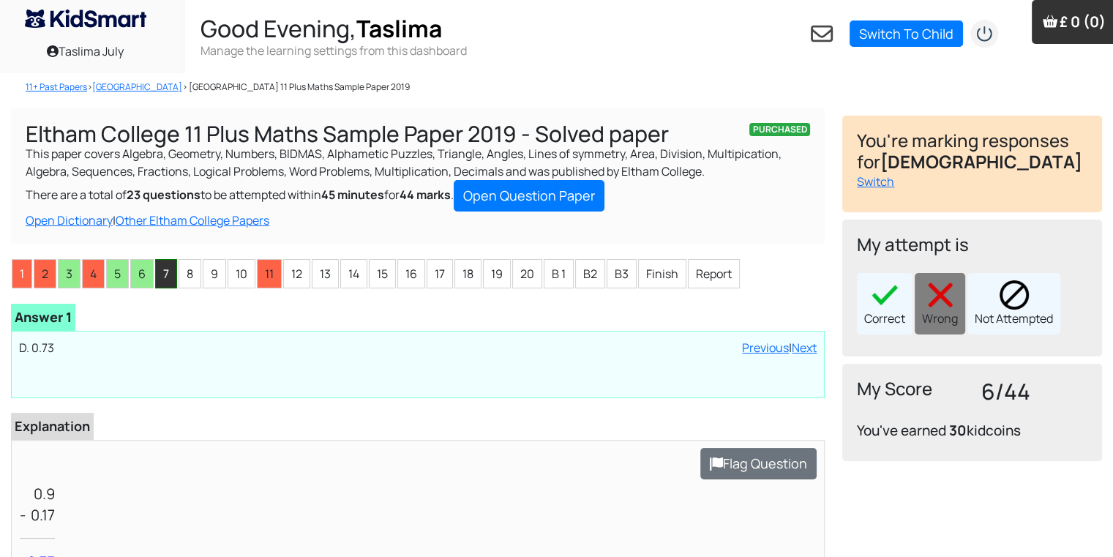
click at [161, 270] on li "7" at bounding box center [166, 273] width 22 height 29
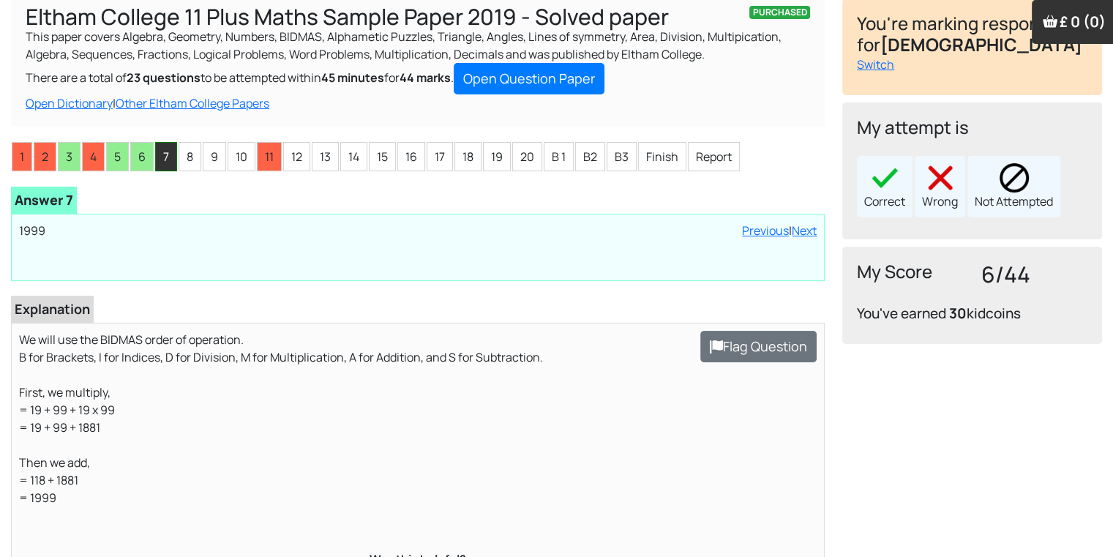
scroll to position [146, 0]
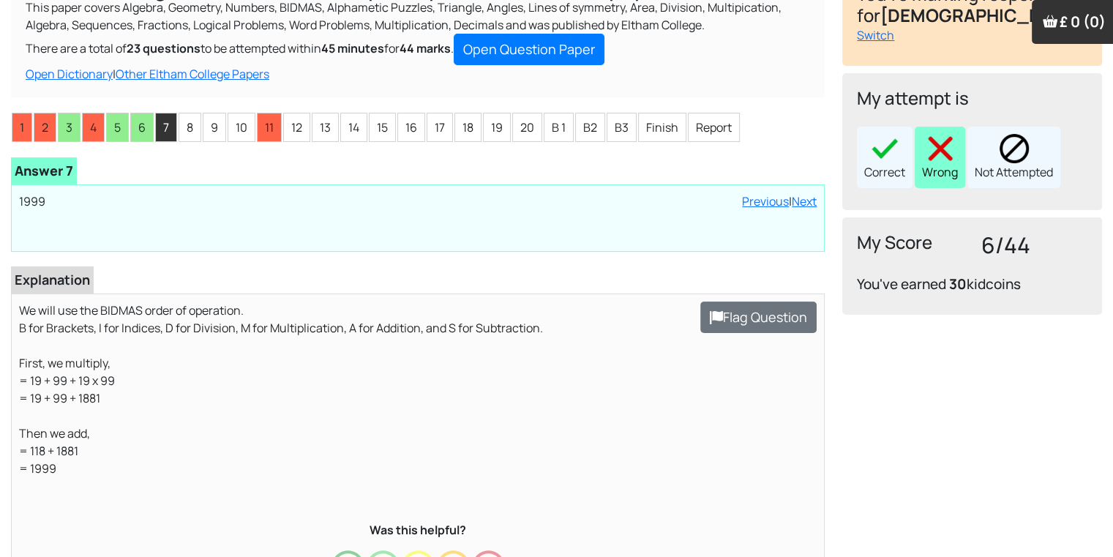
click at [943, 173] on div "Wrong" at bounding box center [940, 157] width 50 height 61
click at [186, 129] on li "8" at bounding box center [190, 127] width 23 height 29
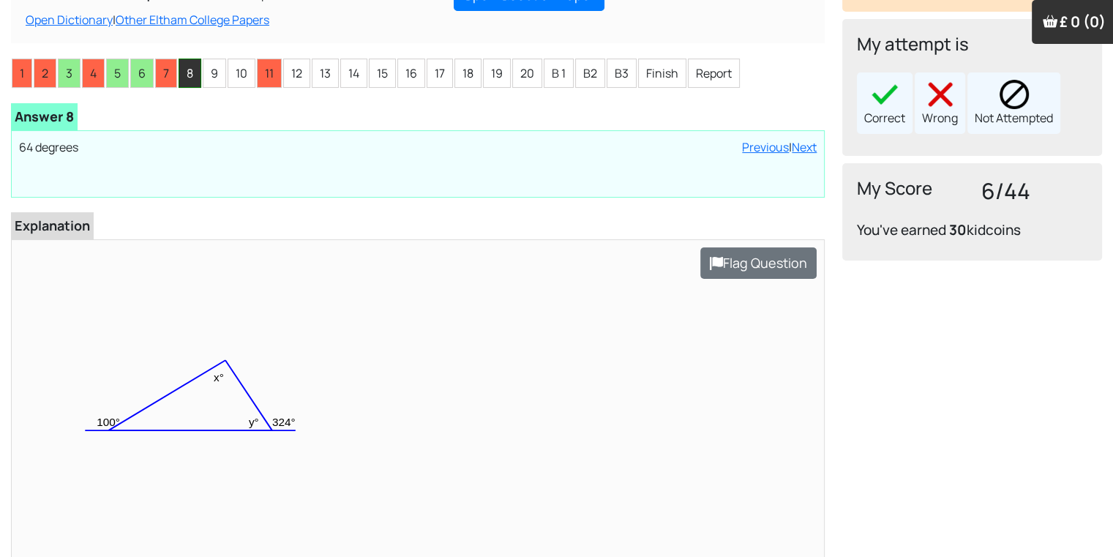
scroll to position [205, 0]
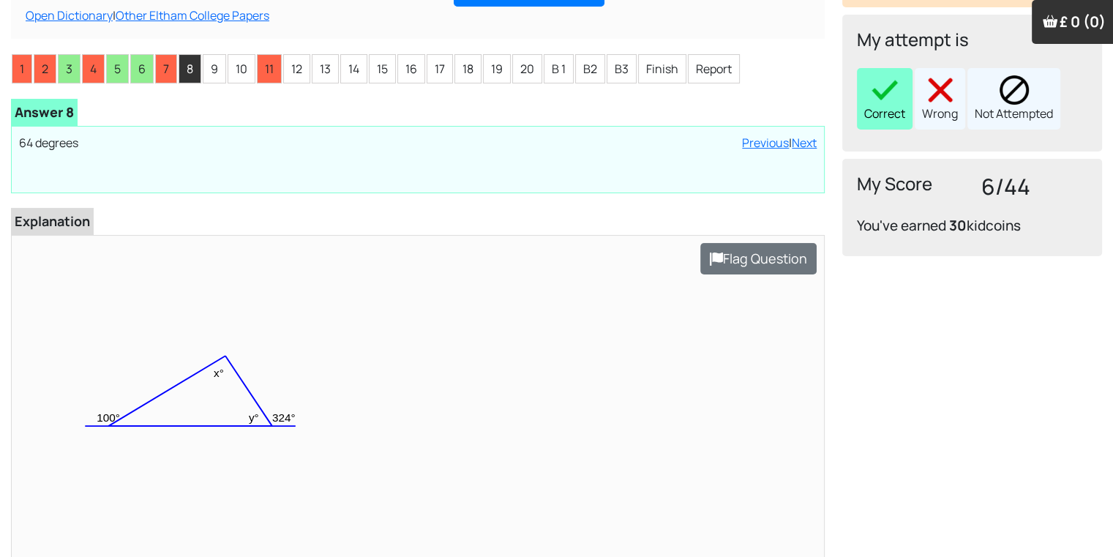
click at [905, 88] on div "Correct" at bounding box center [885, 98] width 56 height 61
click at [204, 76] on li "9" at bounding box center [214, 68] width 23 height 29
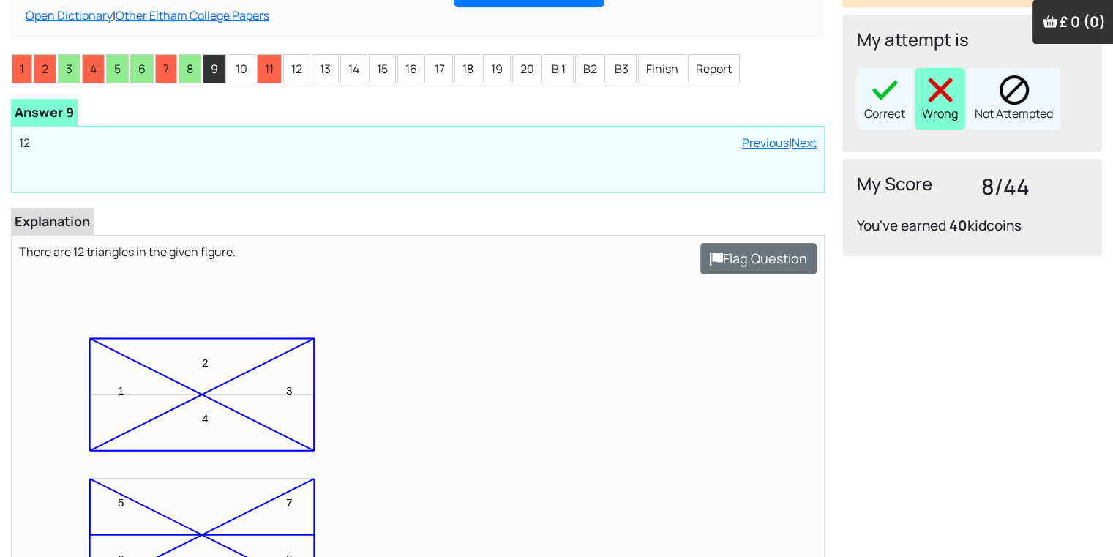
click at [942, 97] on img at bounding box center [940, 89] width 29 height 29
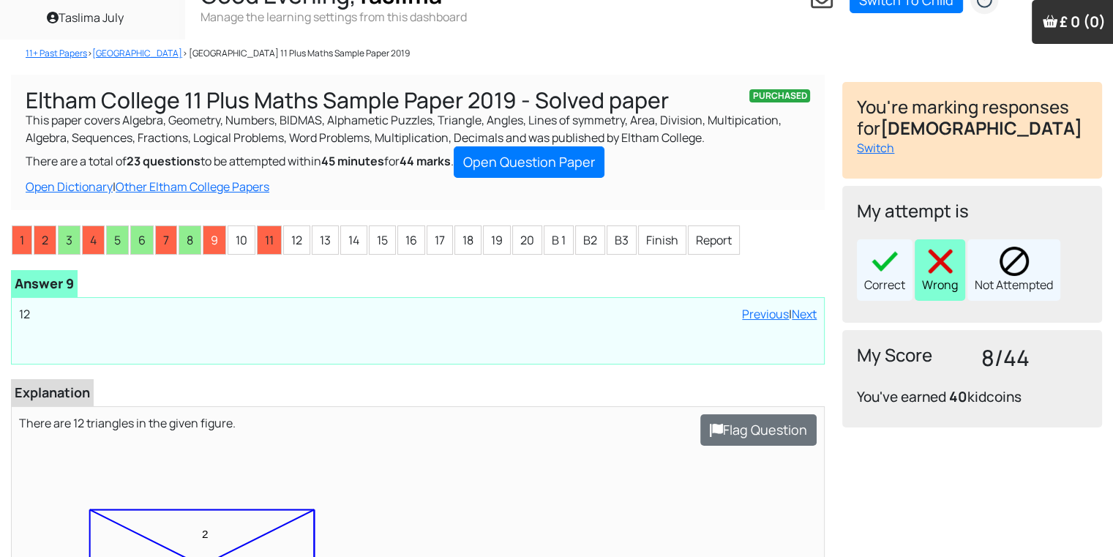
scroll to position [0, 0]
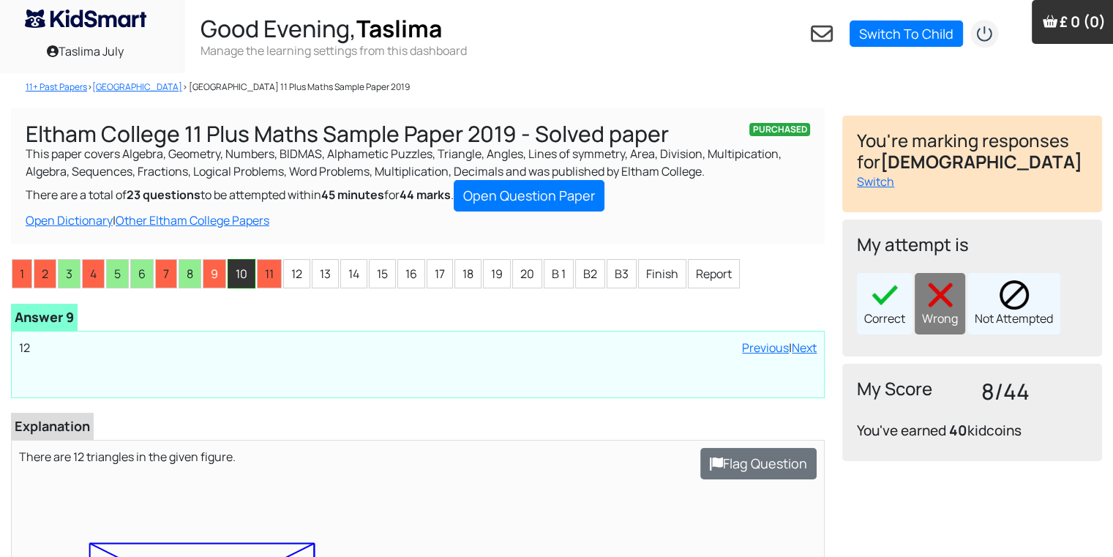
click at [235, 288] on li "10" at bounding box center [242, 273] width 28 height 29
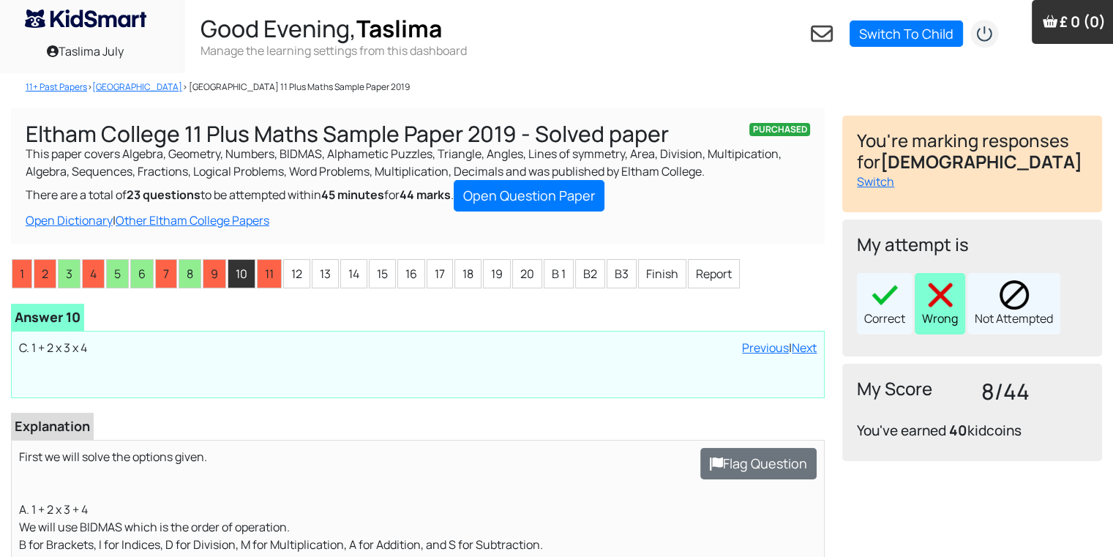
click at [945, 326] on div "Wrong" at bounding box center [940, 303] width 50 height 61
click at [299, 270] on li "12" at bounding box center [296, 273] width 27 height 29
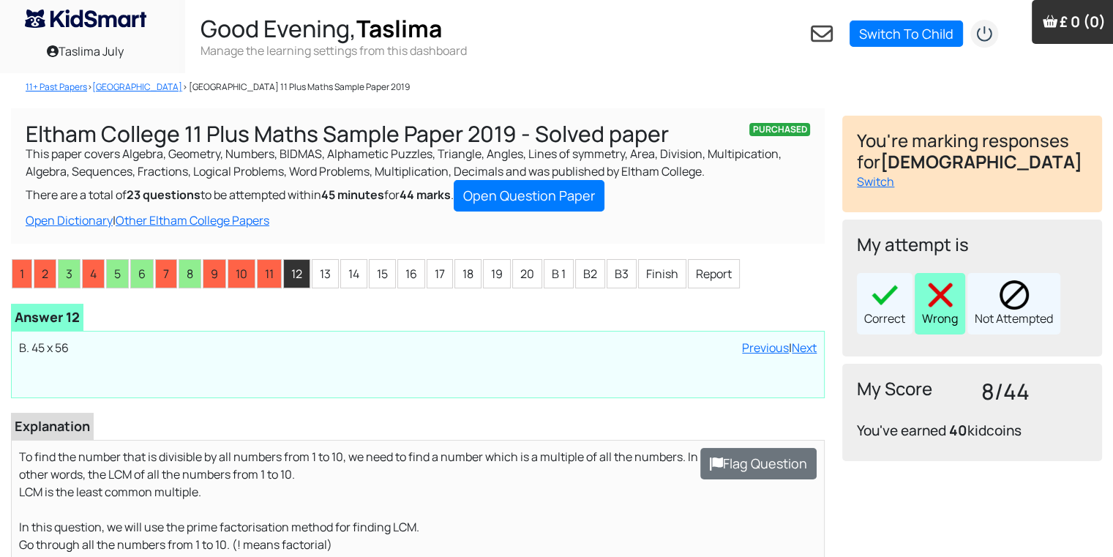
click at [939, 328] on div "Wrong" at bounding box center [940, 303] width 50 height 61
click at [327, 258] on ul "1 2 3 4 5 6 7 8 9 10 11 12 13 14 15 16 17 18 19 20 B 1 B2 B3 Finish Report" at bounding box center [418, 273] width 814 height 31
click at [320, 282] on li "13" at bounding box center [325, 273] width 27 height 29
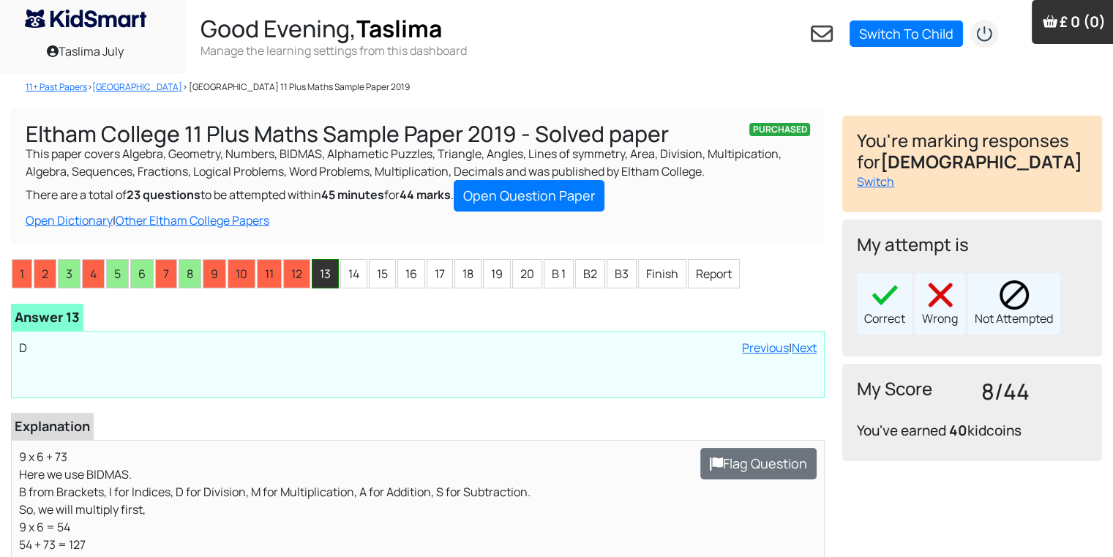
click at [320, 282] on li "13" at bounding box center [325, 273] width 27 height 29
click at [881, 314] on div "Correct" at bounding box center [885, 303] width 56 height 61
click at [345, 267] on li "14" at bounding box center [353, 273] width 27 height 29
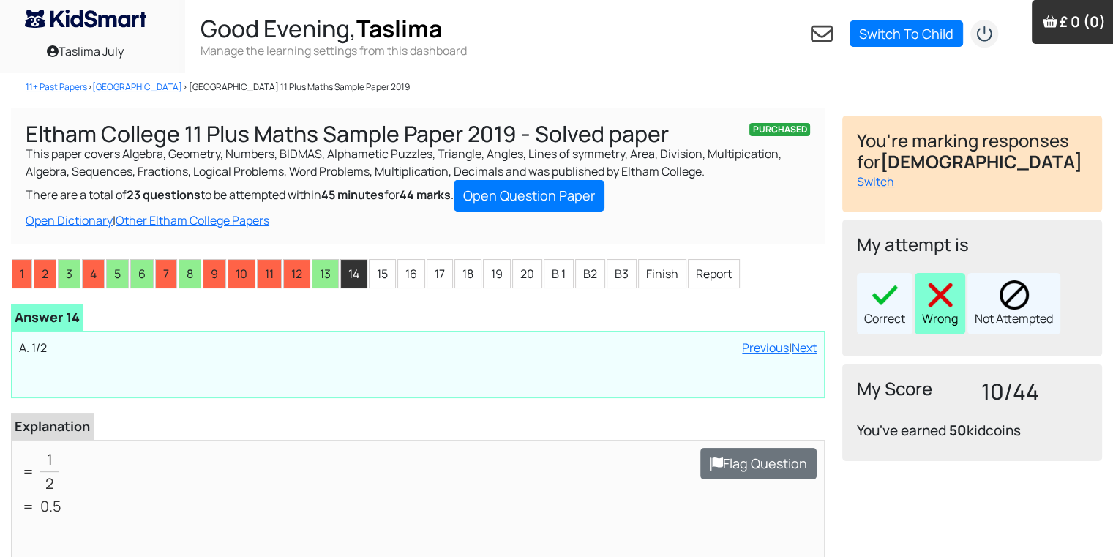
click at [952, 302] on img at bounding box center [940, 294] width 29 height 29
click at [386, 274] on li "15" at bounding box center [382, 273] width 27 height 29
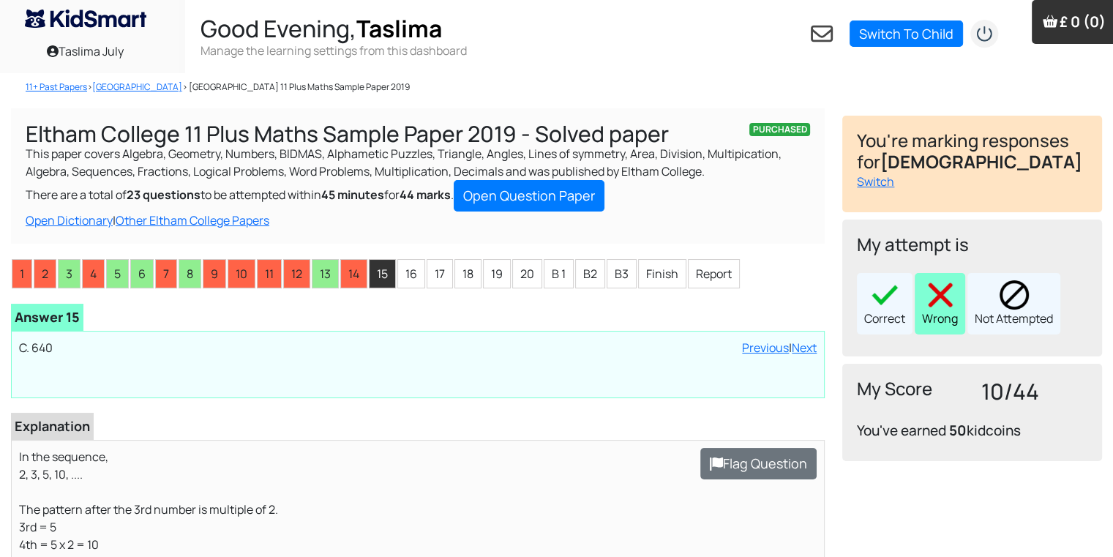
click at [936, 311] on div "Wrong" at bounding box center [940, 303] width 50 height 61
click at [414, 275] on li "16" at bounding box center [411, 273] width 28 height 29
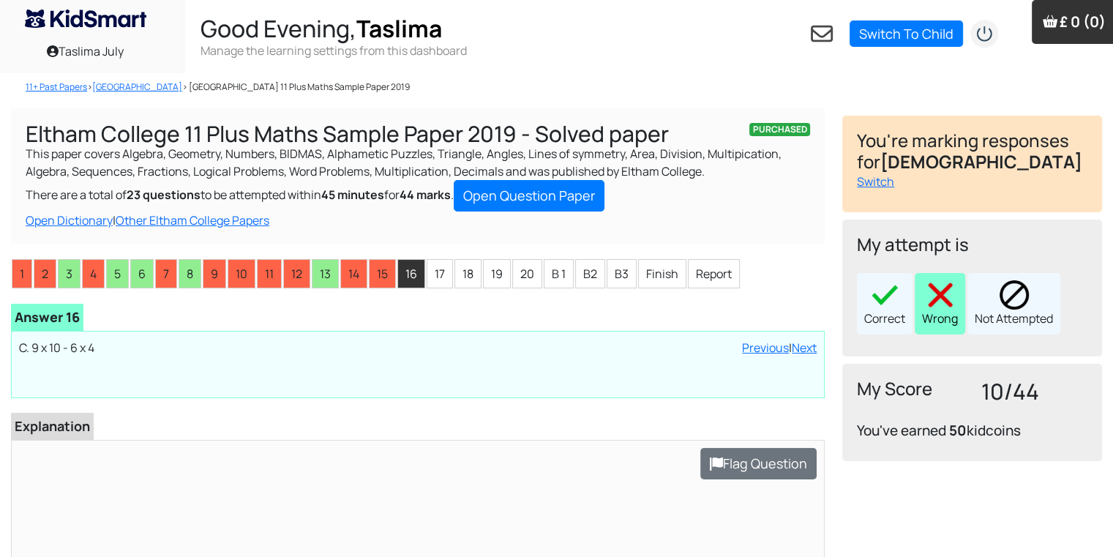
click at [931, 323] on div "Wrong" at bounding box center [940, 303] width 50 height 61
click at [439, 280] on li "17" at bounding box center [440, 273] width 26 height 29
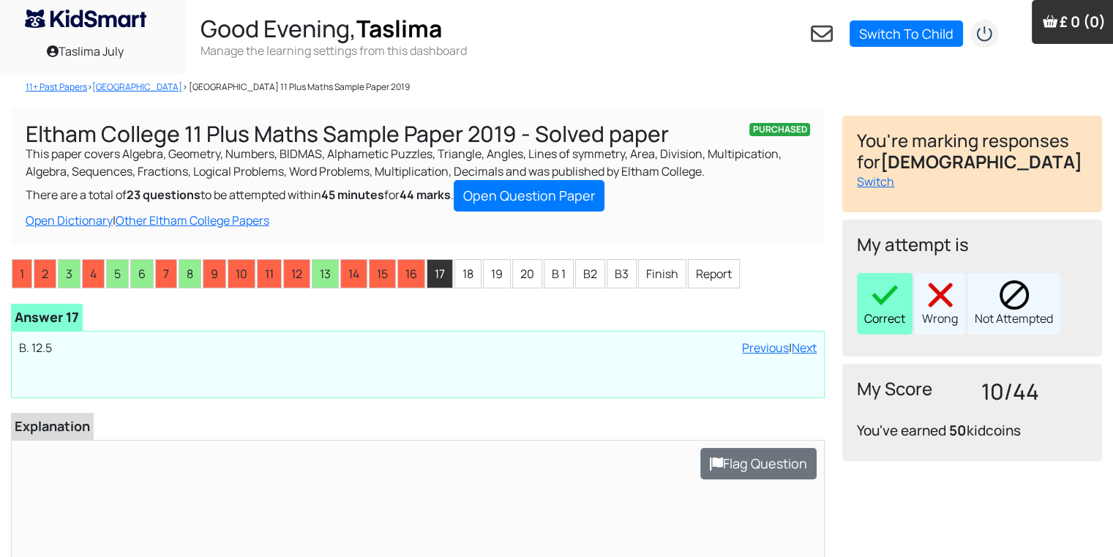
click at [910, 326] on div "Correct" at bounding box center [885, 303] width 56 height 61
click at [466, 263] on li "18" at bounding box center [467, 273] width 27 height 29
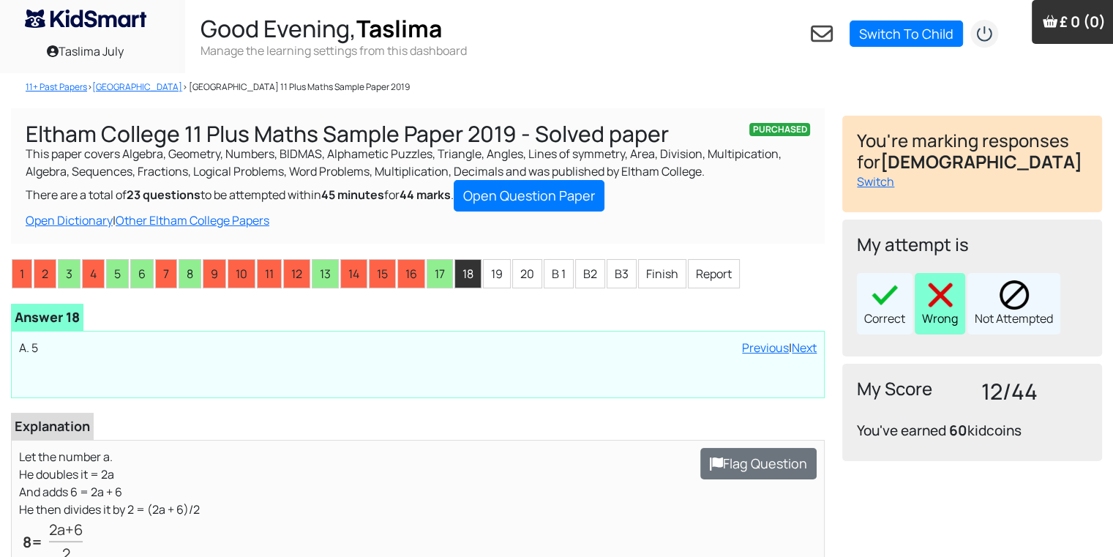
click at [947, 326] on div "Wrong" at bounding box center [940, 303] width 50 height 61
click at [500, 270] on li "19" at bounding box center [497, 273] width 28 height 29
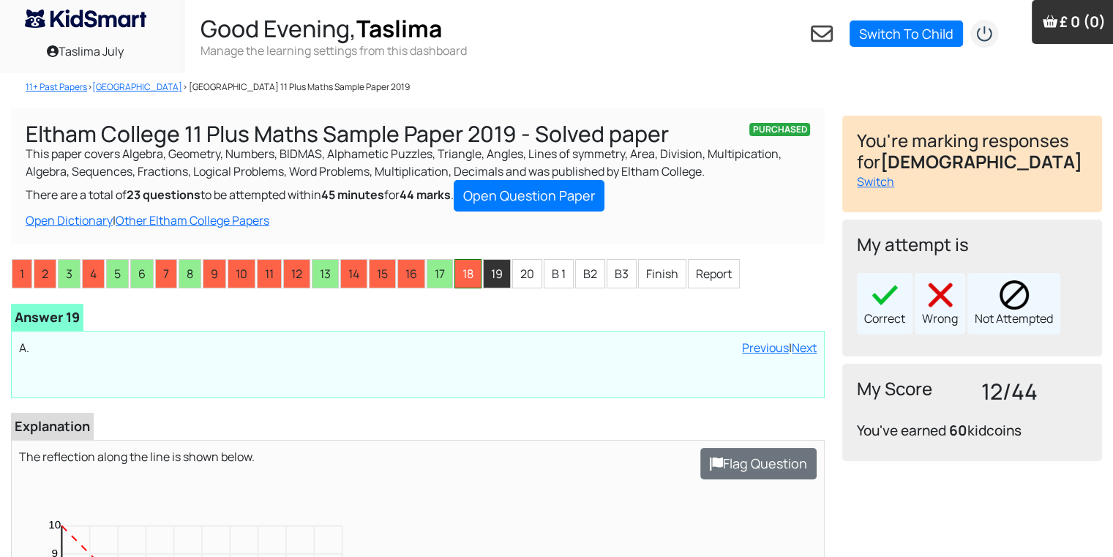
click at [459, 271] on li "18" at bounding box center [467, 273] width 27 height 29
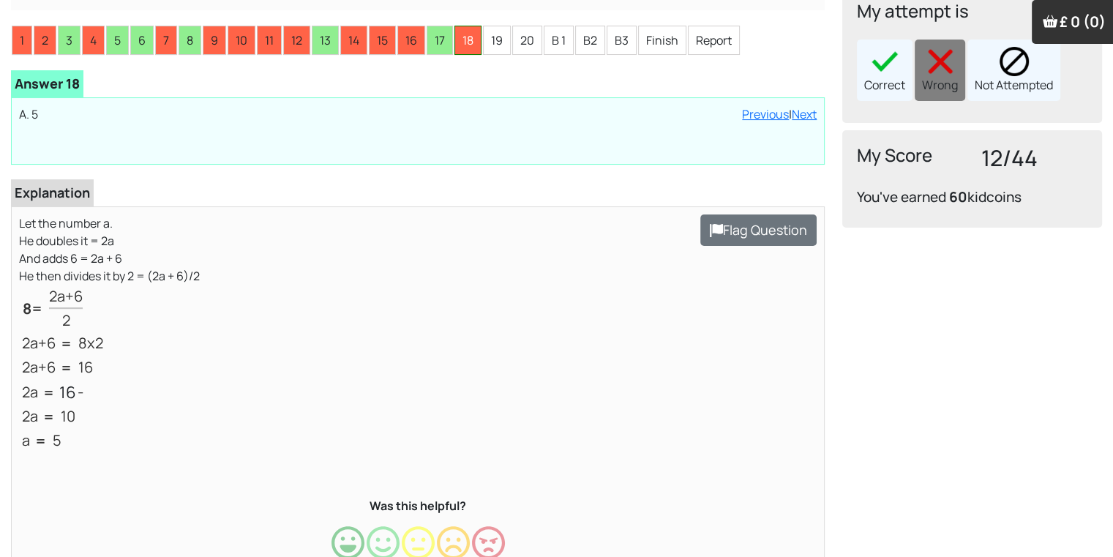
scroll to position [234, 0]
click at [503, 40] on li "19" at bounding box center [497, 39] width 28 height 29
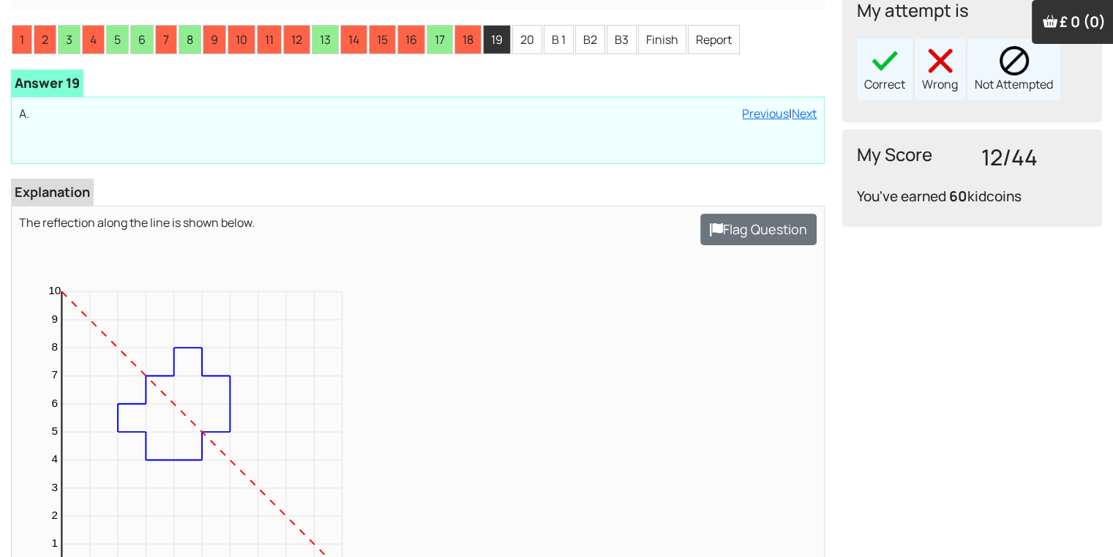
click at [849, 65] on div "My attempt is Correct Wrong Not Attempted" at bounding box center [972, 53] width 260 height 137
click at [900, 72] on div "Correct" at bounding box center [885, 69] width 56 height 61
click at [521, 36] on li "20" at bounding box center [527, 39] width 30 height 29
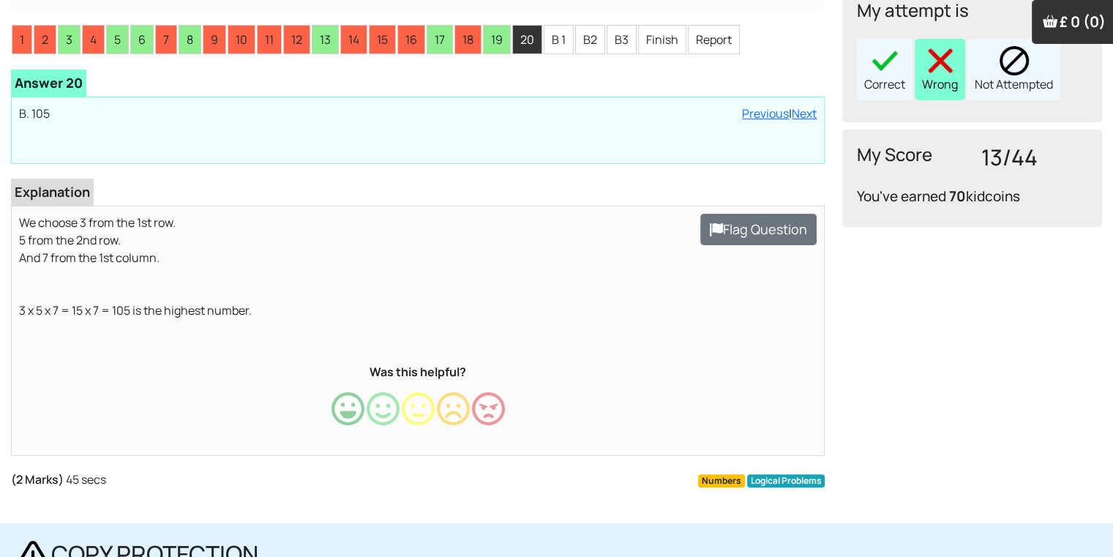
click at [950, 59] on img at bounding box center [940, 60] width 29 height 29
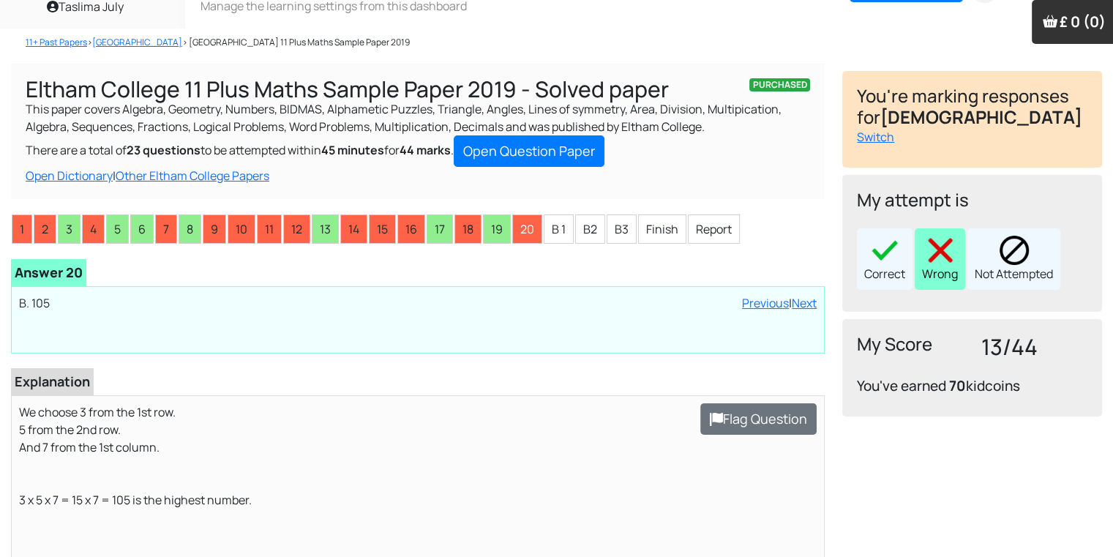
scroll to position [0, 0]
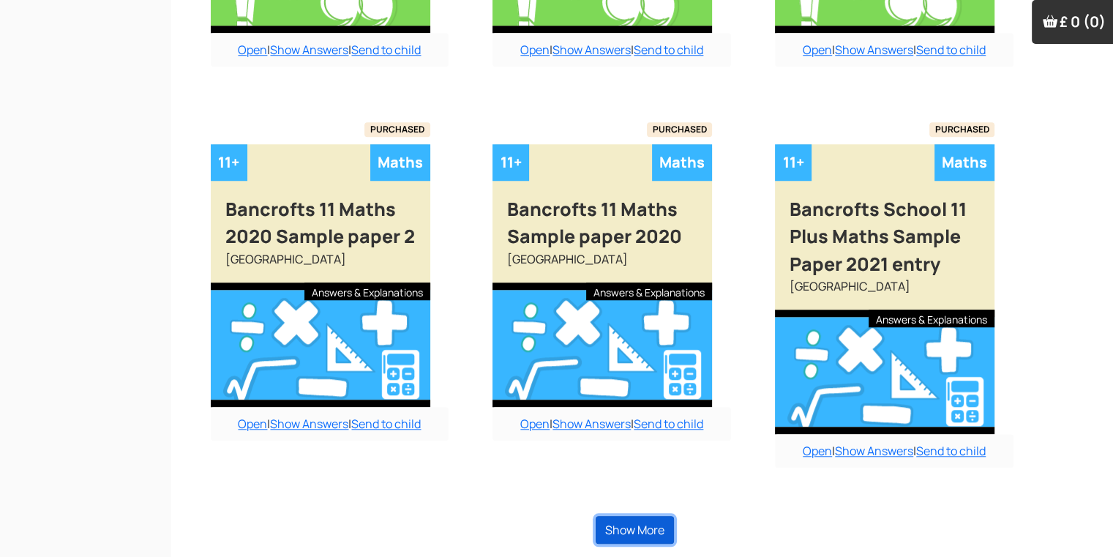
click at [661, 525] on button "Show More" at bounding box center [635, 530] width 78 height 28
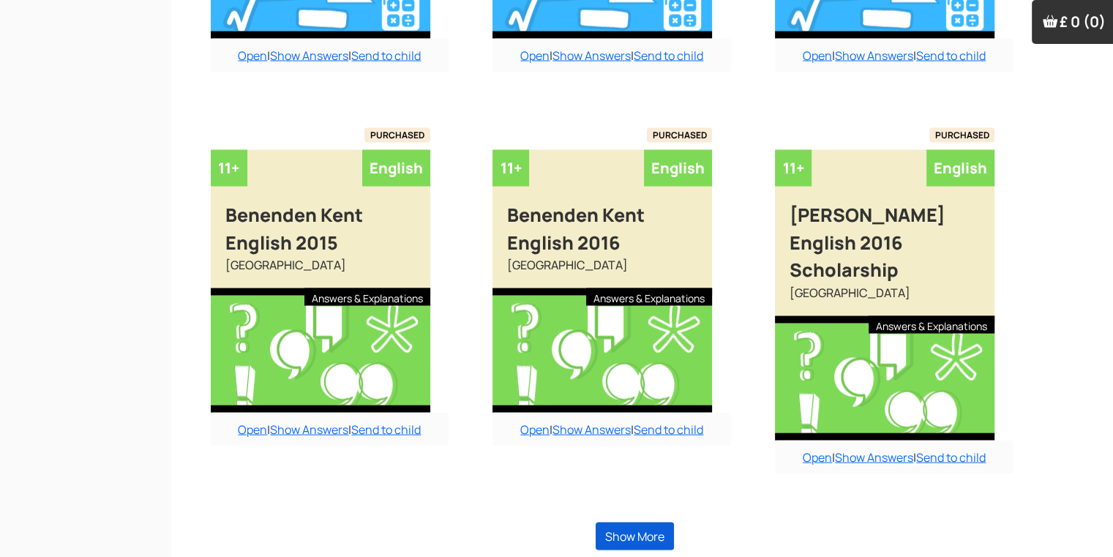
scroll to position [2804, 15]
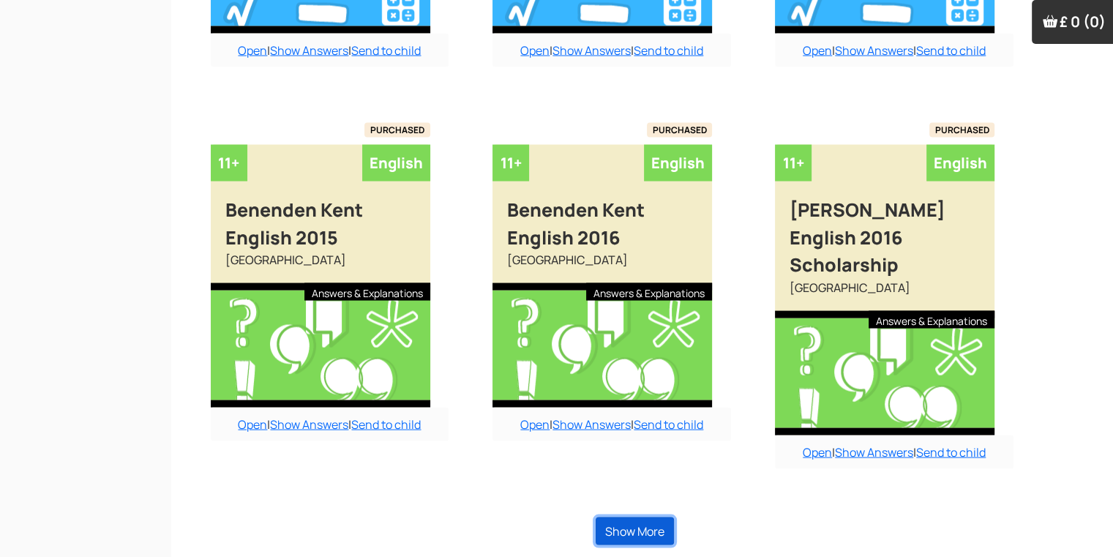
click at [661, 525] on button "Show More" at bounding box center [635, 531] width 78 height 28
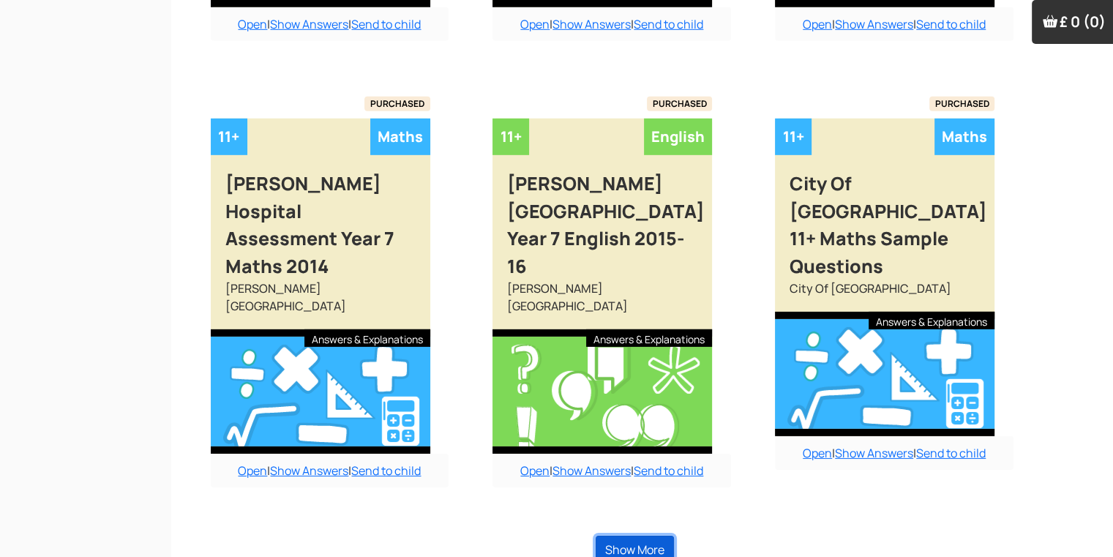
click at [661, 536] on button "Show More" at bounding box center [635, 550] width 78 height 28
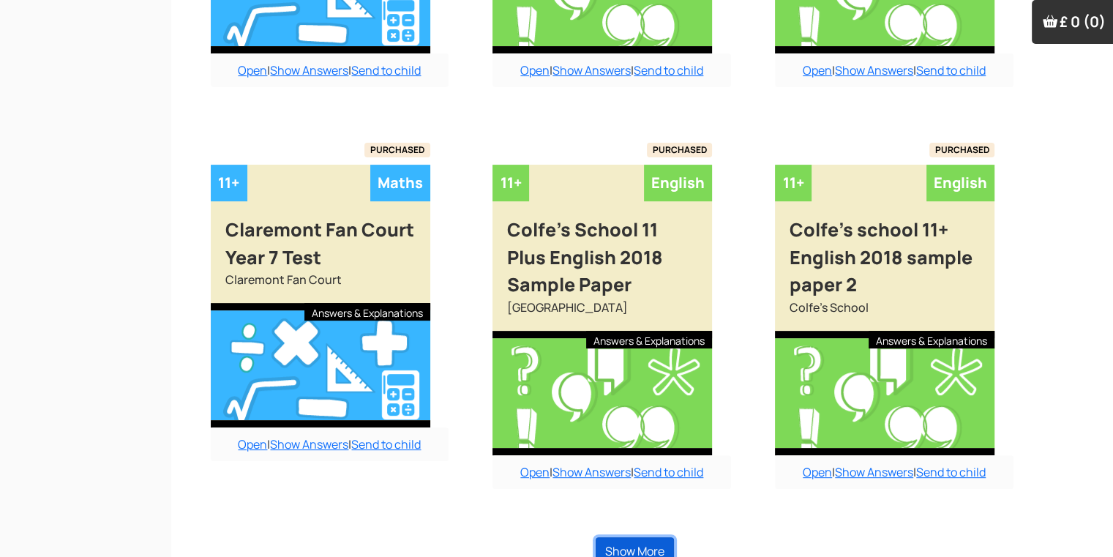
click at [661, 537] on button "Show More" at bounding box center [635, 551] width 78 height 28
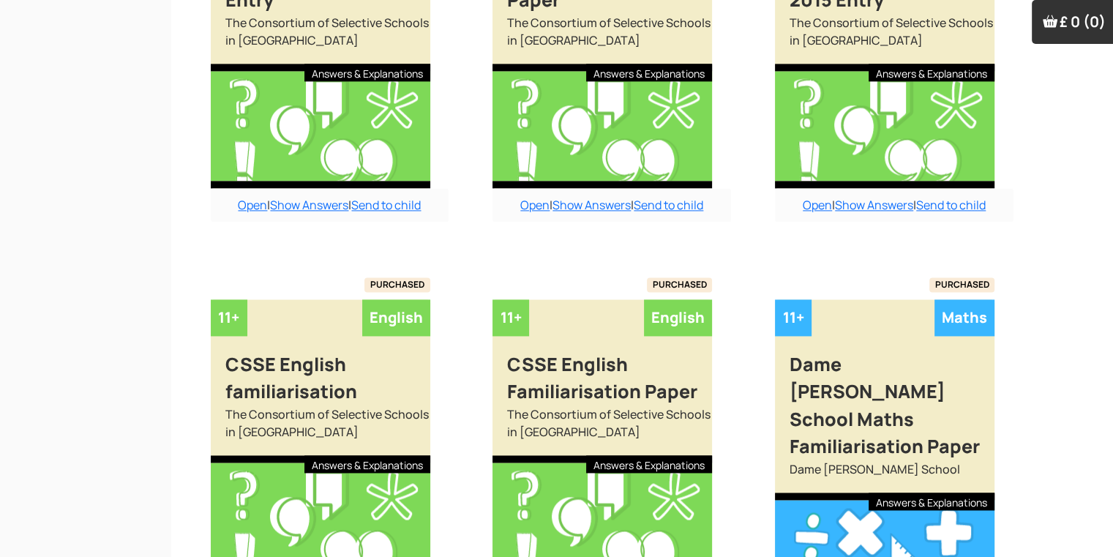
scroll to position [7710, 15]
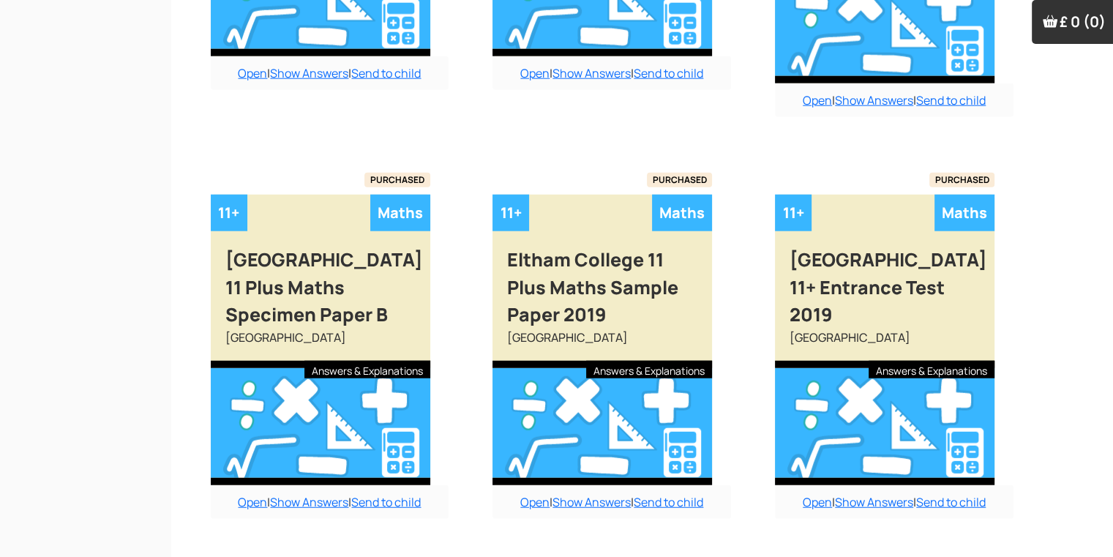
scroll to position [9288, 15]
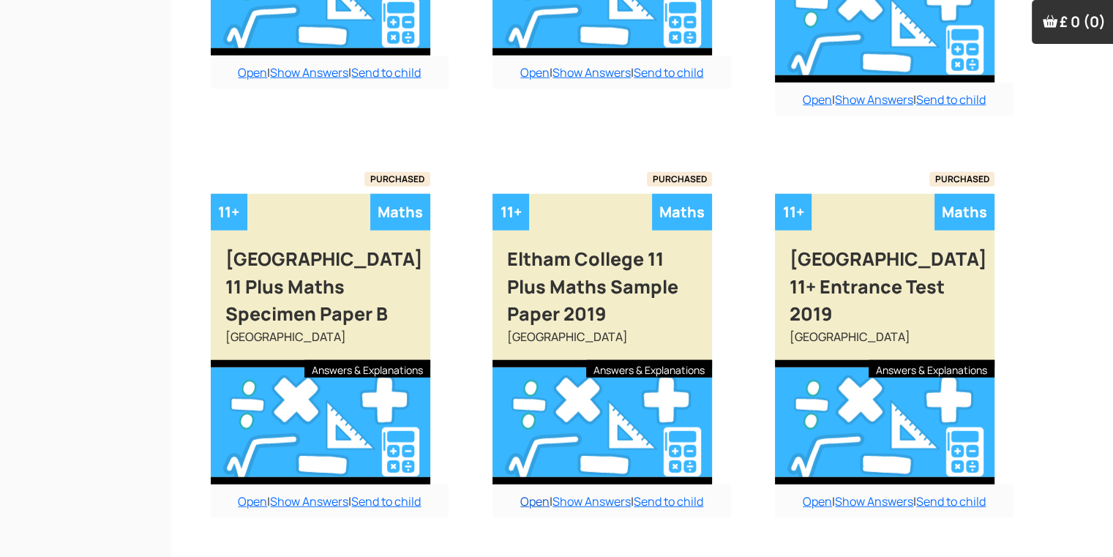
click at [523, 493] on link "Open" at bounding box center [534, 501] width 29 height 16
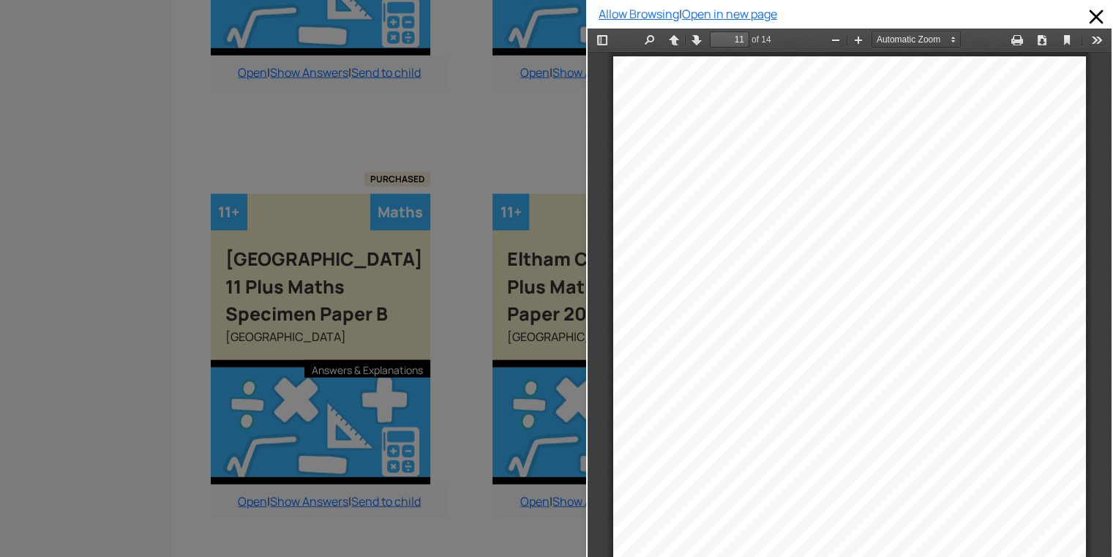
scroll to position [6765, 0]
type input "10"
